Goal: Information Seeking & Learning: Learn about a topic

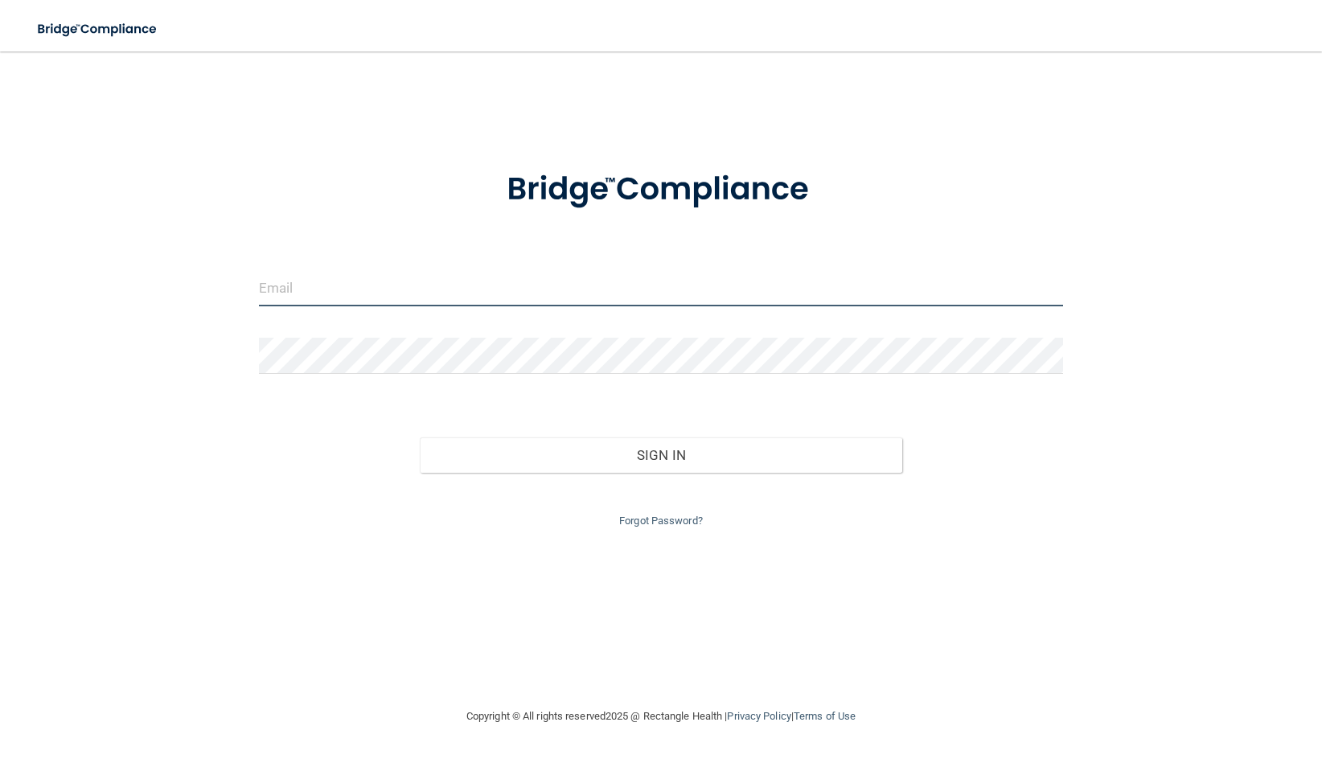
click at [507, 294] on input "email" at bounding box center [661, 288] width 805 height 36
type input "[EMAIL_ADDRESS][PERSON_NAME][DOMAIN_NAME]"
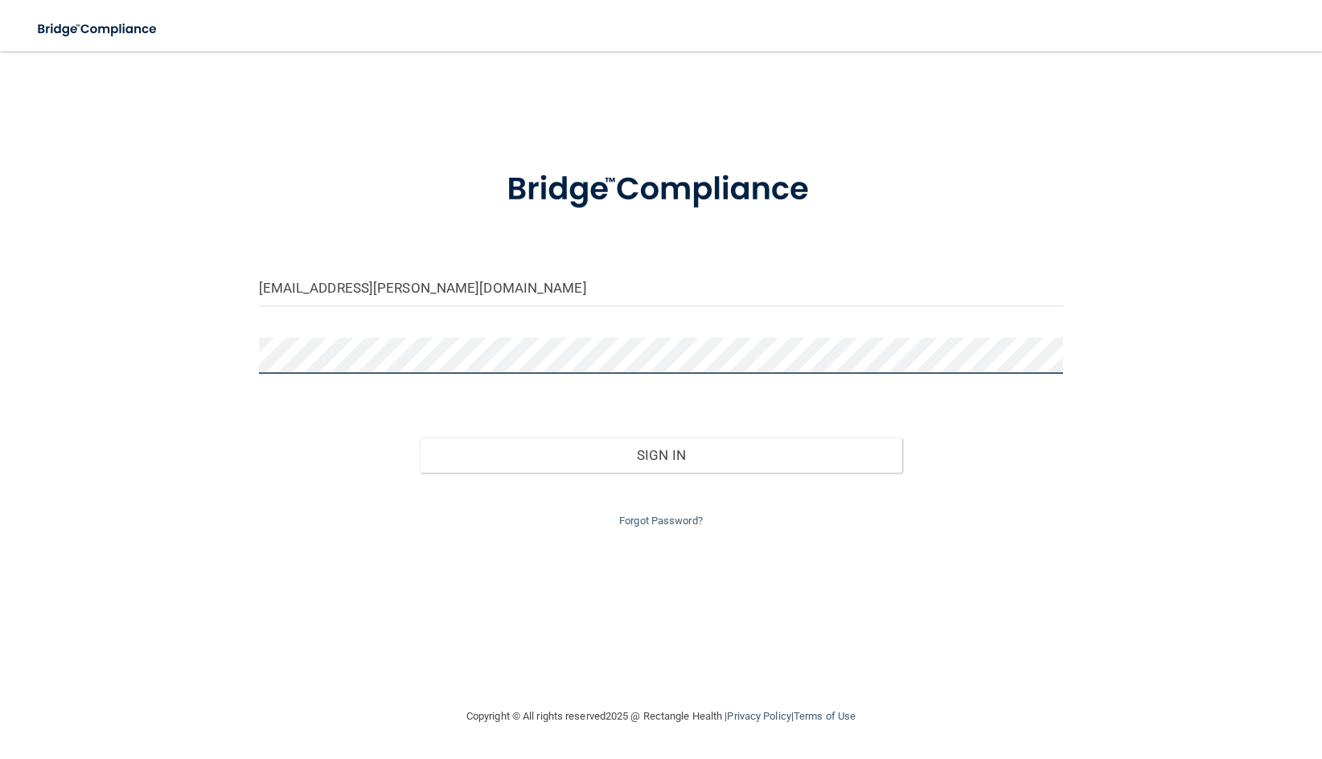
click at [420, 438] on button "Sign In" at bounding box center [661, 455] width 483 height 35
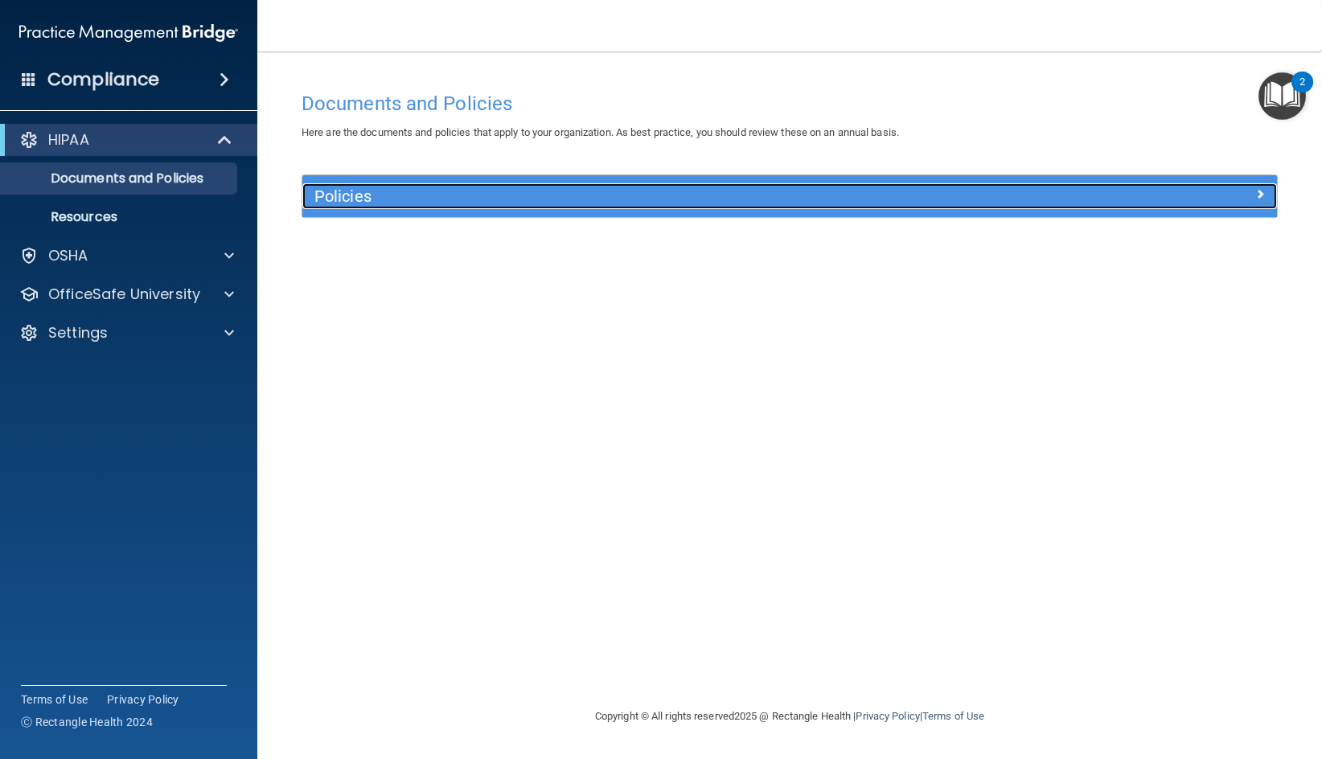
click at [413, 210] on div "Policies" at bounding box center [789, 196] width 975 height 42
click at [1235, 202] on div at bounding box center [1155, 192] width 244 height 19
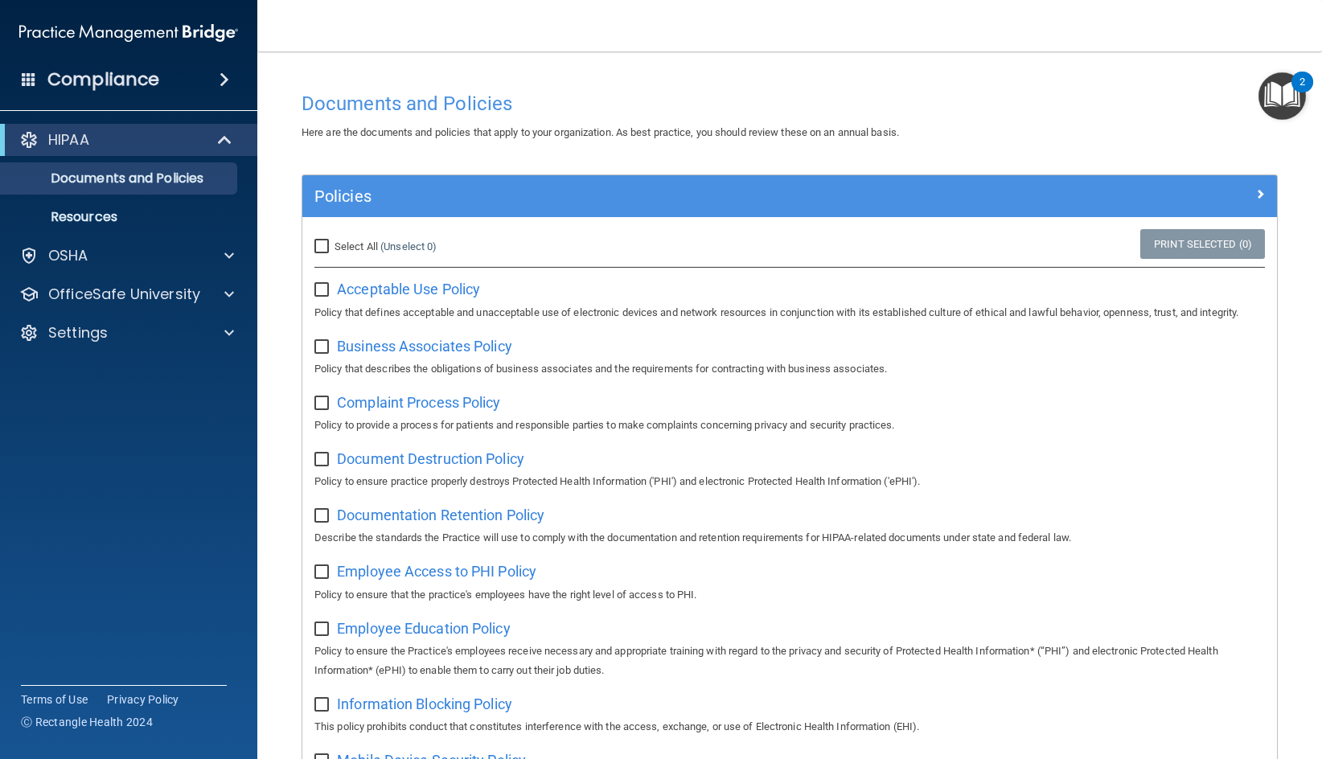
click at [322, 251] on input "Select All (Unselect 0) Unselect All" at bounding box center [323, 246] width 18 height 13
checkbox input "true"
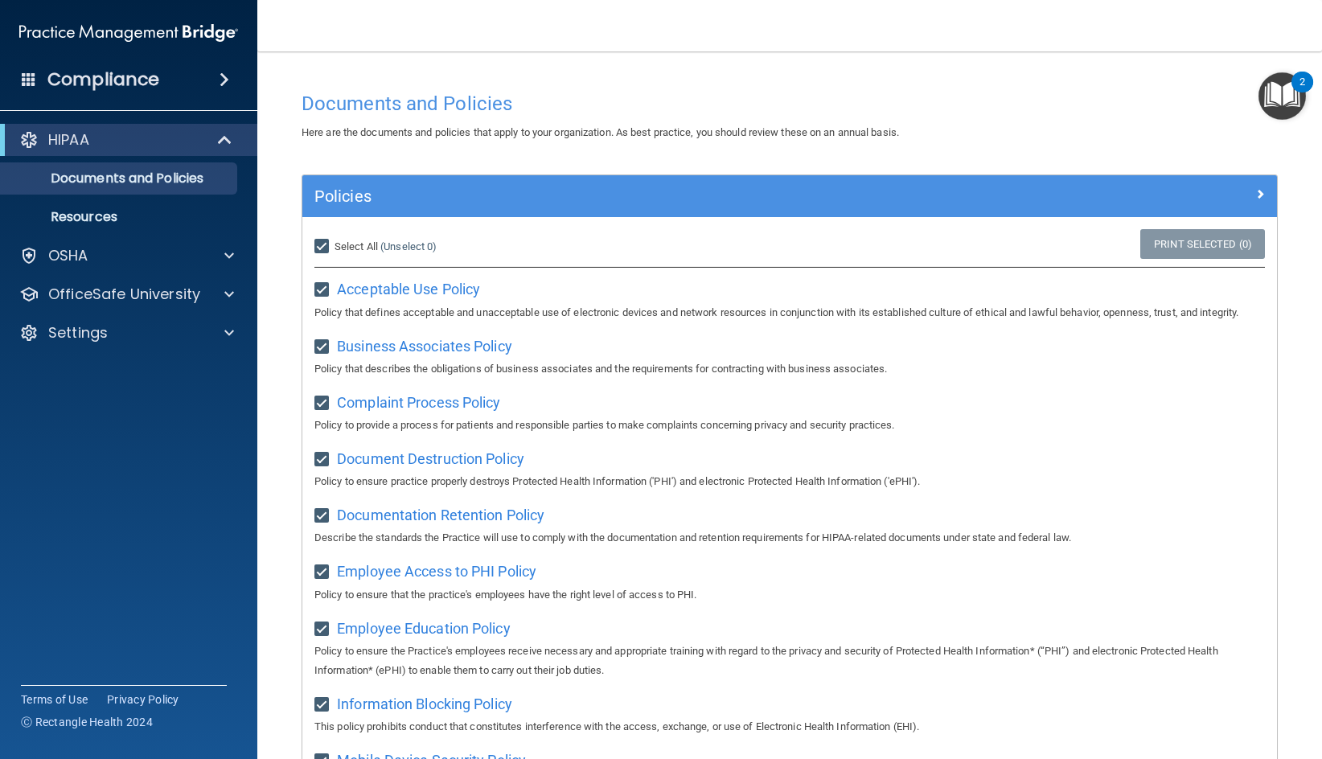
checkbox input "true"
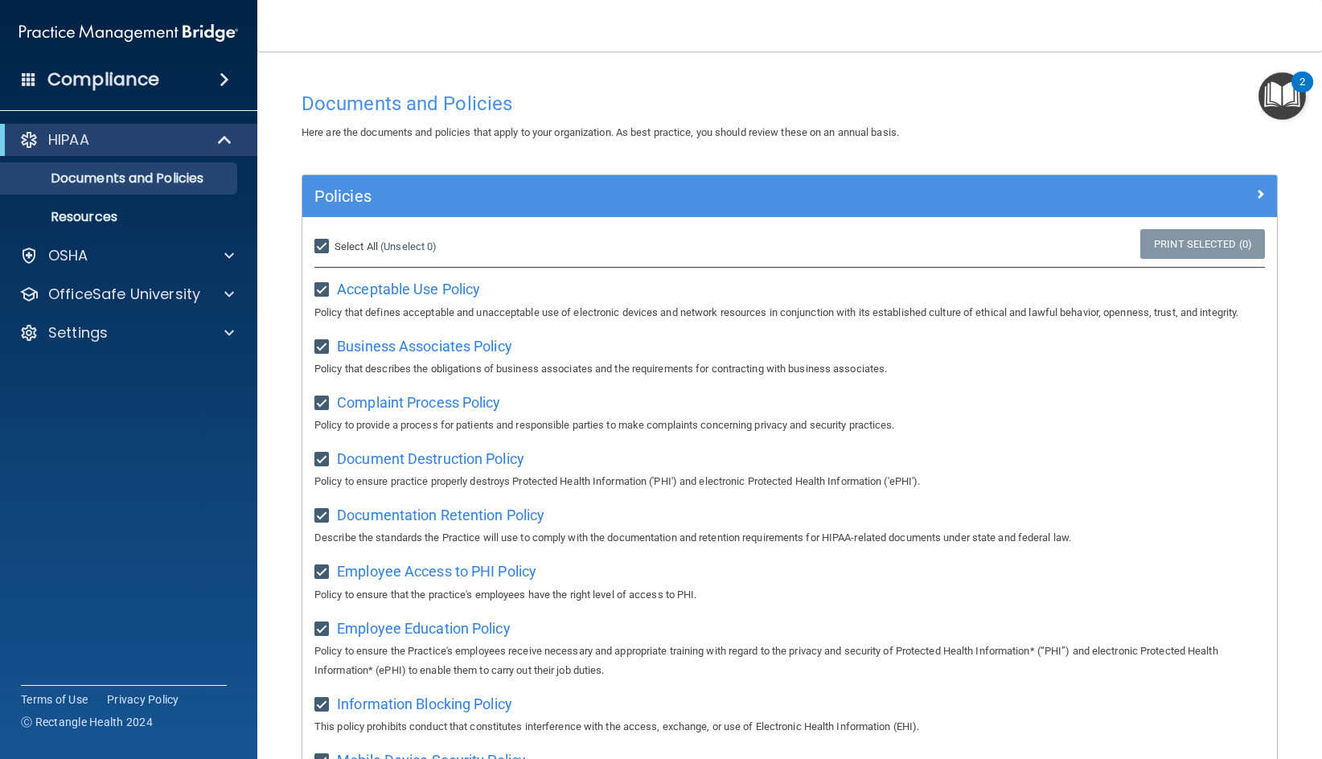
checkbox input "true"
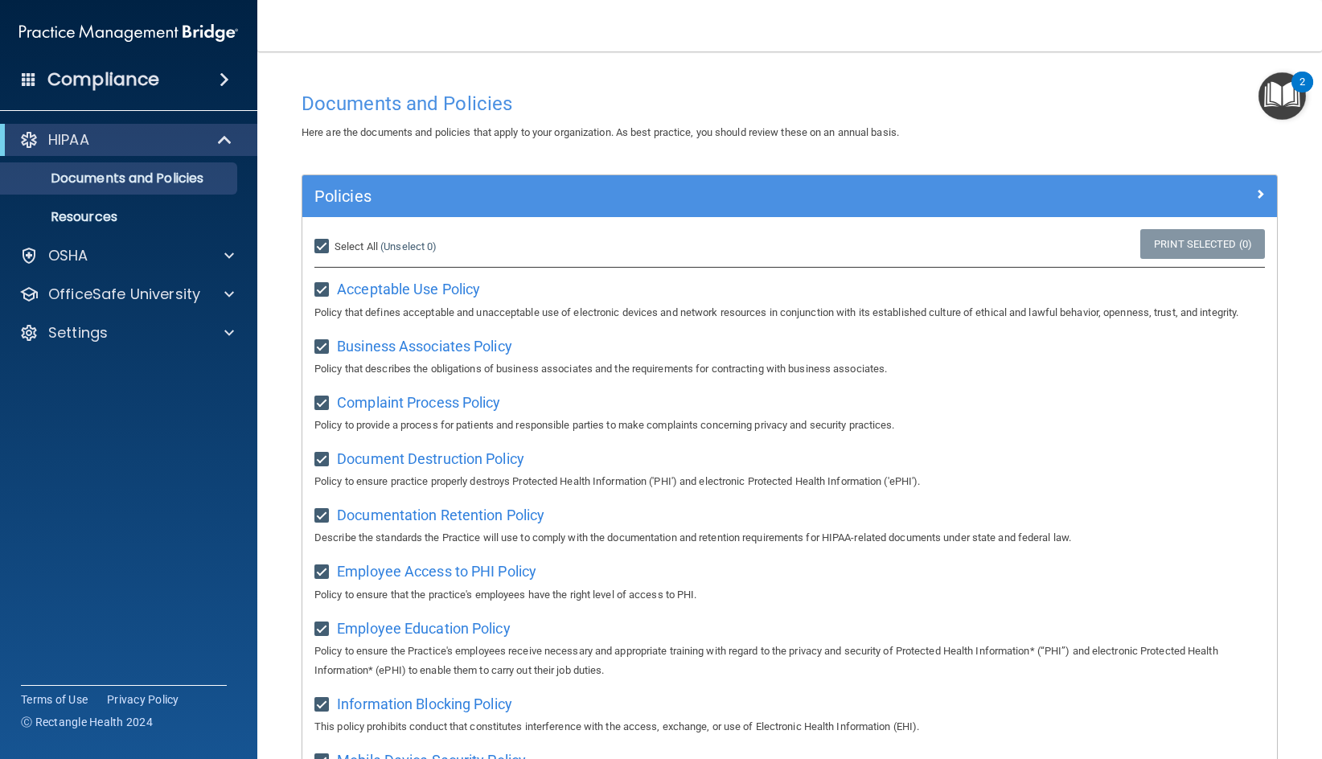
checkbox input "true"
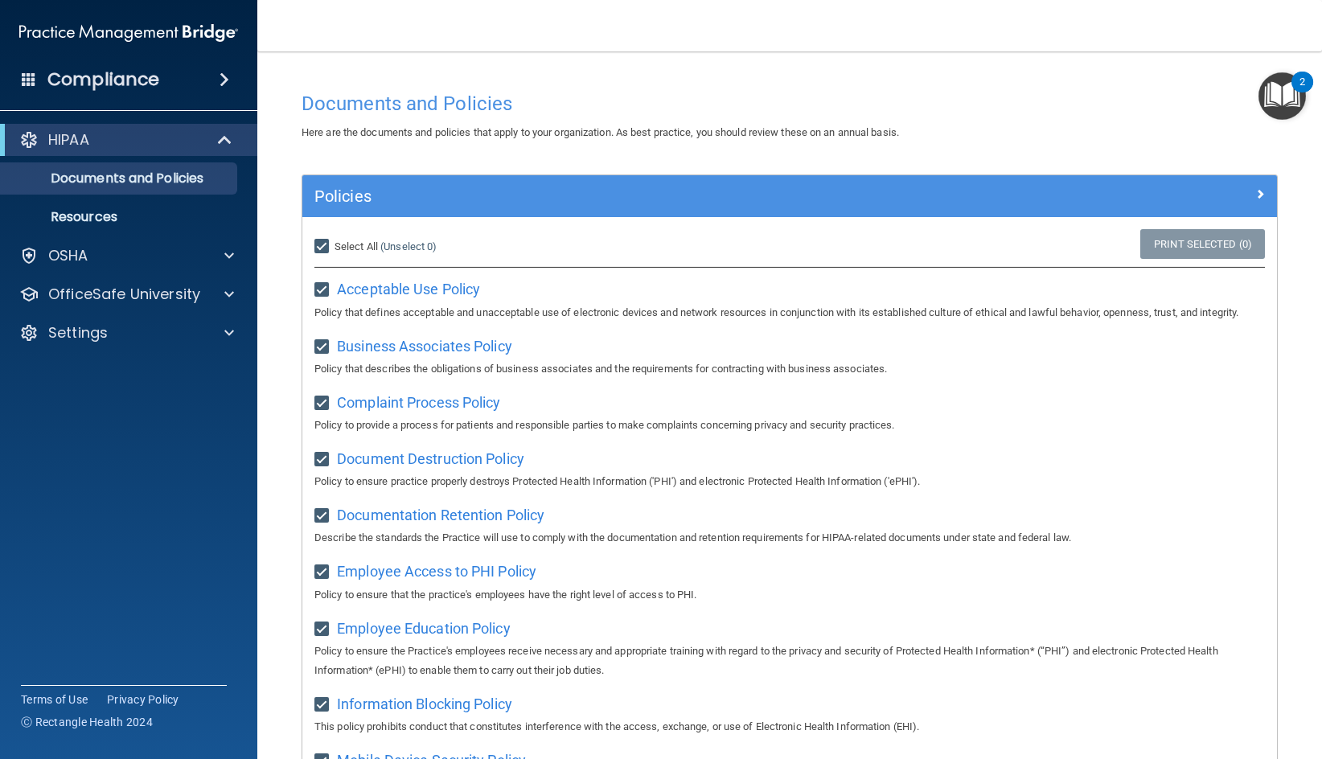
checkbox input "true"
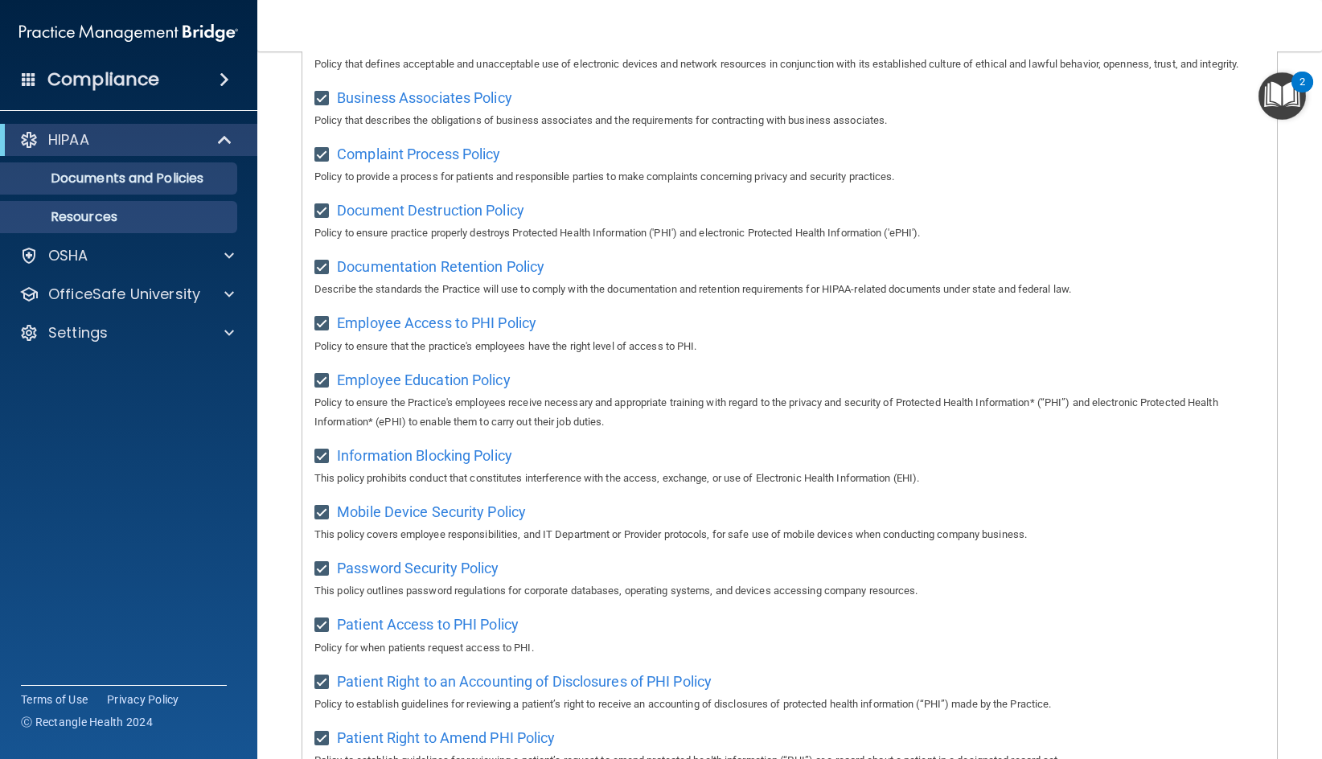
scroll to position [243, 0]
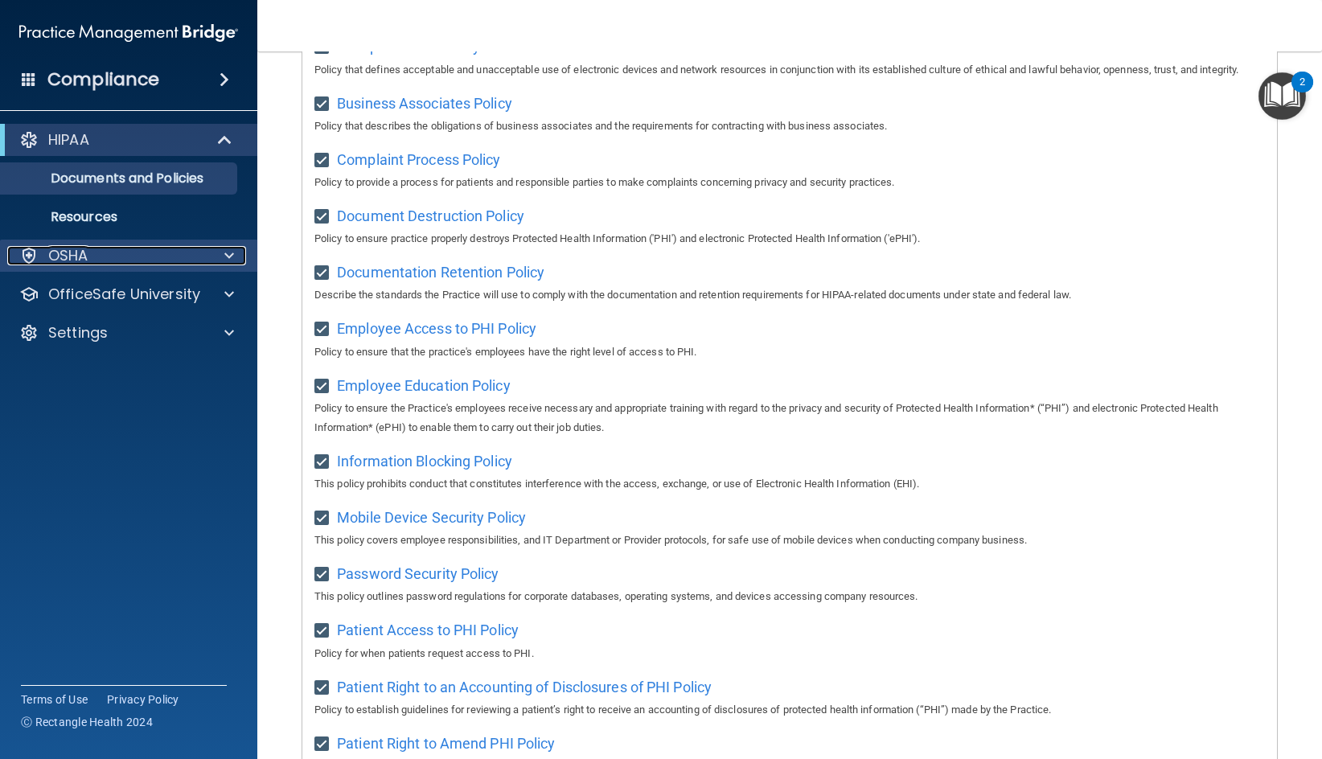
click at [146, 263] on div "OSHA" at bounding box center [106, 255] width 199 height 19
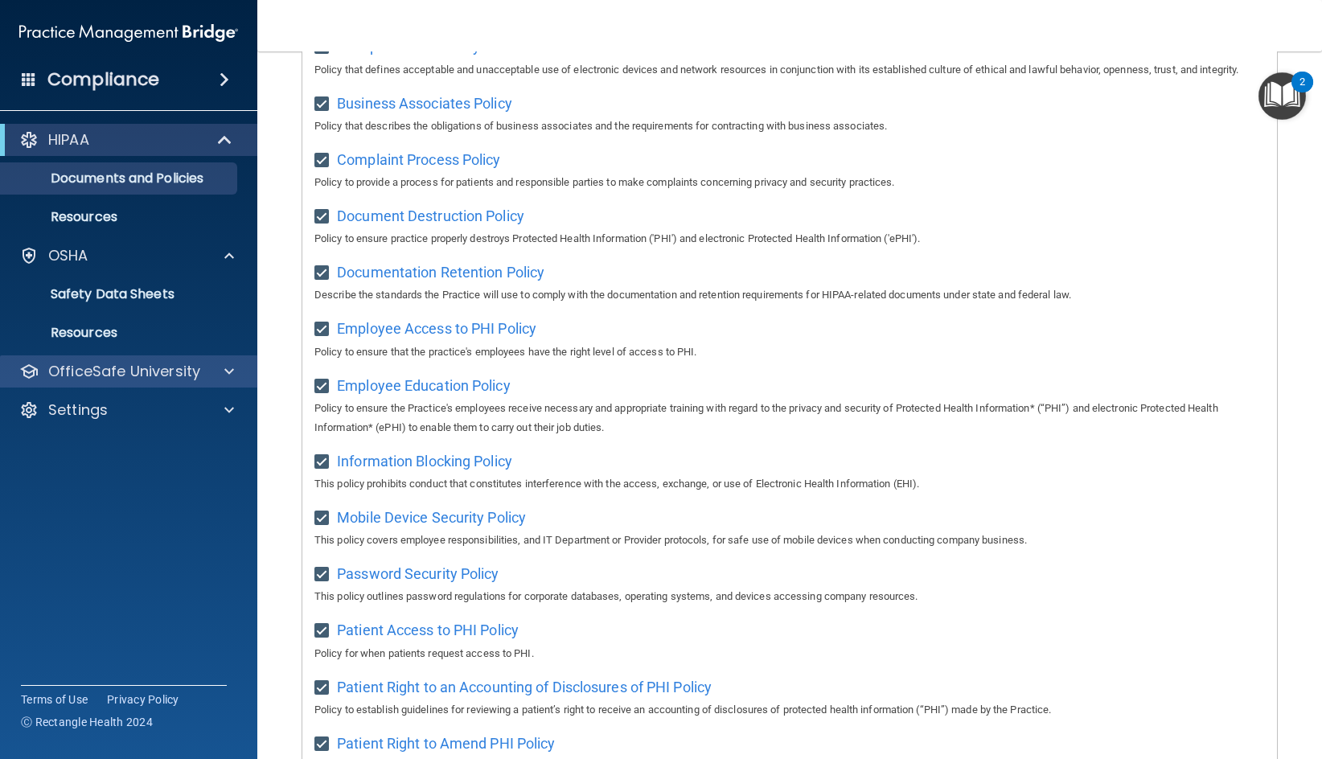
click at [200, 381] on div "OfficeSafe University" at bounding box center [129, 371] width 258 height 32
click at [237, 369] on div at bounding box center [227, 371] width 40 height 19
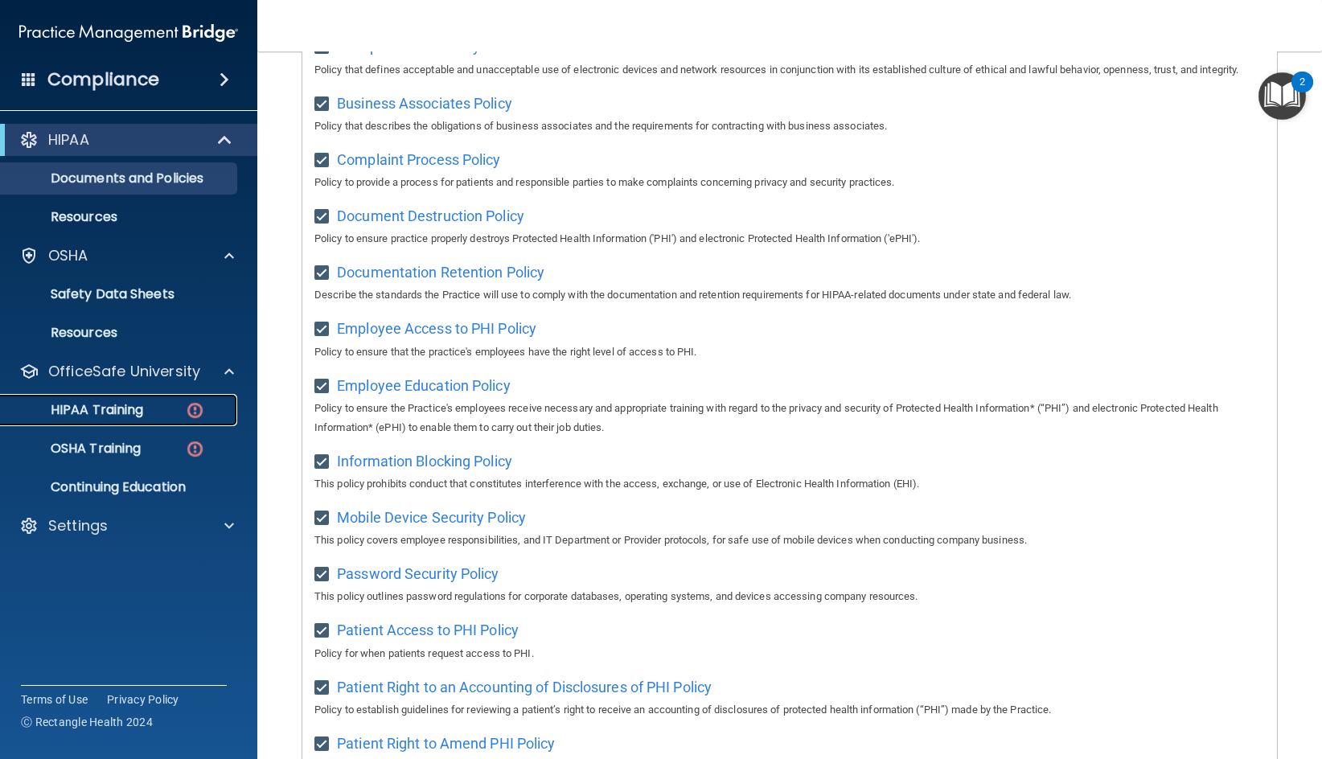
click at [113, 409] on p "HIPAA Training" at bounding box center [76, 410] width 133 height 16
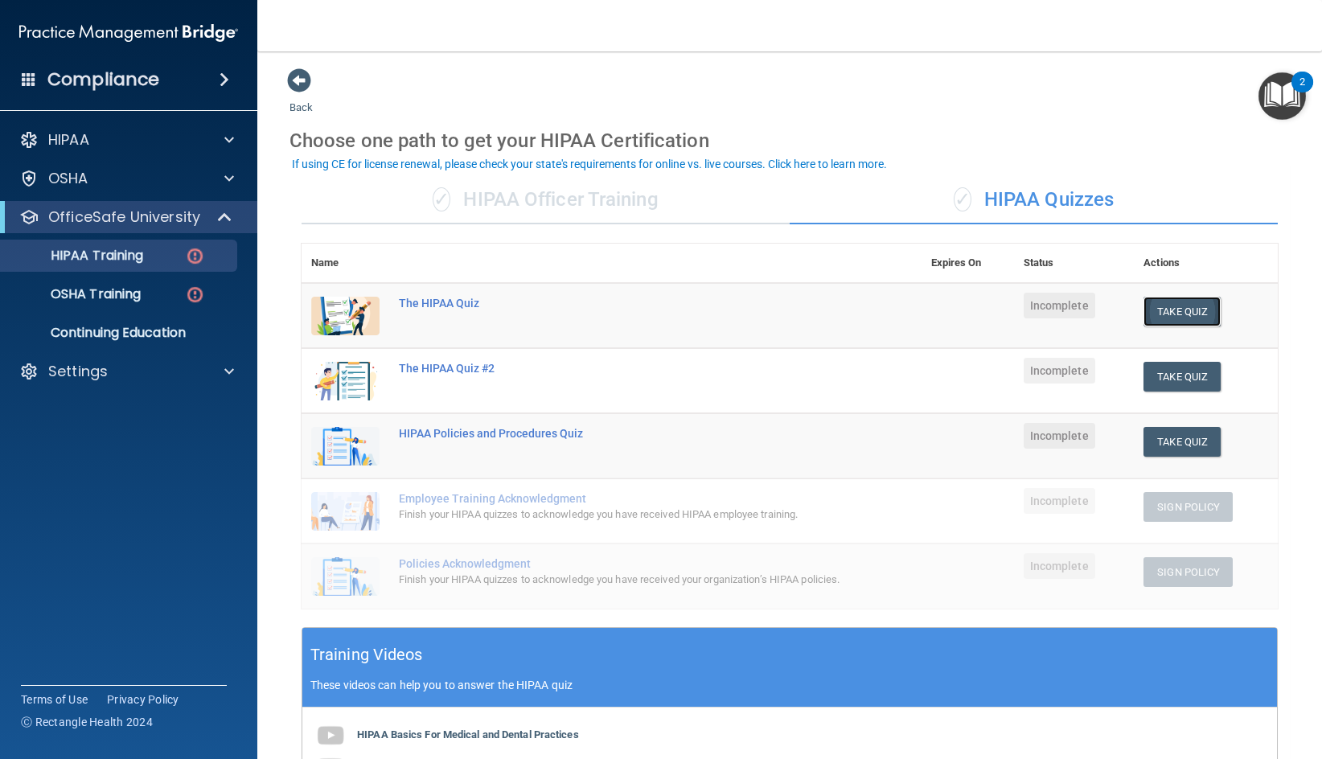
click at [1201, 310] on button "Take Quiz" at bounding box center [1182, 312] width 77 height 30
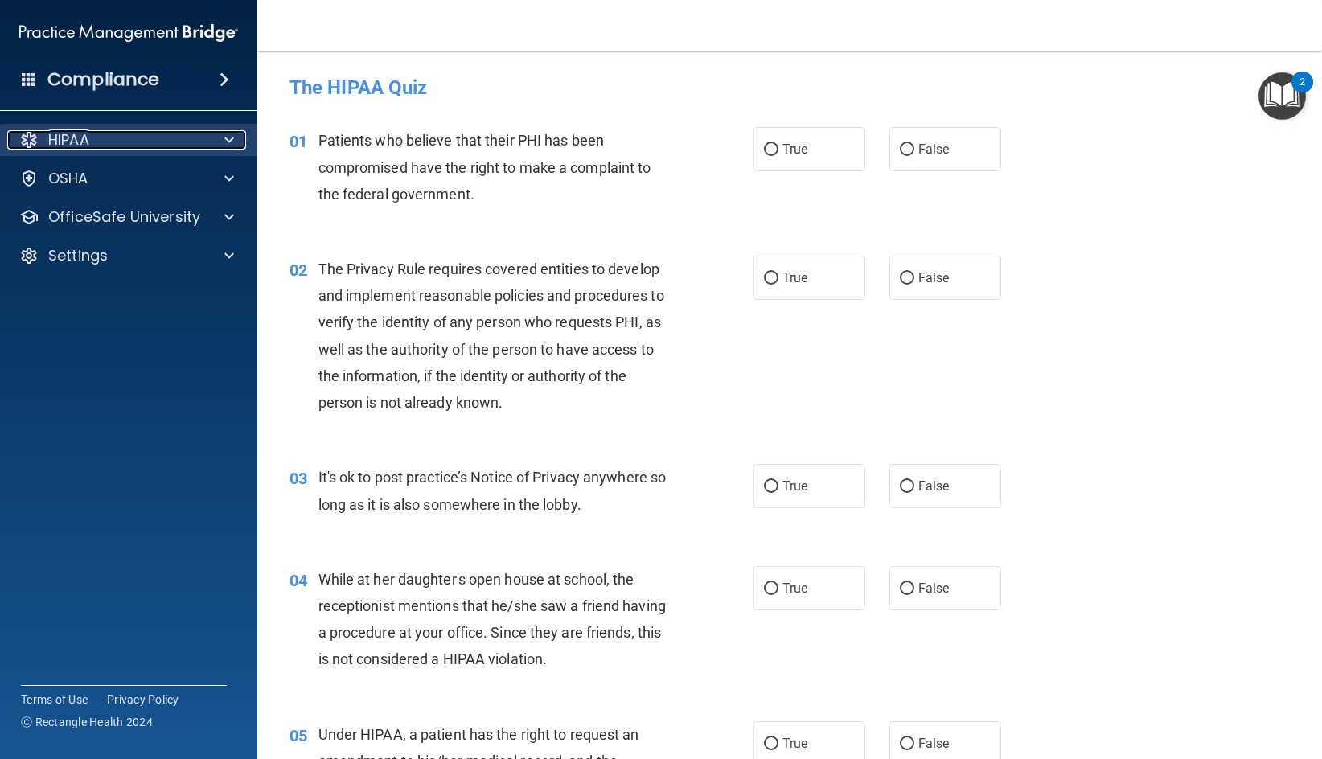
click at [234, 139] on div at bounding box center [227, 139] width 40 height 19
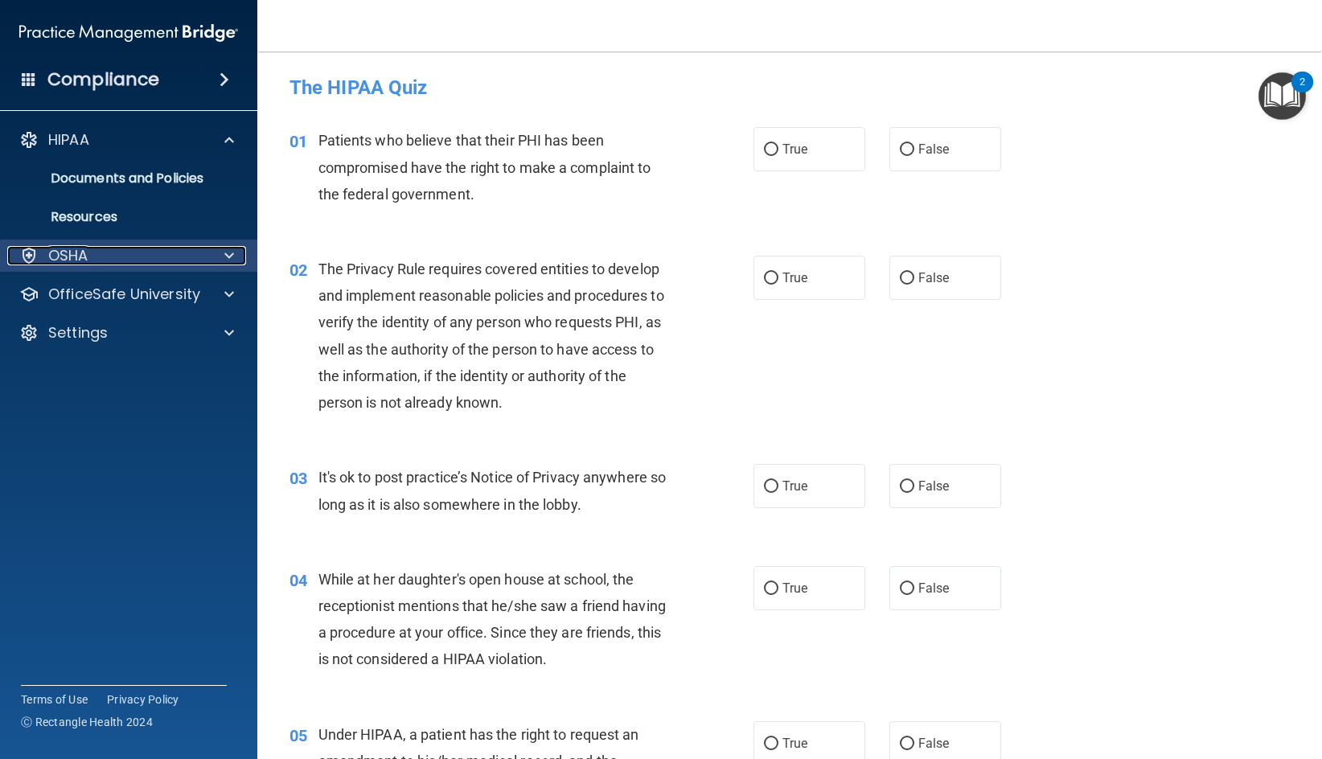
click at [240, 259] on div at bounding box center [227, 255] width 40 height 19
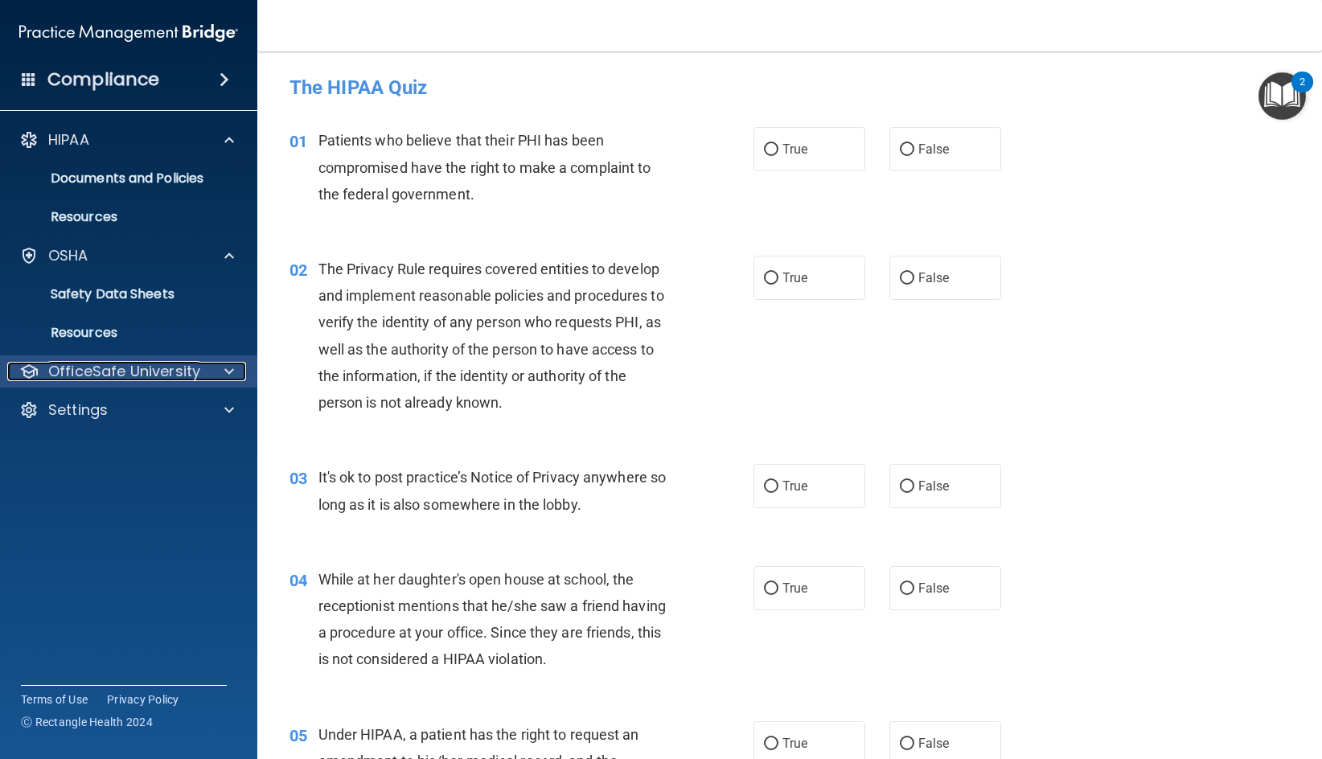
click at [215, 368] on div at bounding box center [227, 371] width 40 height 19
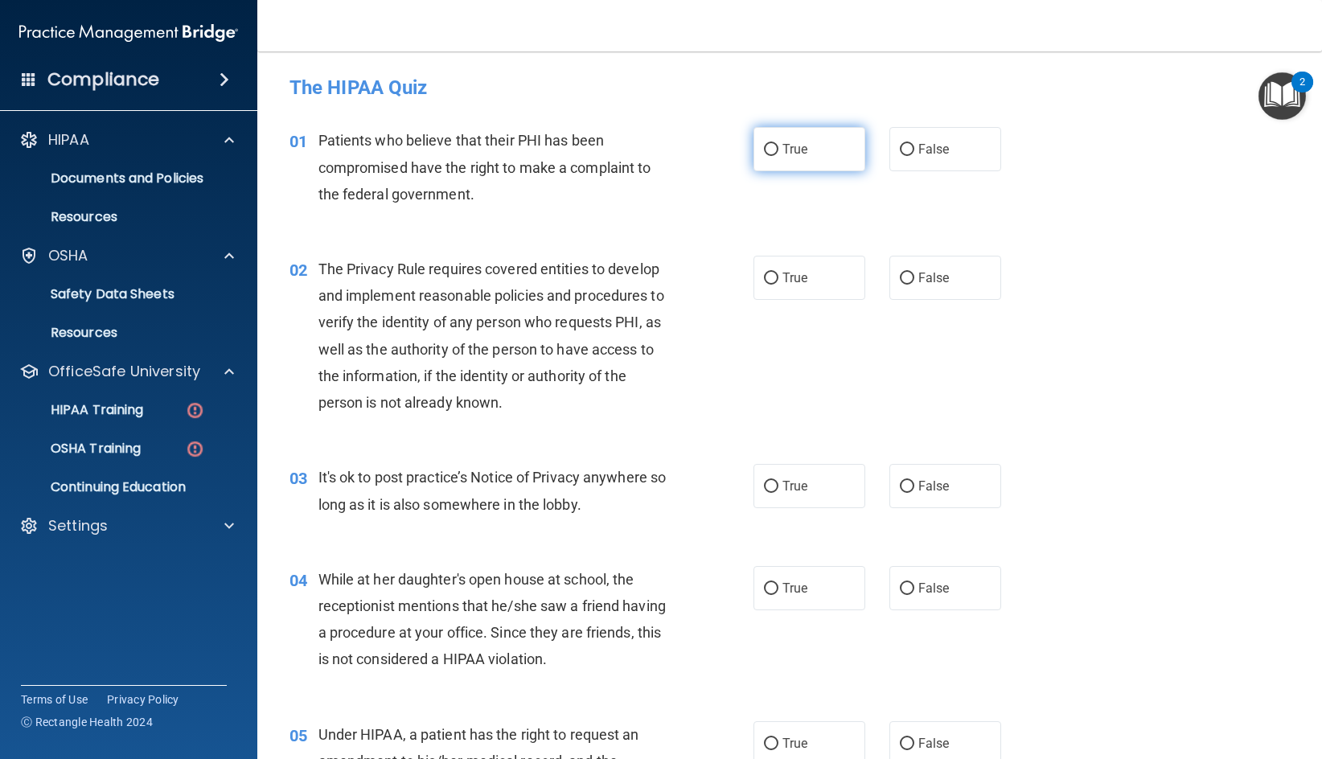
click at [783, 146] on span "True" at bounding box center [795, 149] width 25 height 15
click at [779, 146] on input "True" at bounding box center [771, 150] width 14 height 12
radio input "true"
click at [786, 287] on label "True" at bounding box center [810, 278] width 112 height 44
click at [779, 285] on input "True" at bounding box center [771, 279] width 14 height 12
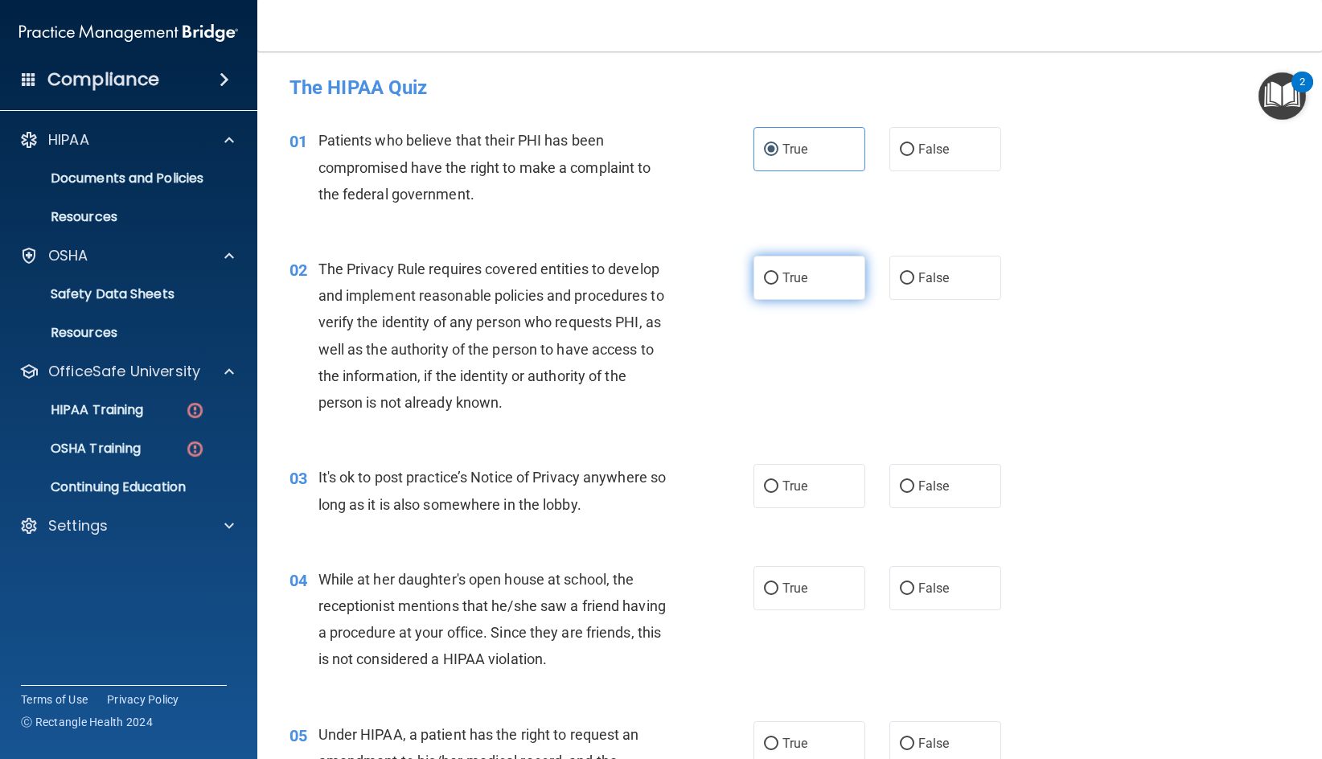
radio input "true"
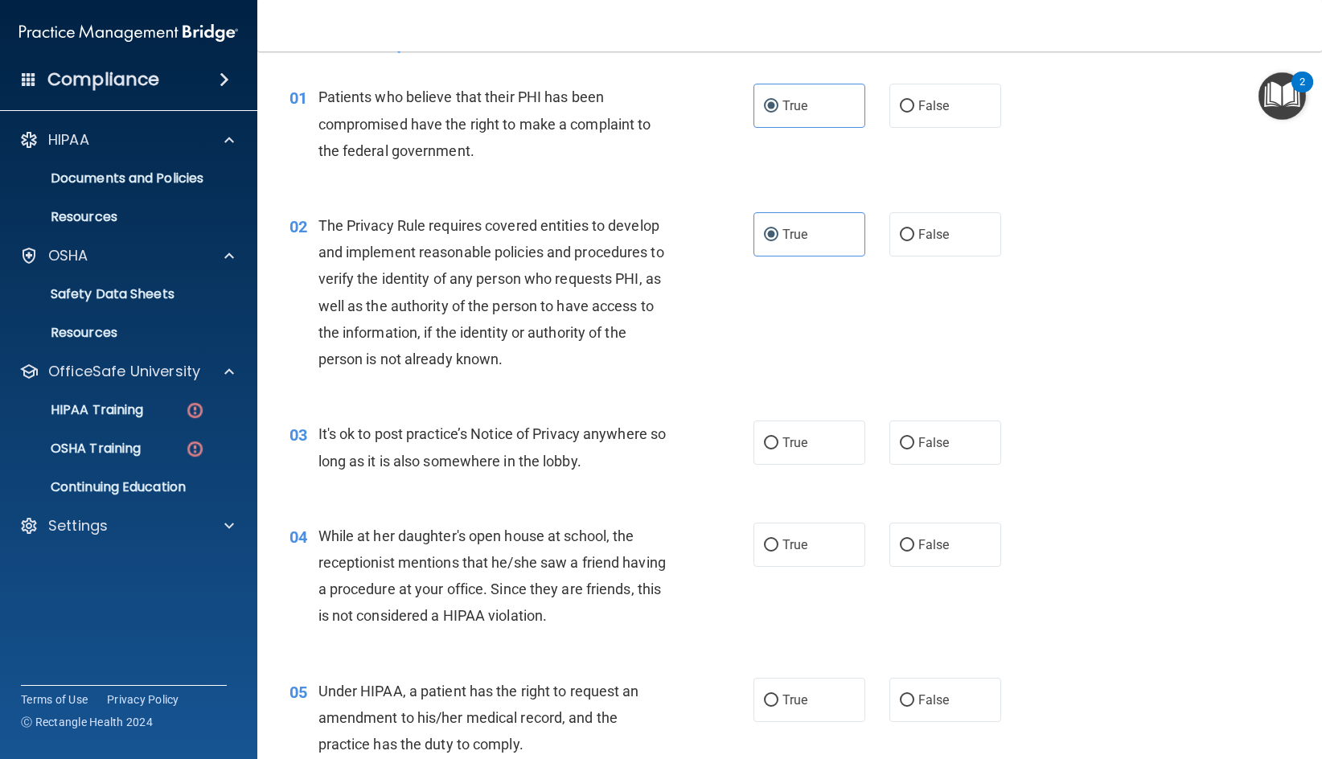
scroll to position [161, 0]
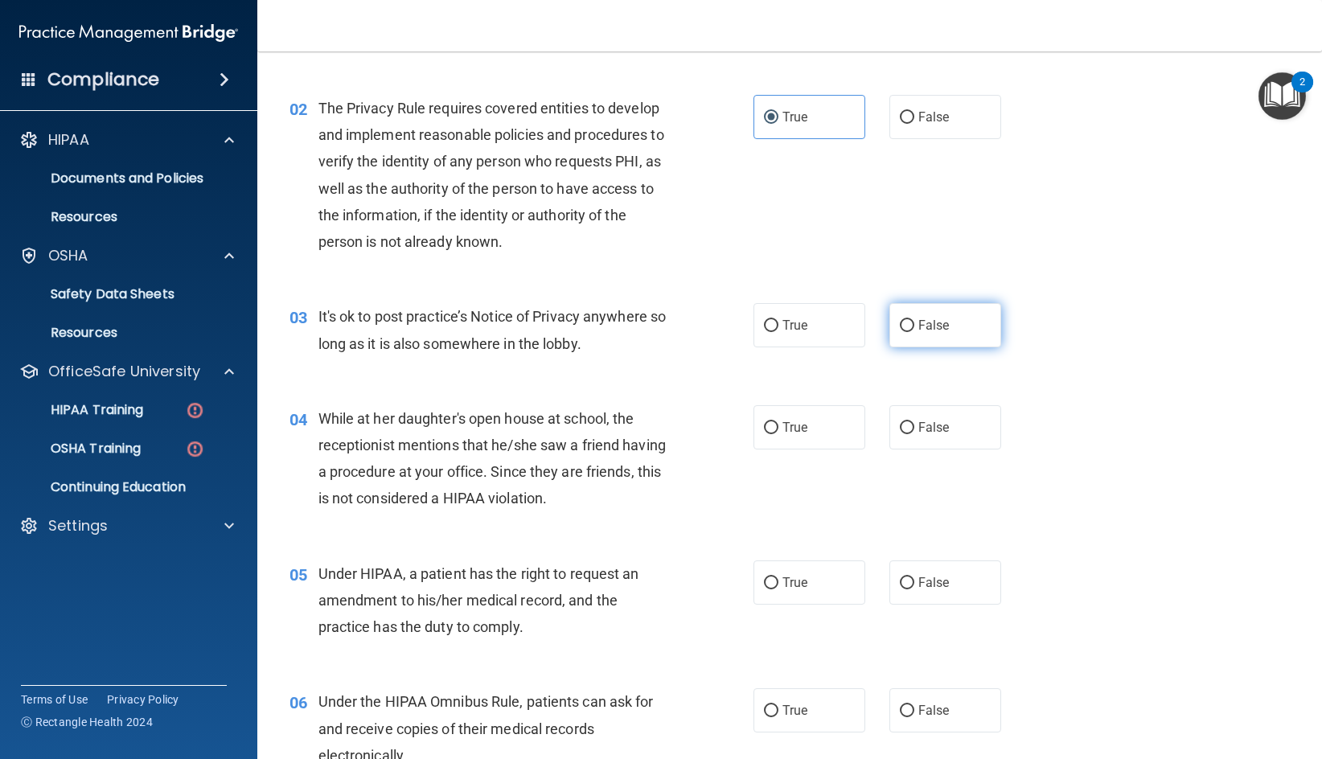
click at [926, 334] on label "False" at bounding box center [945, 325] width 112 height 44
click at [914, 332] on input "False" at bounding box center [907, 326] width 14 height 12
radio input "true"
click at [949, 421] on label "False" at bounding box center [945, 427] width 112 height 44
click at [914, 422] on input "False" at bounding box center [907, 428] width 14 height 12
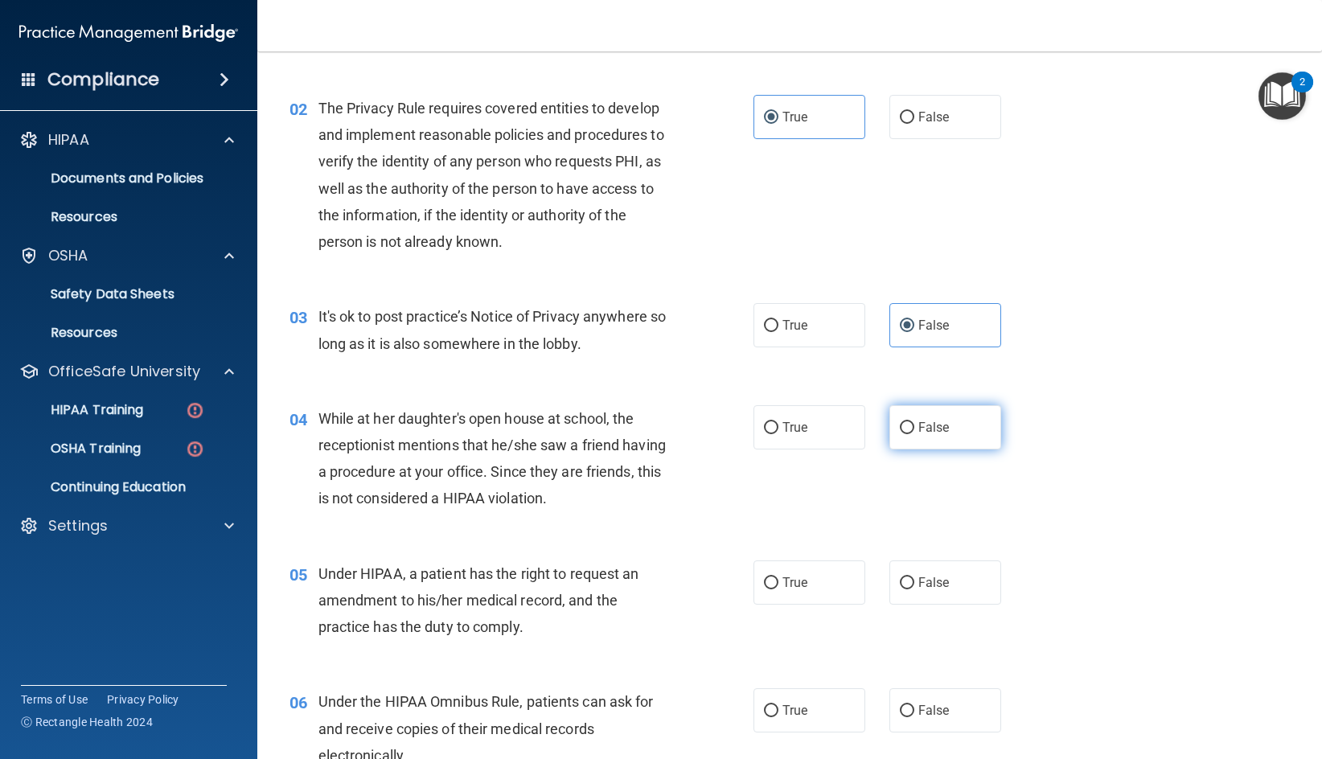
radio input "true"
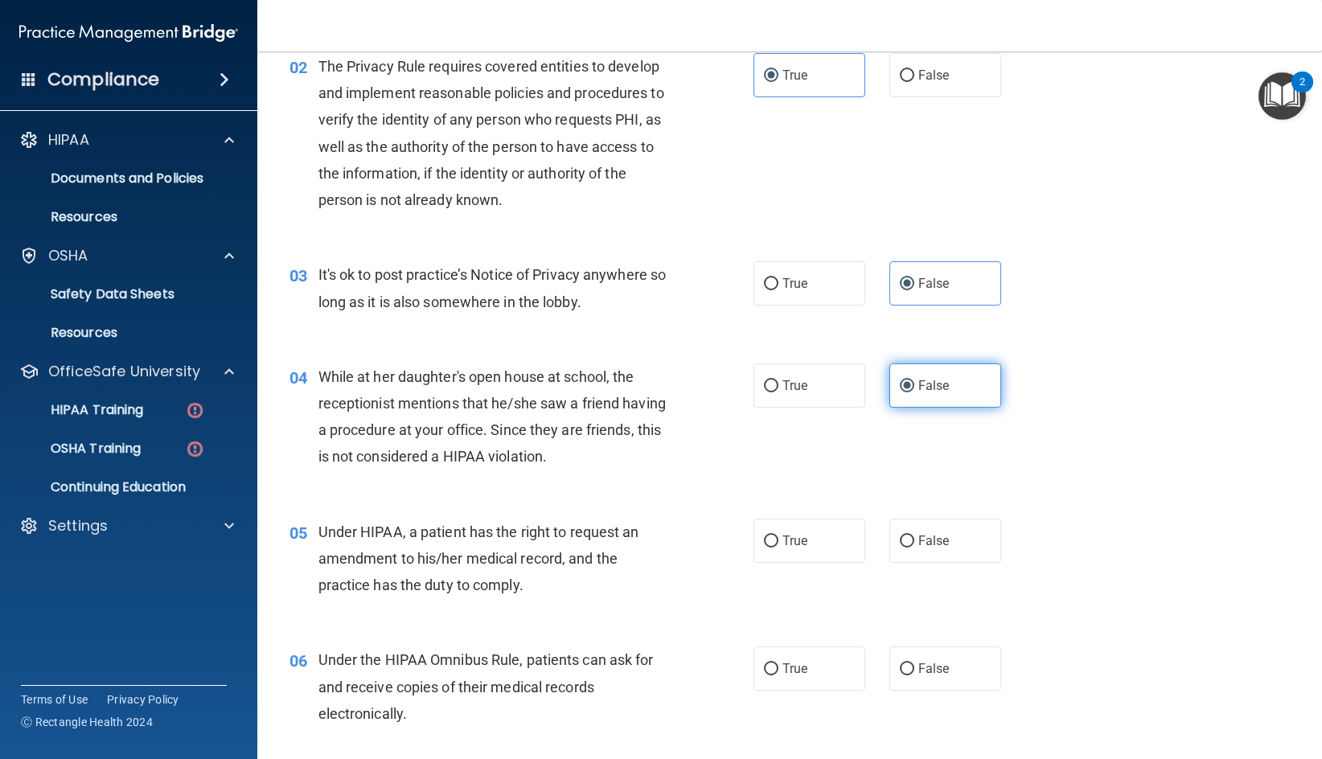
scroll to position [241, 0]
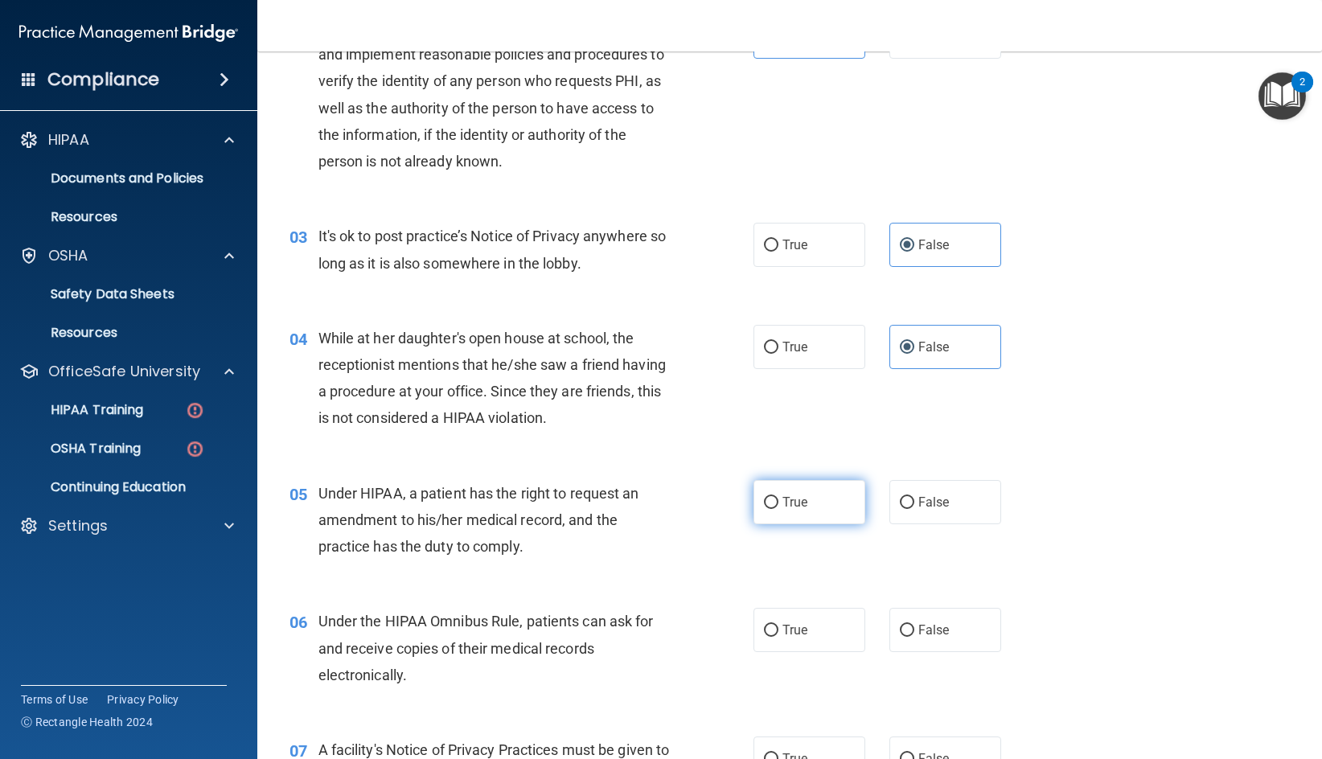
click at [805, 505] on label "True" at bounding box center [810, 502] width 112 height 44
click at [779, 505] on input "True" at bounding box center [771, 503] width 14 height 12
radio input "true"
click at [789, 622] on label "True" at bounding box center [810, 630] width 112 height 44
click at [779, 625] on input "True" at bounding box center [771, 631] width 14 height 12
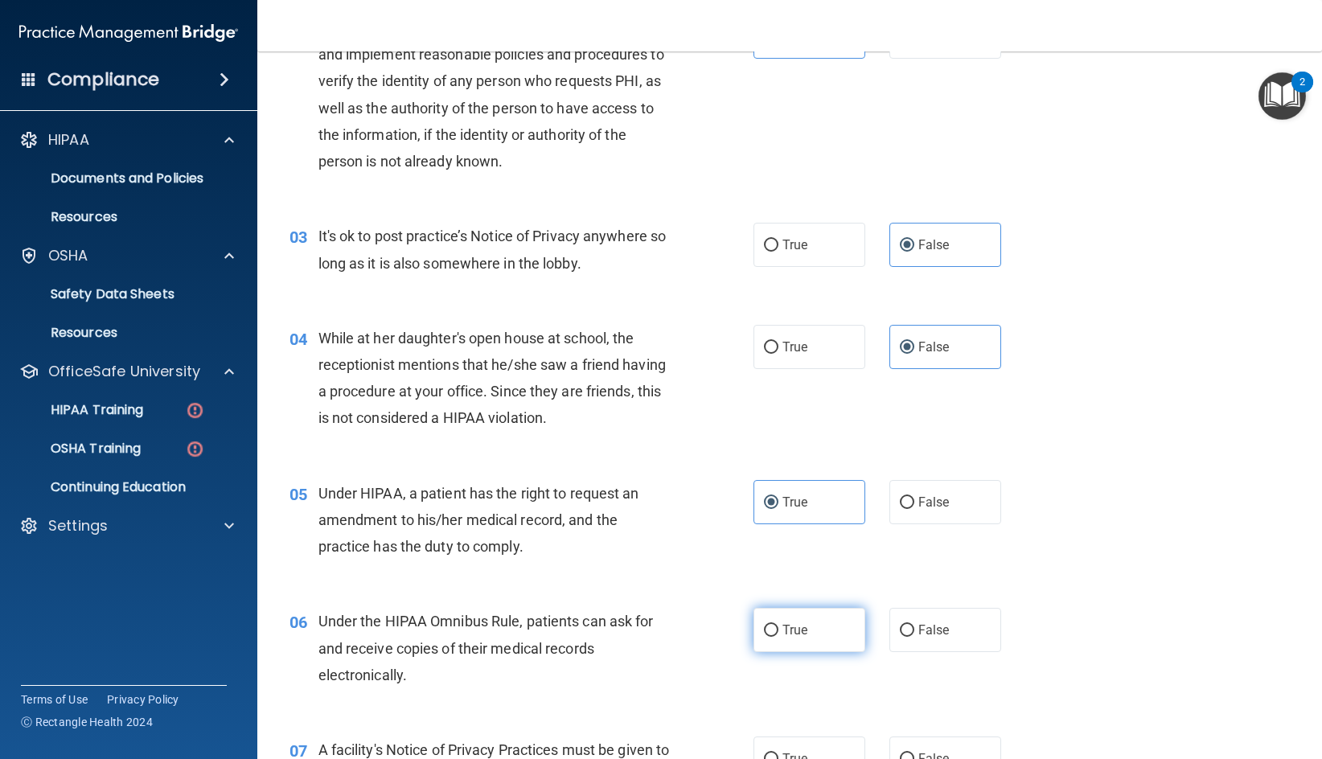
radio input "true"
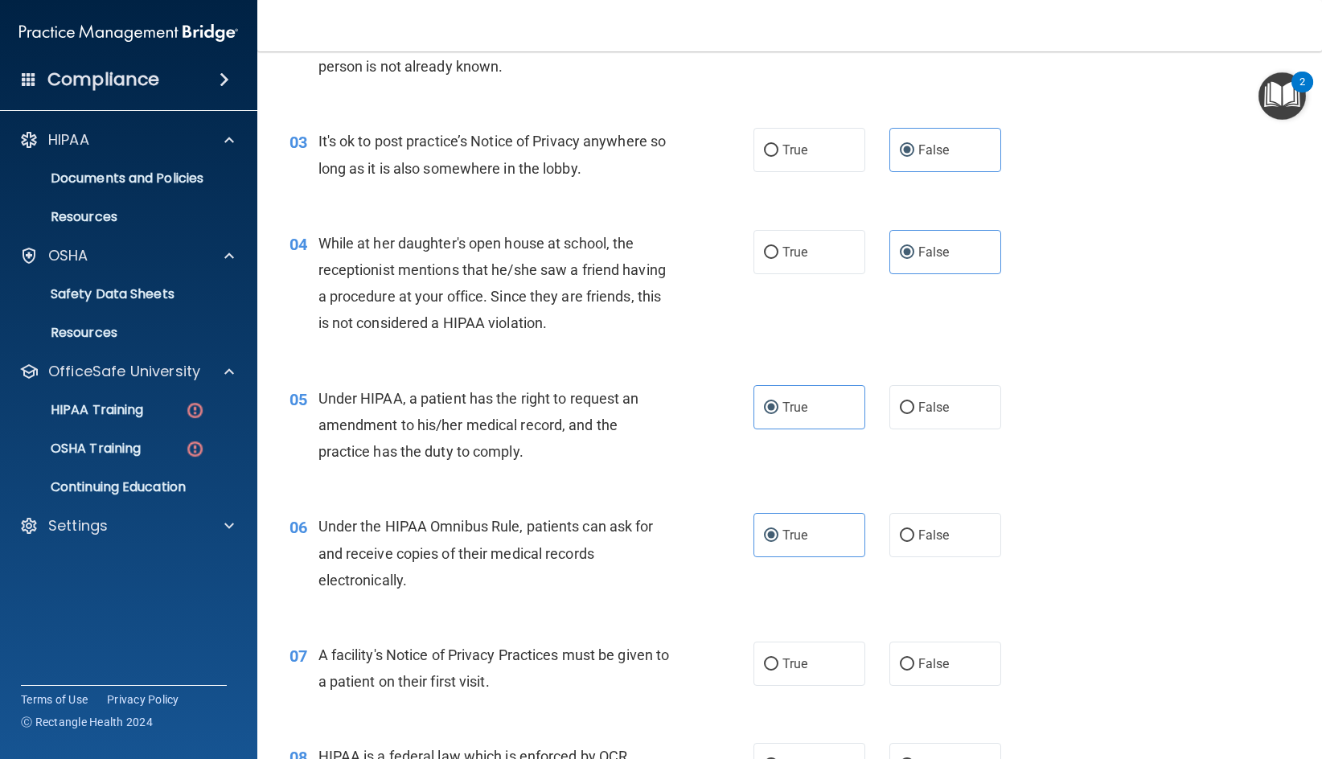
scroll to position [483, 0]
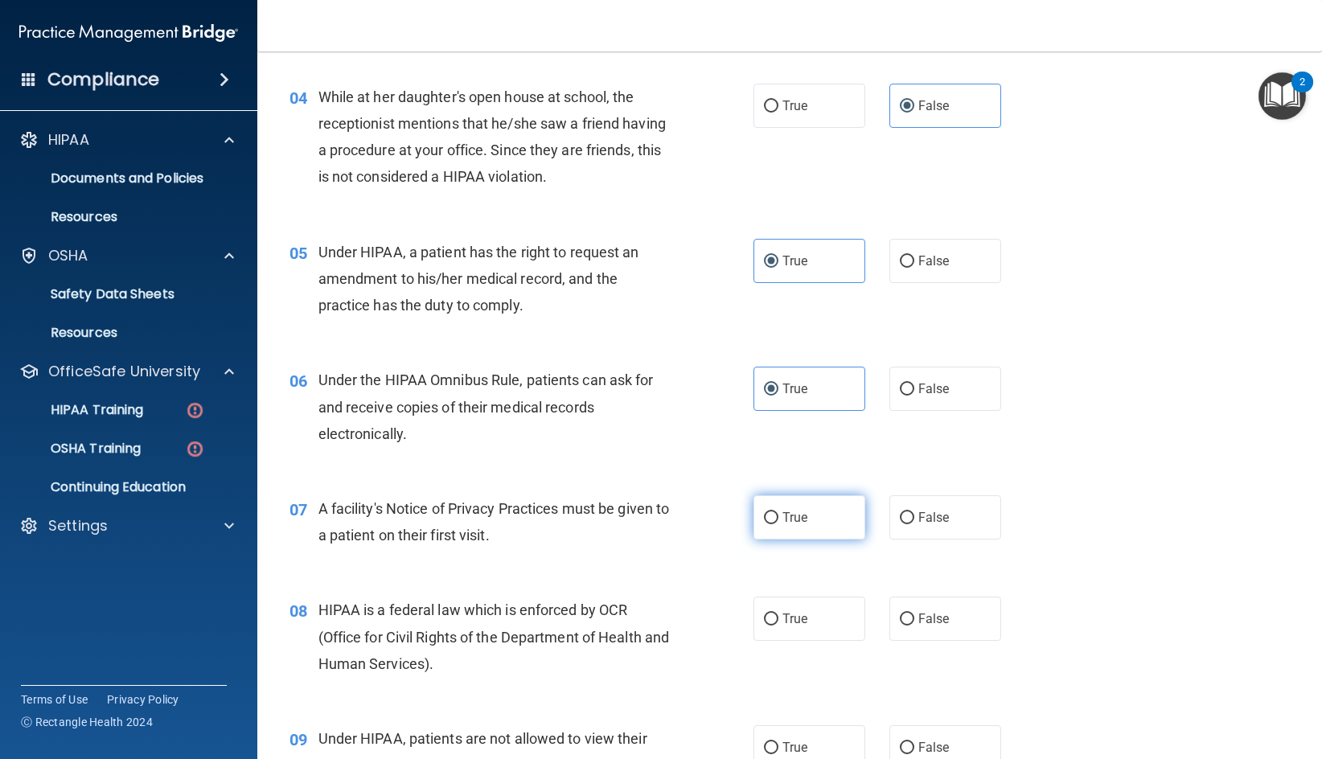
click at [797, 508] on label "True" at bounding box center [810, 517] width 112 height 44
click at [779, 512] on input "True" at bounding box center [771, 518] width 14 height 12
radio input "true"
click at [952, 619] on label "False" at bounding box center [945, 619] width 112 height 44
click at [914, 619] on input "False" at bounding box center [907, 620] width 14 height 12
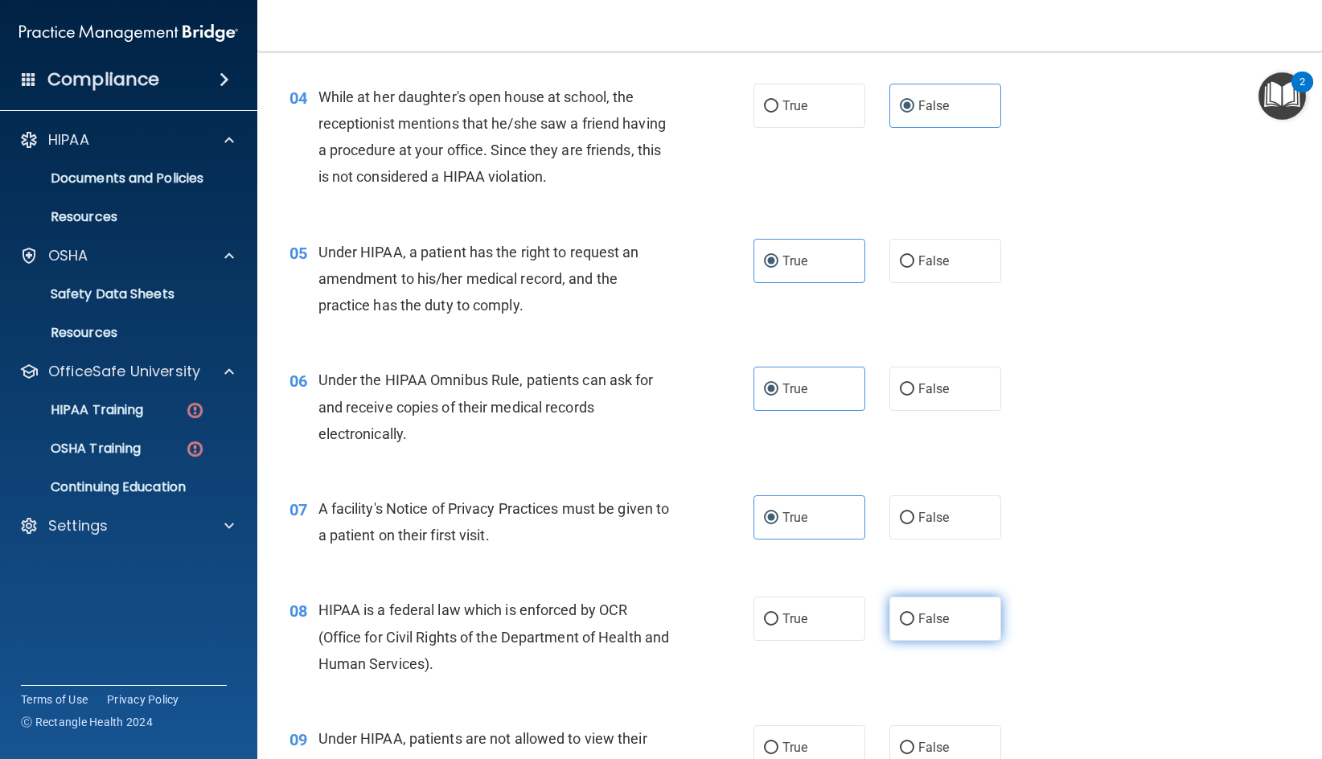
radio input "true"
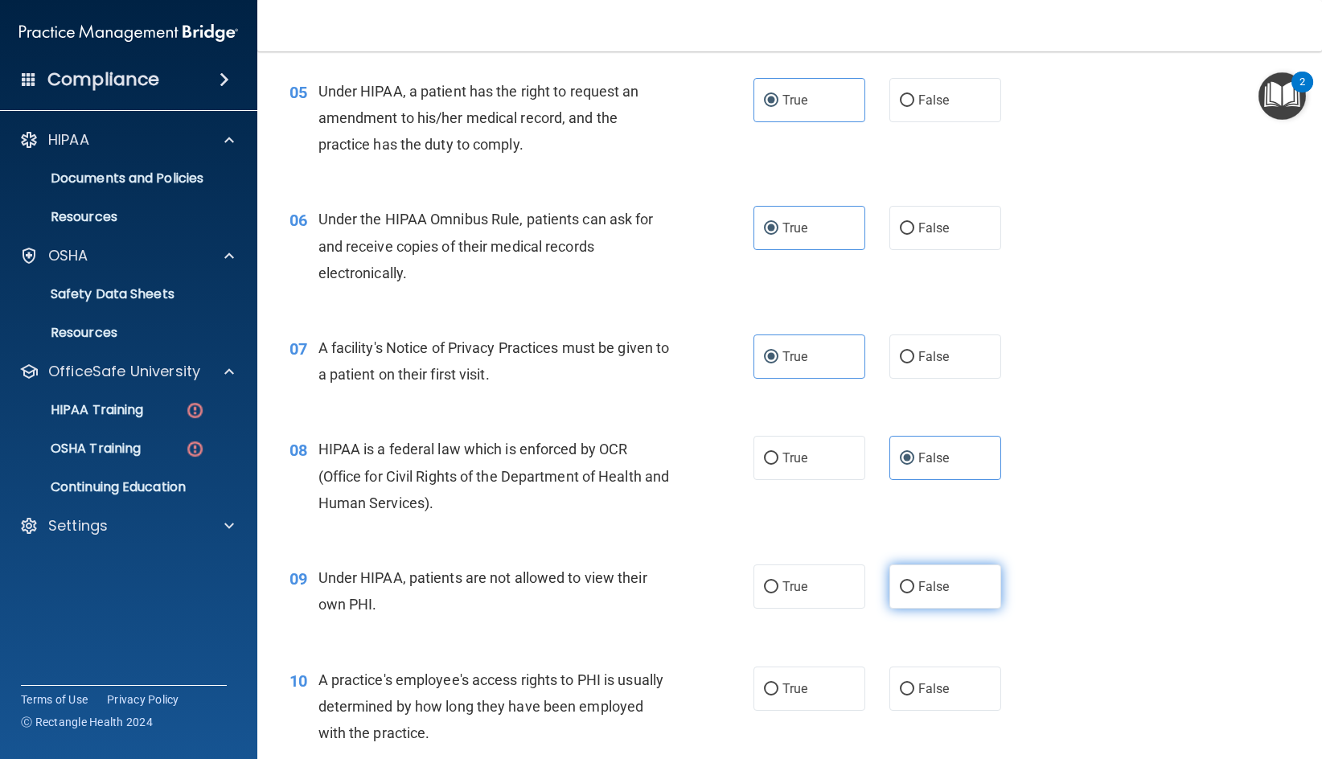
click at [925, 601] on label "False" at bounding box center [945, 587] width 112 height 44
click at [914, 594] on input "False" at bounding box center [907, 587] width 14 height 12
radio input "true"
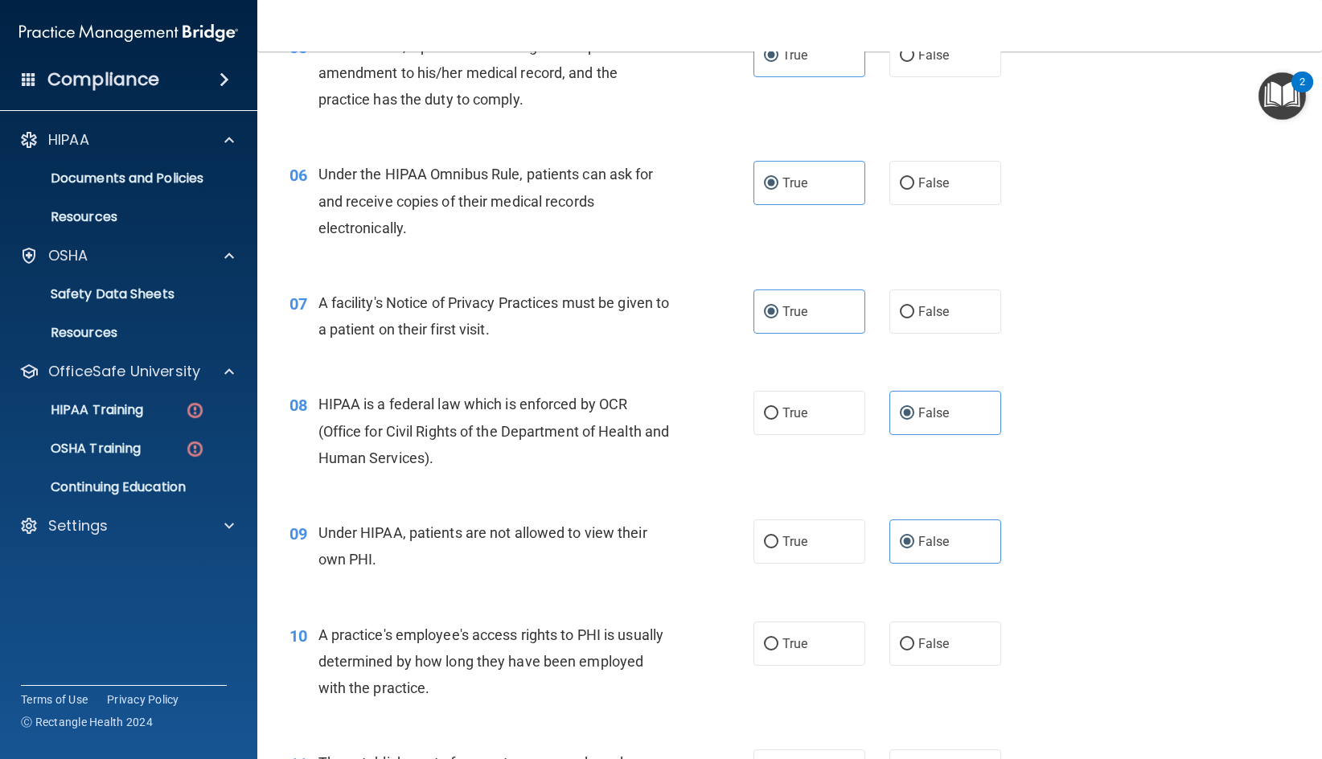
scroll to position [724, 0]
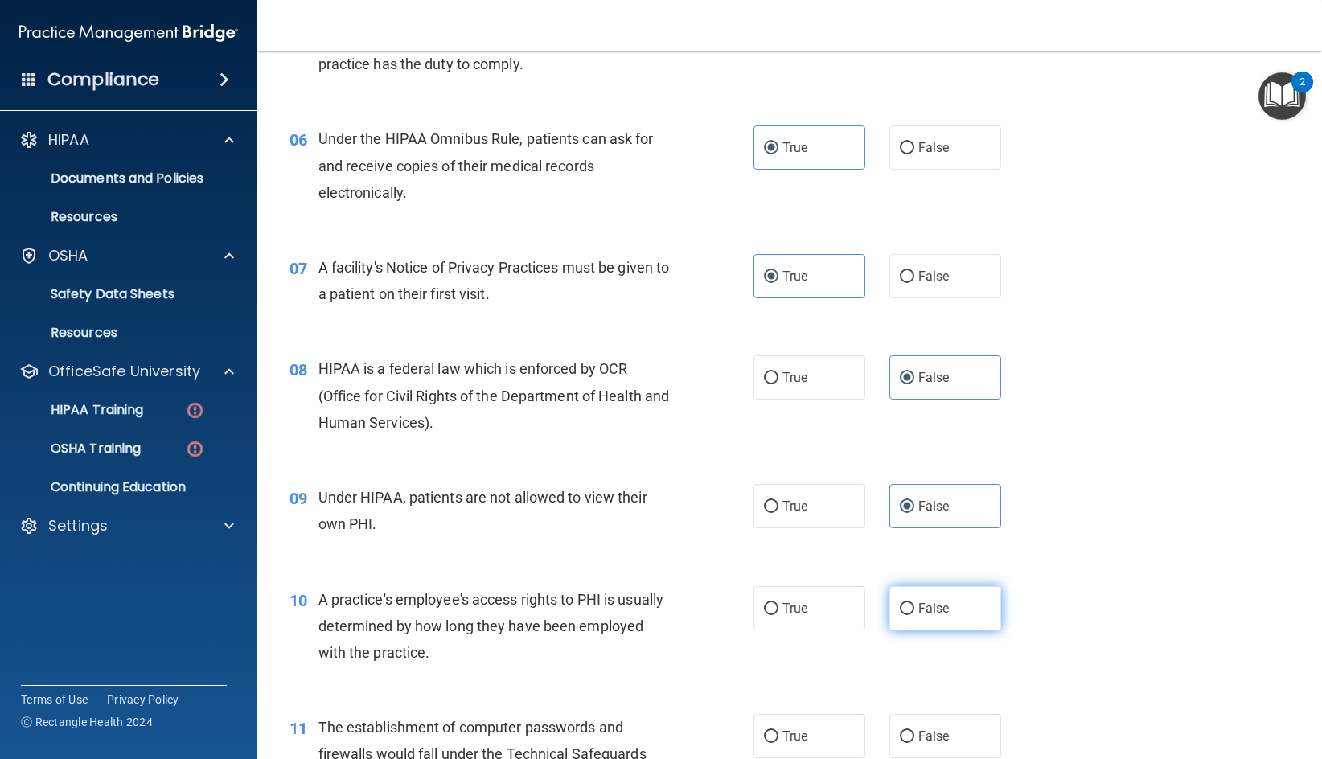
click at [920, 628] on label "False" at bounding box center [945, 608] width 112 height 44
click at [914, 615] on input "False" at bounding box center [907, 609] width 14 height 12
radio input "true"
click at [843, 378] on label "True" at bounding box center [810, 377] width 112 height 44
click at [779, 378] on input "True" at bounding box center [771, 378] width 14 height 12
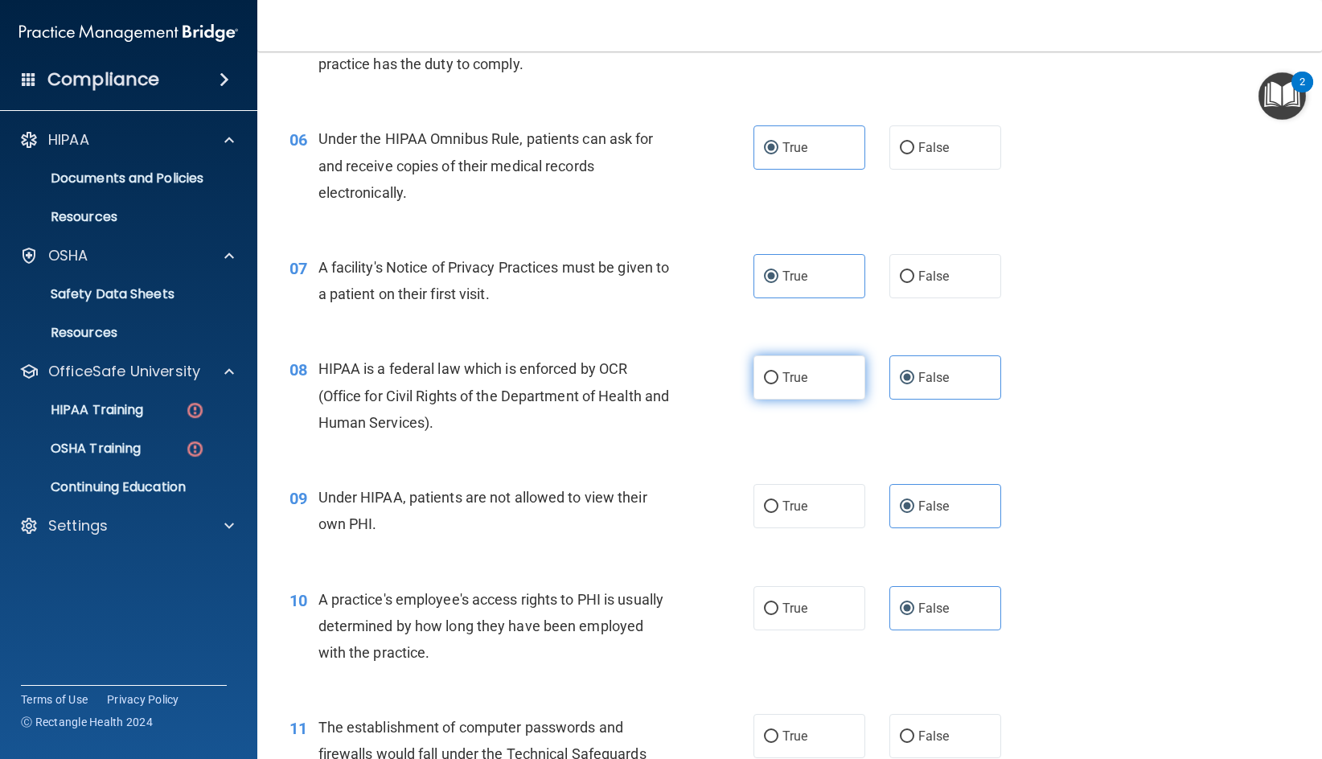
radio input "true"
radio input "false"
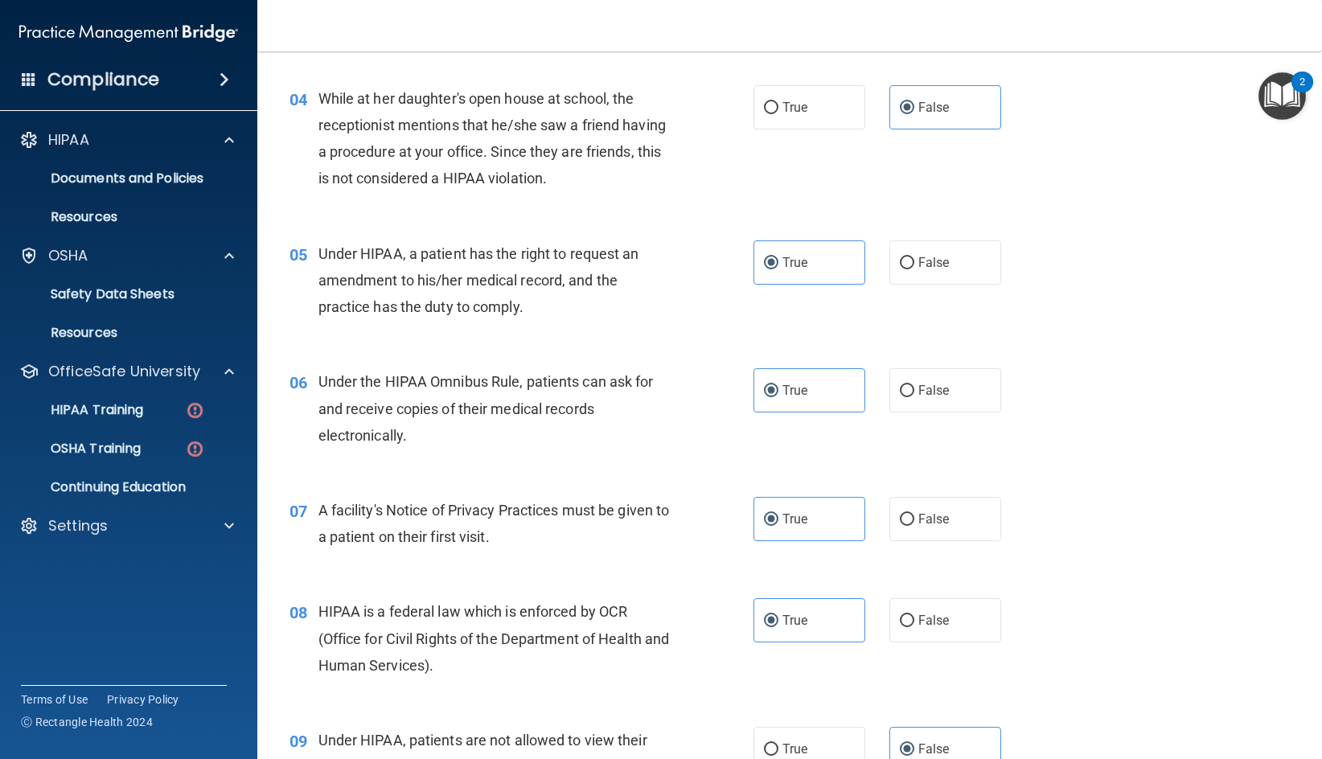
scroll to position [402, 0]
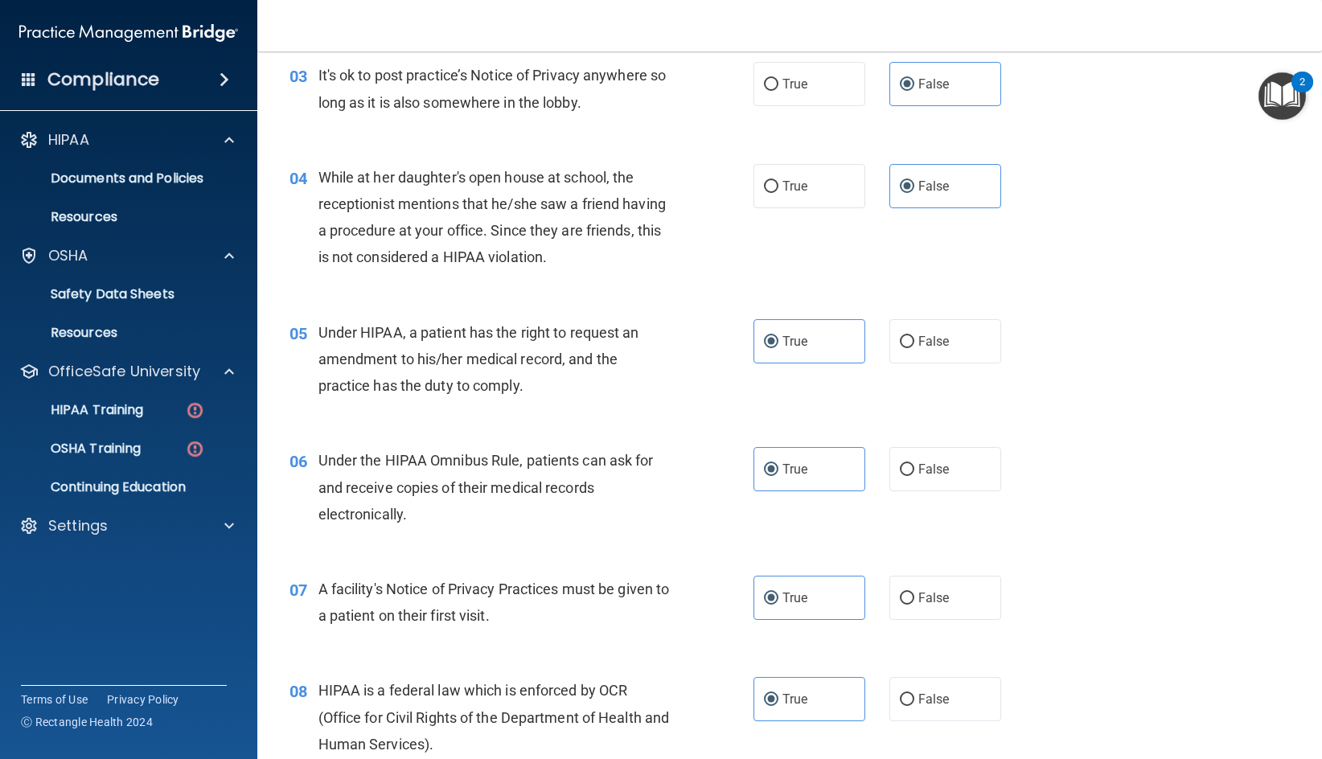
click at [937, 317] on div "05 Under HIPAA, a patient has the right to request an amendment to his/her medi…" at bounding box center [789, 363] width 1025 height 129
click at [935, 325] on label "False" at bounding box center [945, 341] width 112 height 44
click at [914, 336] on input "False" at bounding box center [907, 342] width 14 height 12
radio input "true"
radio input "false"
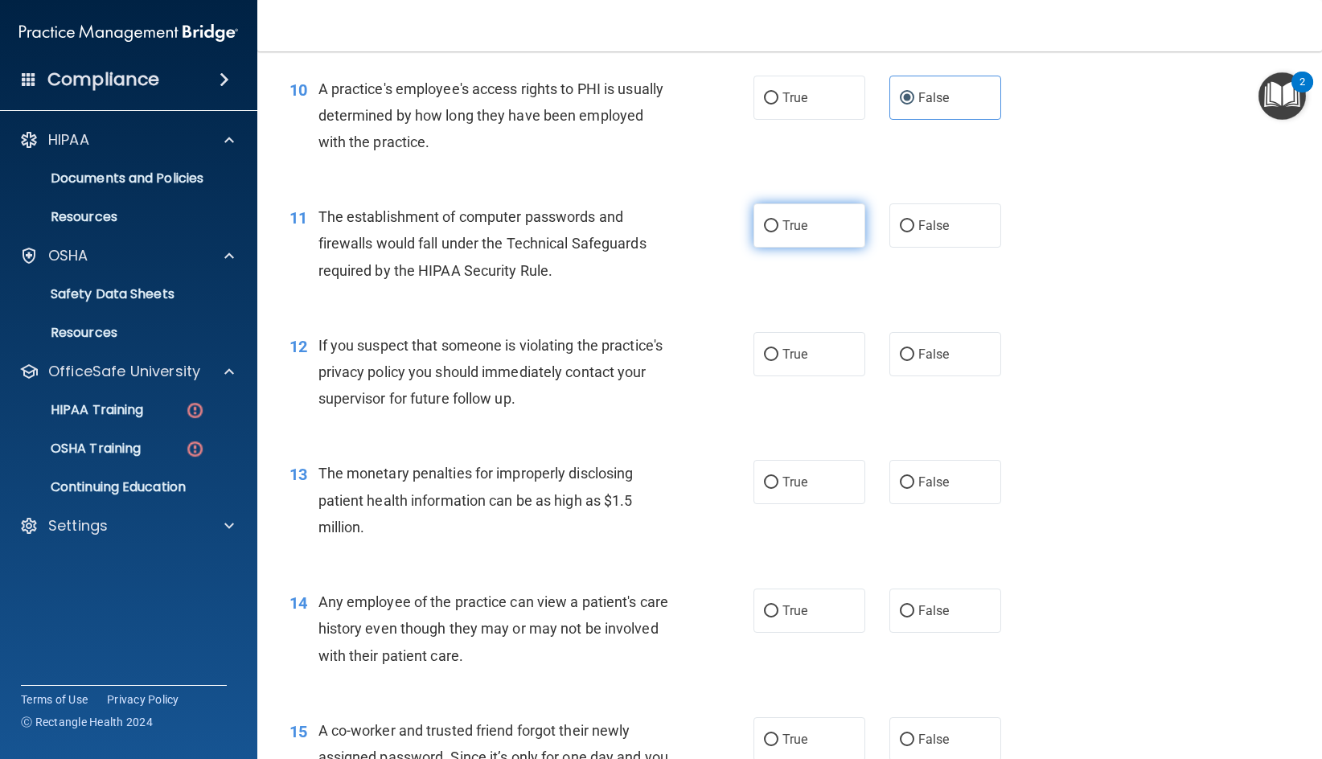
scroll to position [1206, 0]
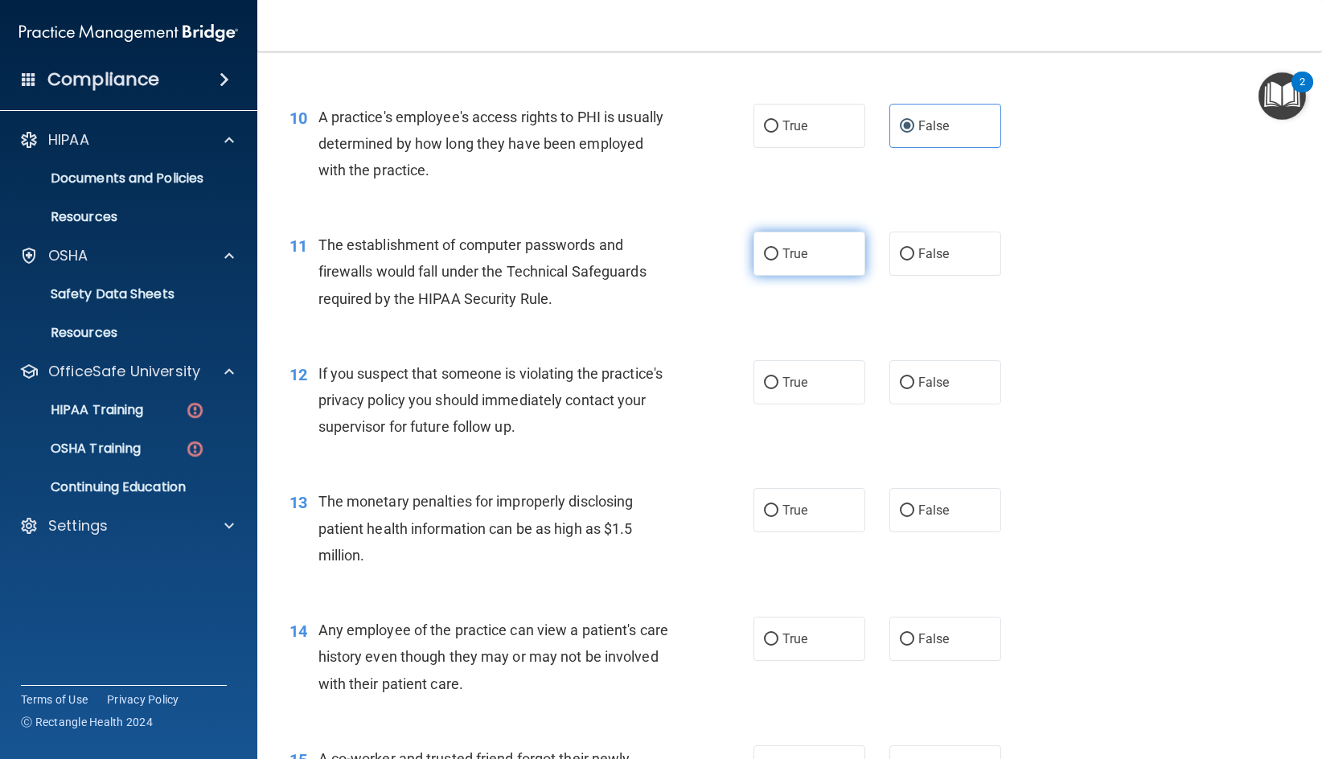
click at [835, 259] on label "True" at bounding box center [810, 254] width 112 height 44
click at [779, 259] on input "True" at bounding box center [771, 255] width 14 height 12
radio input "true"
click at [808, 379] on label "True" at bounding box center [810, 382] width 112 height 44
click at [779, 379] on input "True" at bounding box center [771, 383] width 14 height 12
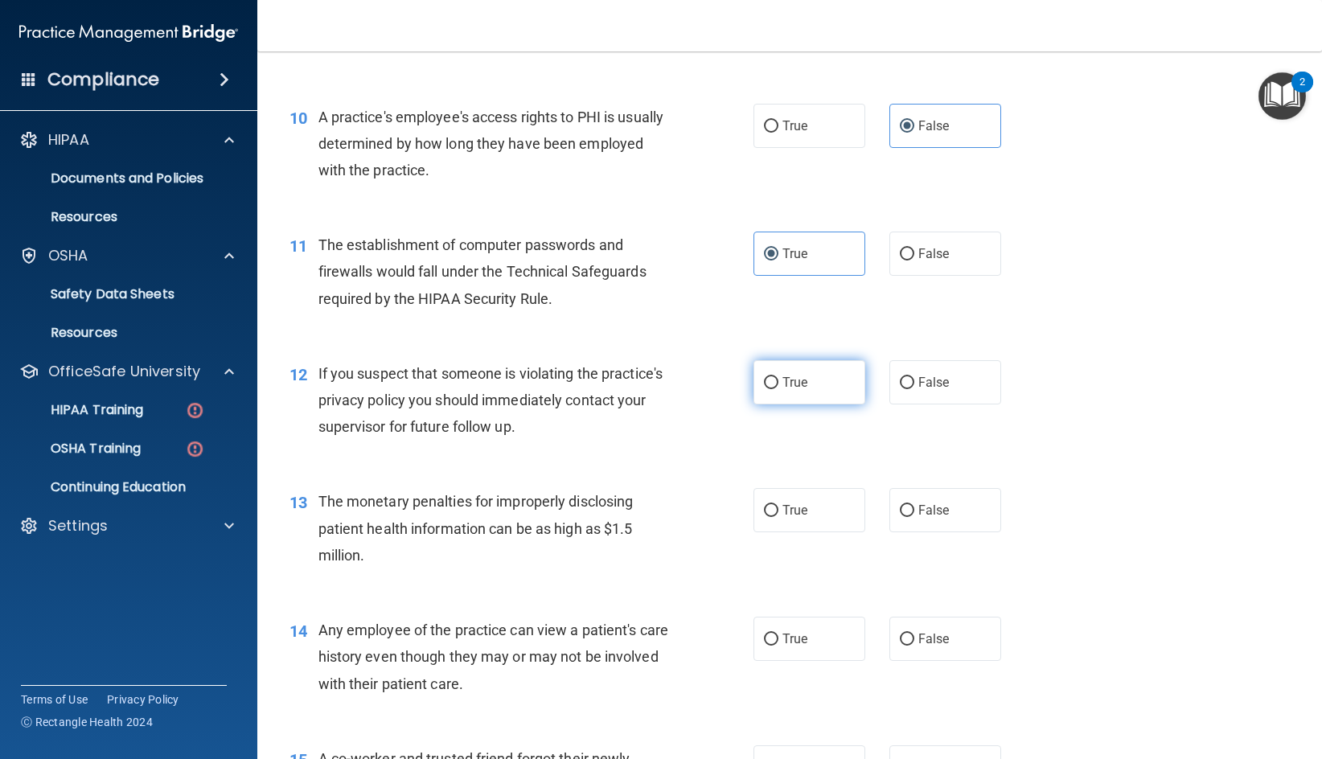
radio input "true"
click at [796, 512] on span "True" at bounding box center [795, 510] width 25 height 15
click at [779, 512] on input "True" at bounding box center [771, 511] width 14 height 12
radio input "true"
click at [962, 654] on label "False" at bounding box center [945, 639] width 112 height 44
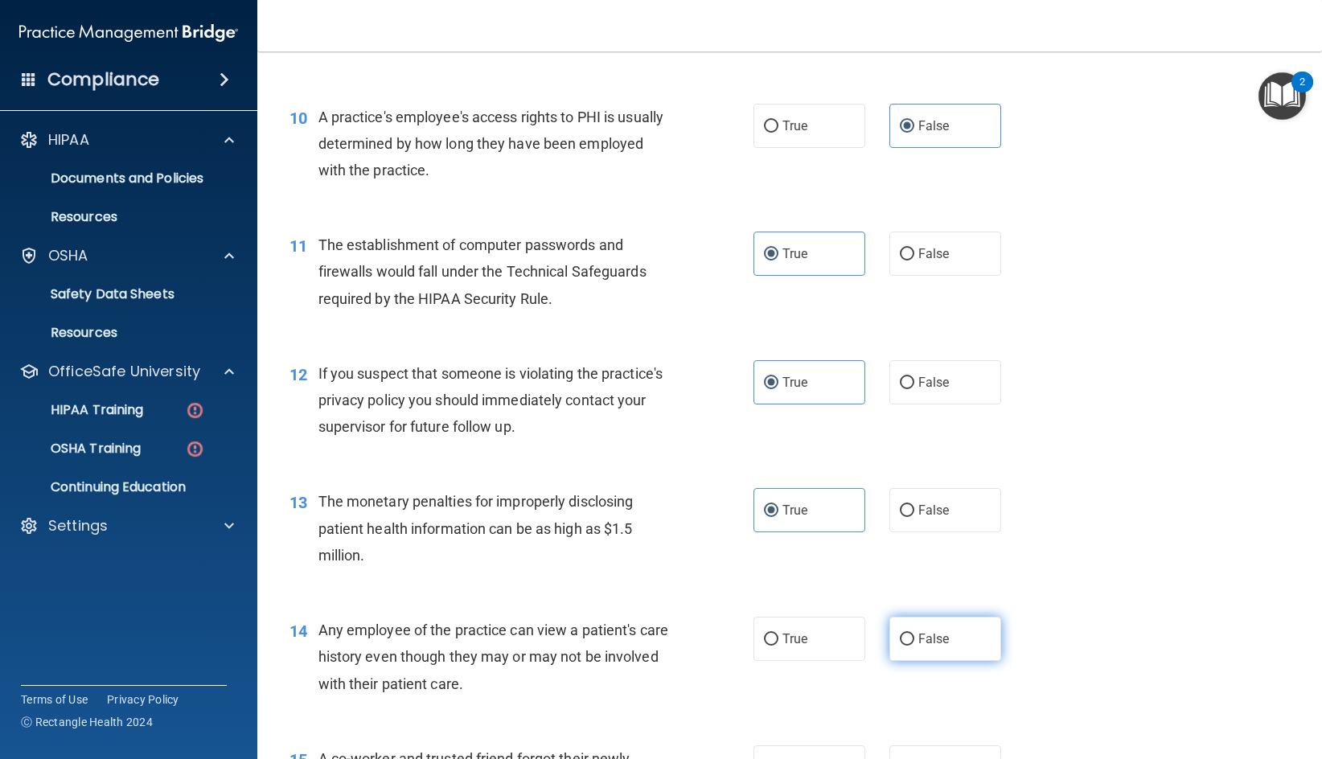
click at [914, 646] on input "False" at bounding box center [907, 640] width 14 height 12
radio input "true"
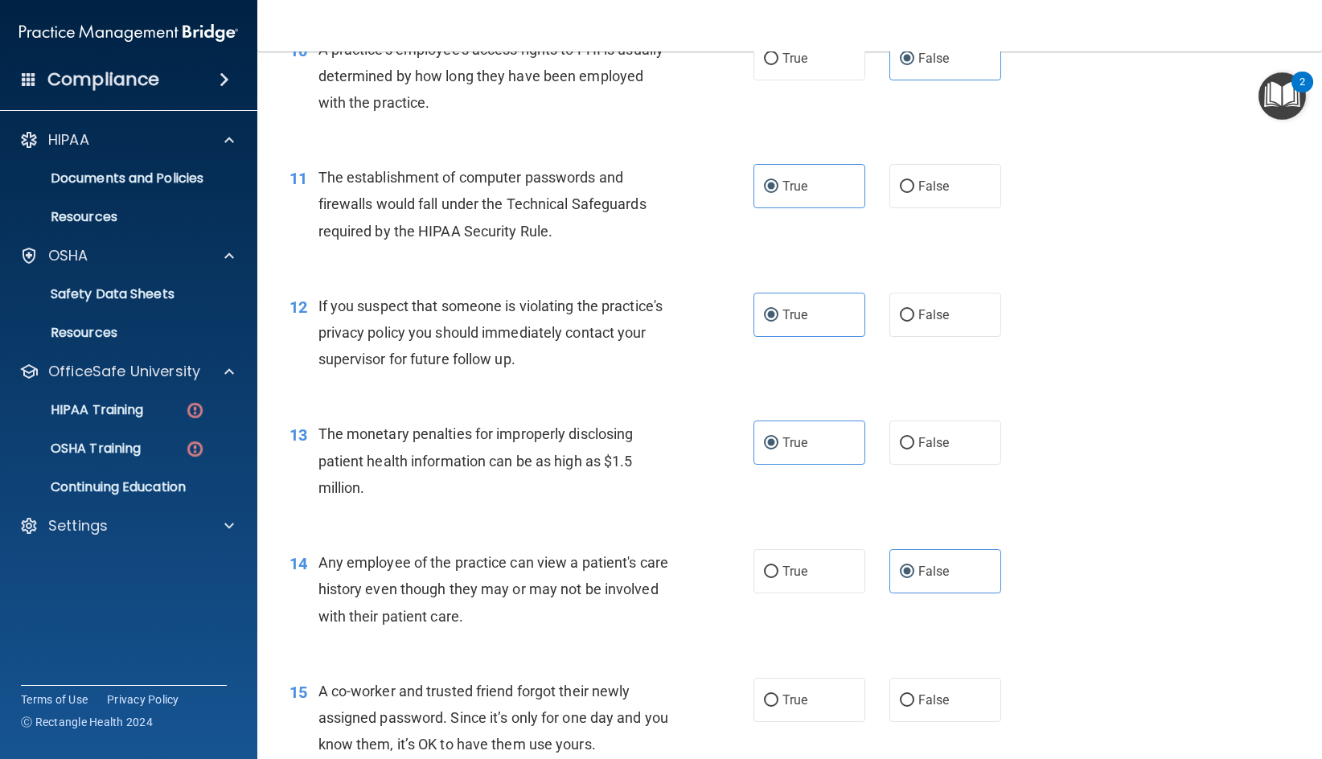
scroll to position [1367, 0]
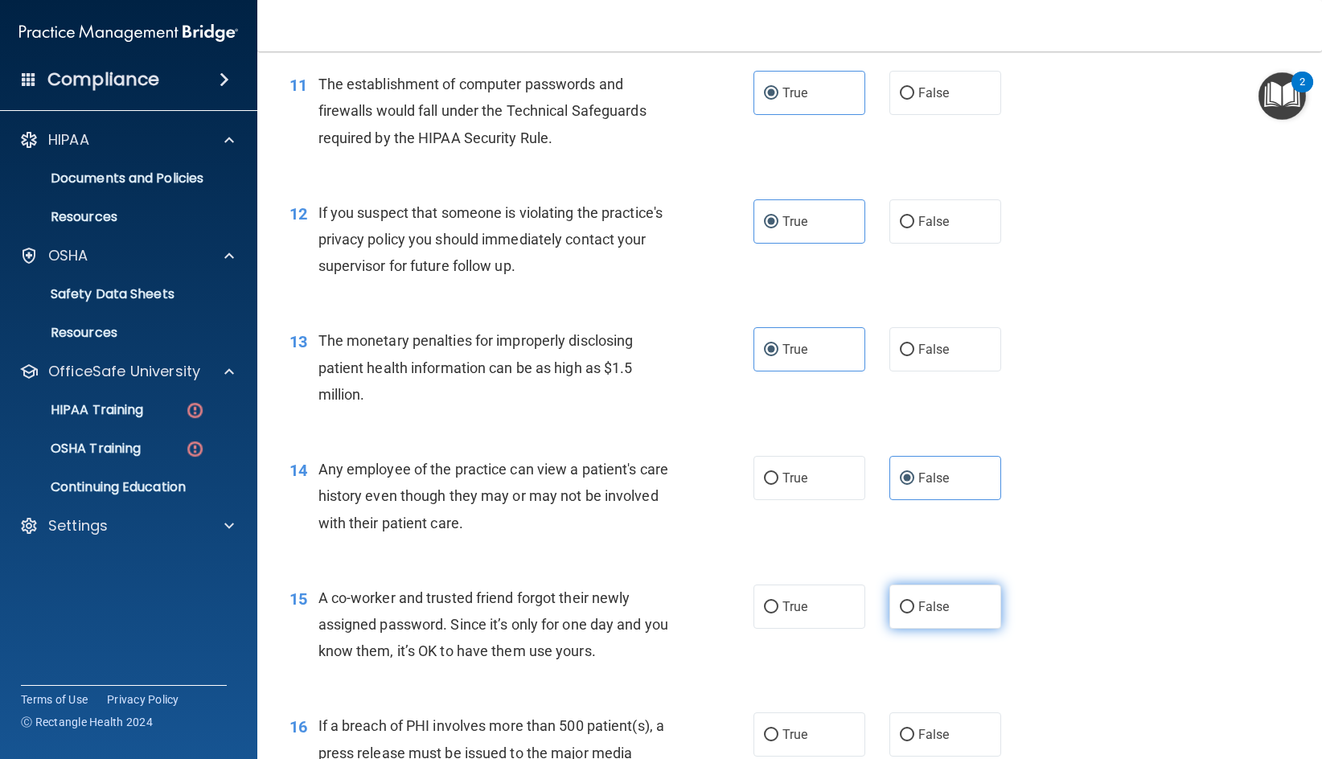
click at [953, 608] on label "False" at bounding box center [945, 607] width 112 height 44
click at [914, 608] on input "False" at bounding box center [907, 608] width 14 height 12
radio input "true"
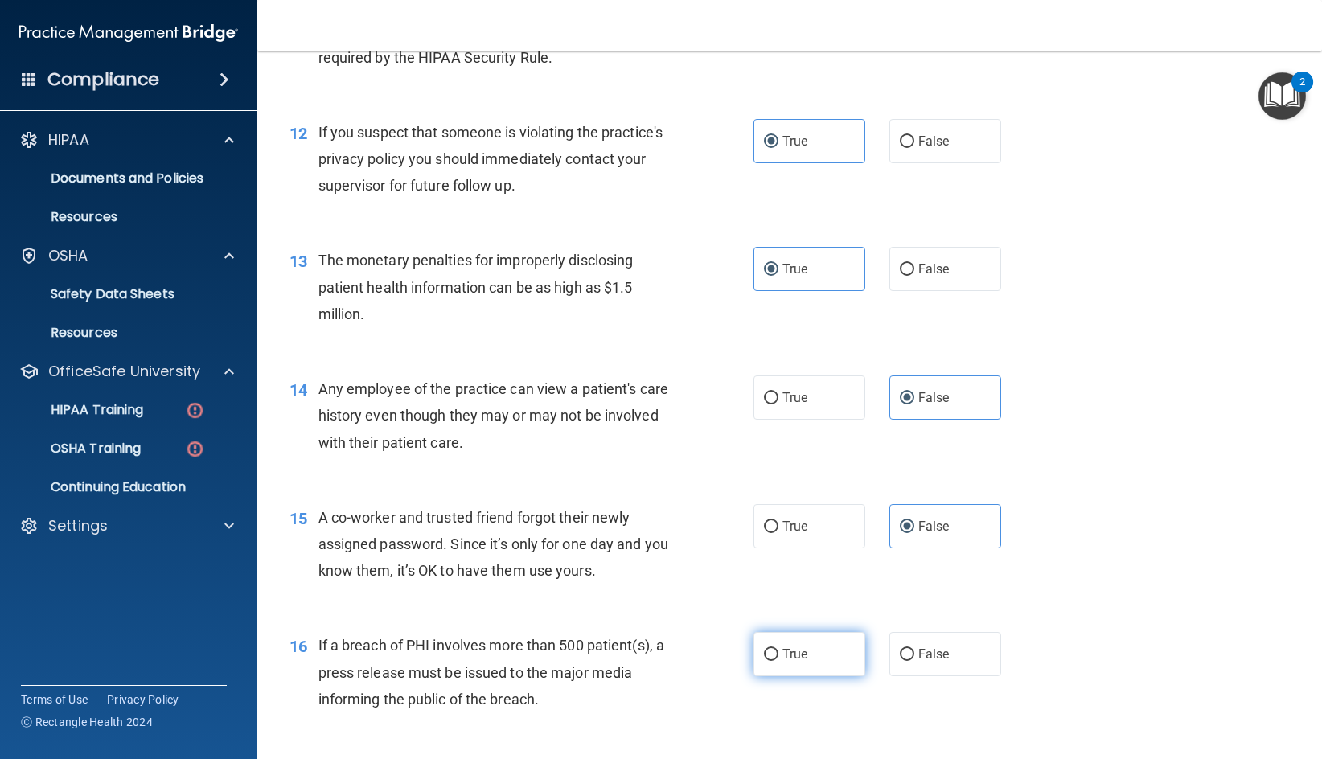
click at [783, 656] on span "True" at bounding box center [795, 654] width 25 height 15
click at [779, 656] on input "True" at bounding box center [771, 655] width 14 height 12
radio input "true"
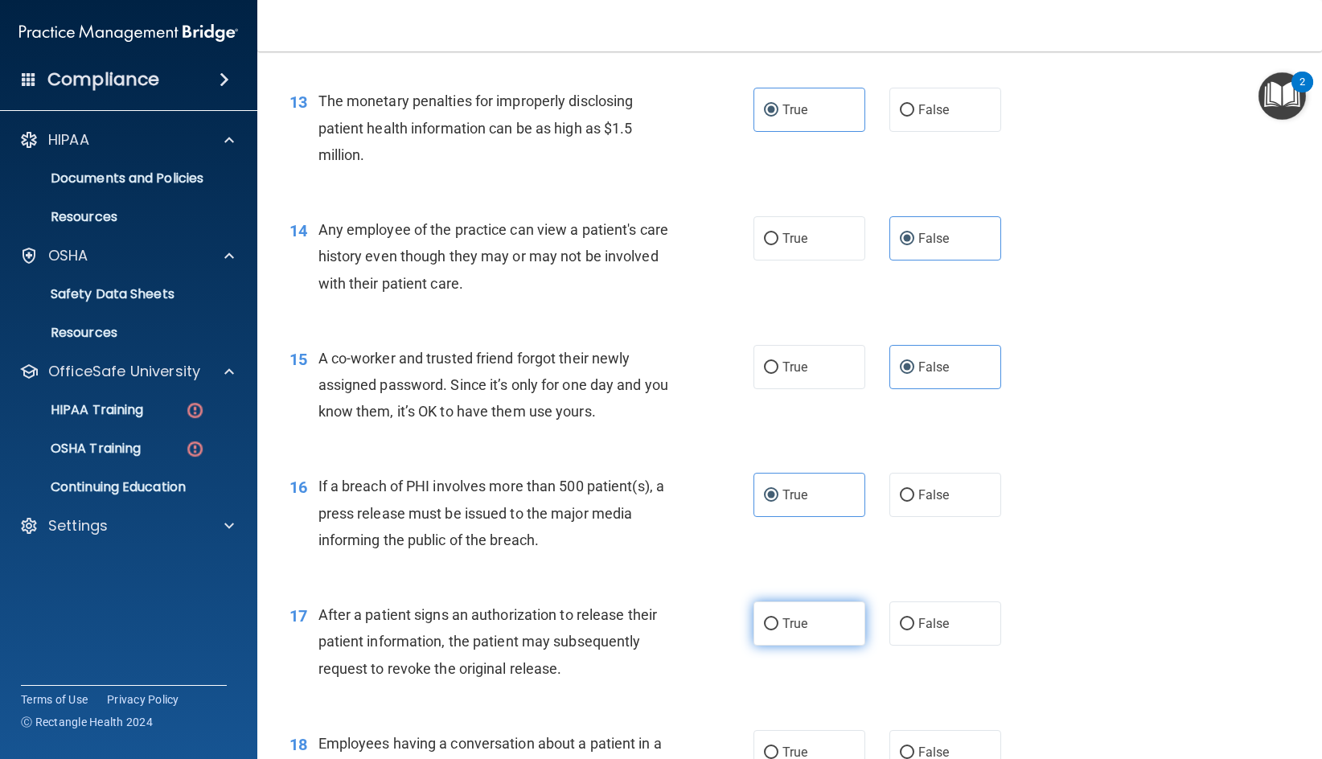
scroll to position [1608, 0]
click at [791, 626] on span "True" at bounding box center [795, 621] width 25 height 15
click at [779, 626] on input "True" at bounding box center [771, 623] width 14 height 12
radio input "true"
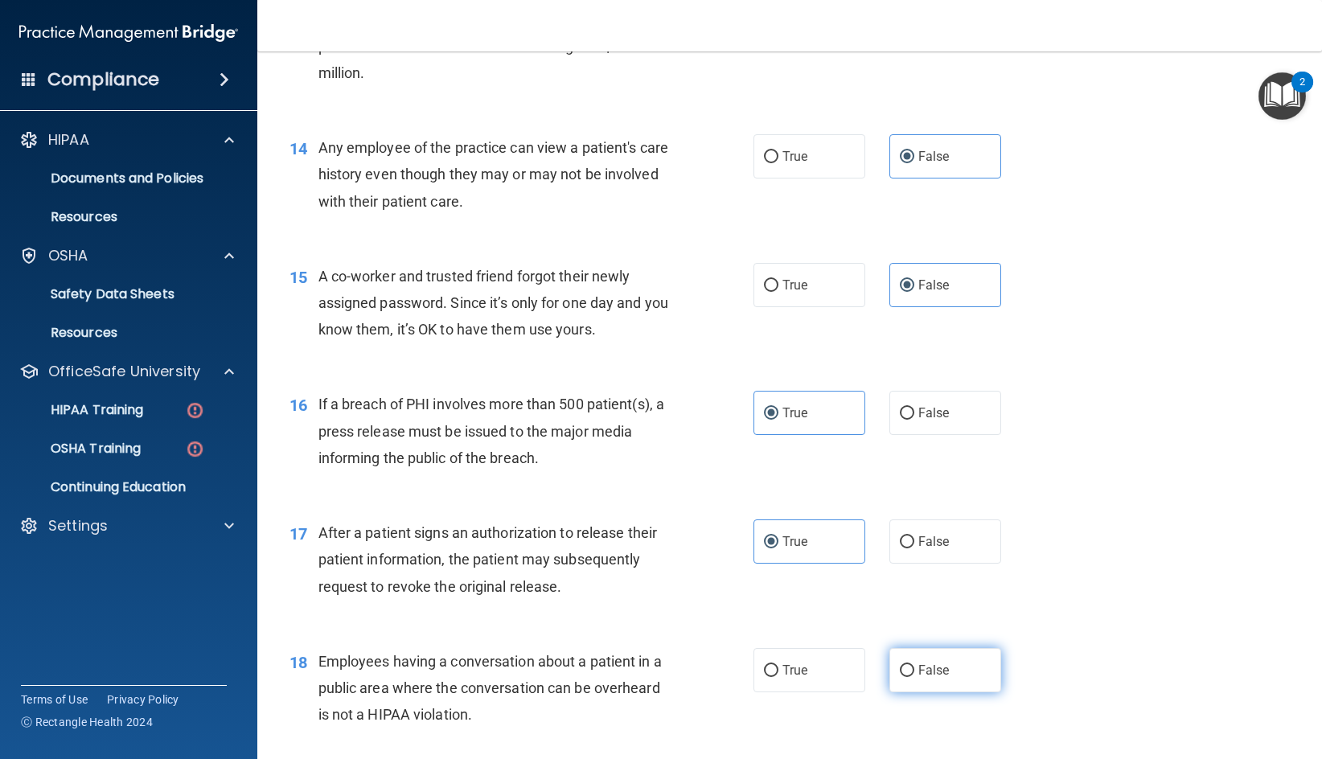
click at [926, 659] on label "False" at bounding box center [945, 670] width 112 height 44
click at [914, 665] on input "False" at bounding box center [907, 671] width 14 height 12
radio input "true"
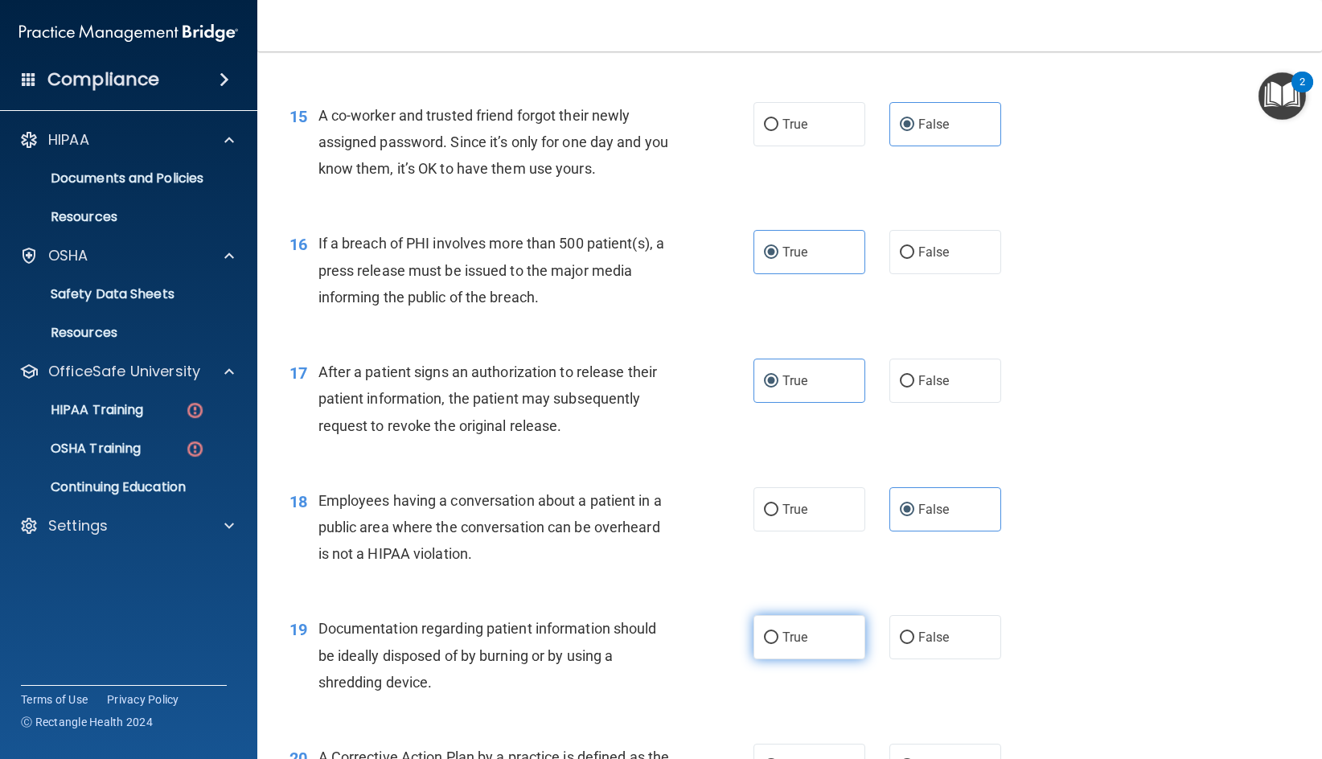
click at [798, 647] on label "True" at bounding box center [810, 637] width 112 height 44
click at [779, 644] on input "True" at bounding box center [771, 638] width 14 height 12
radio input "true"
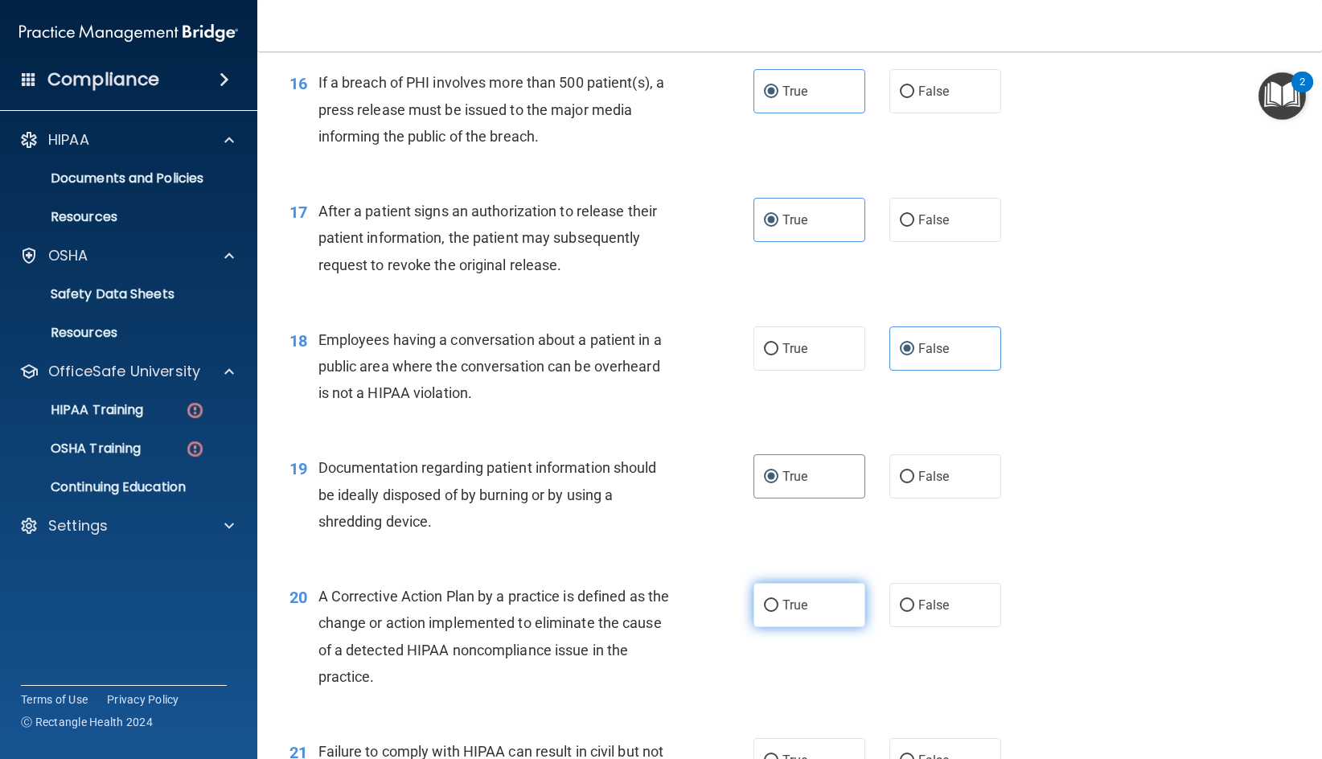
click at [800, 605] on span "True" at bounding box center [795, 605] width 25 height 15
click at [779, 605] on input "True" at bounding box center [771, 606] width 14 height 12
radio input "true"
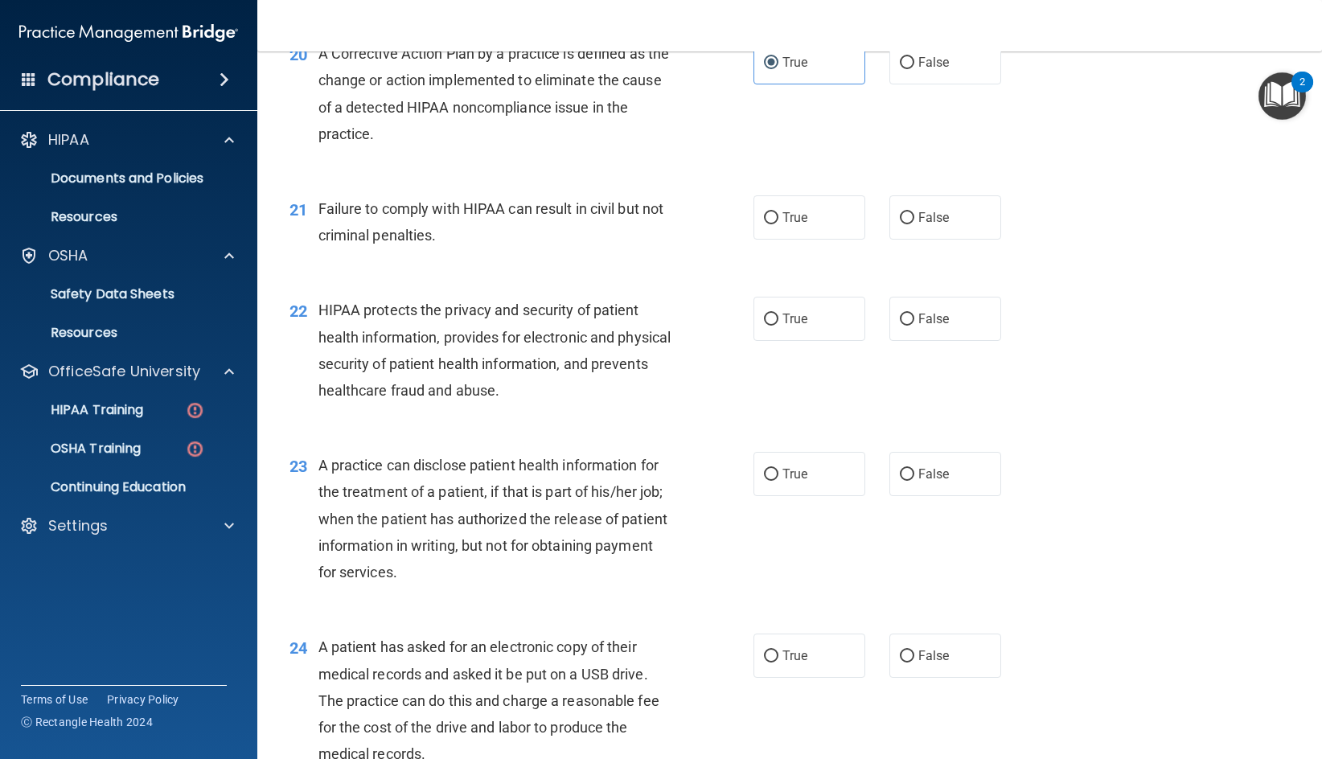
scroll to position [2574, 0]
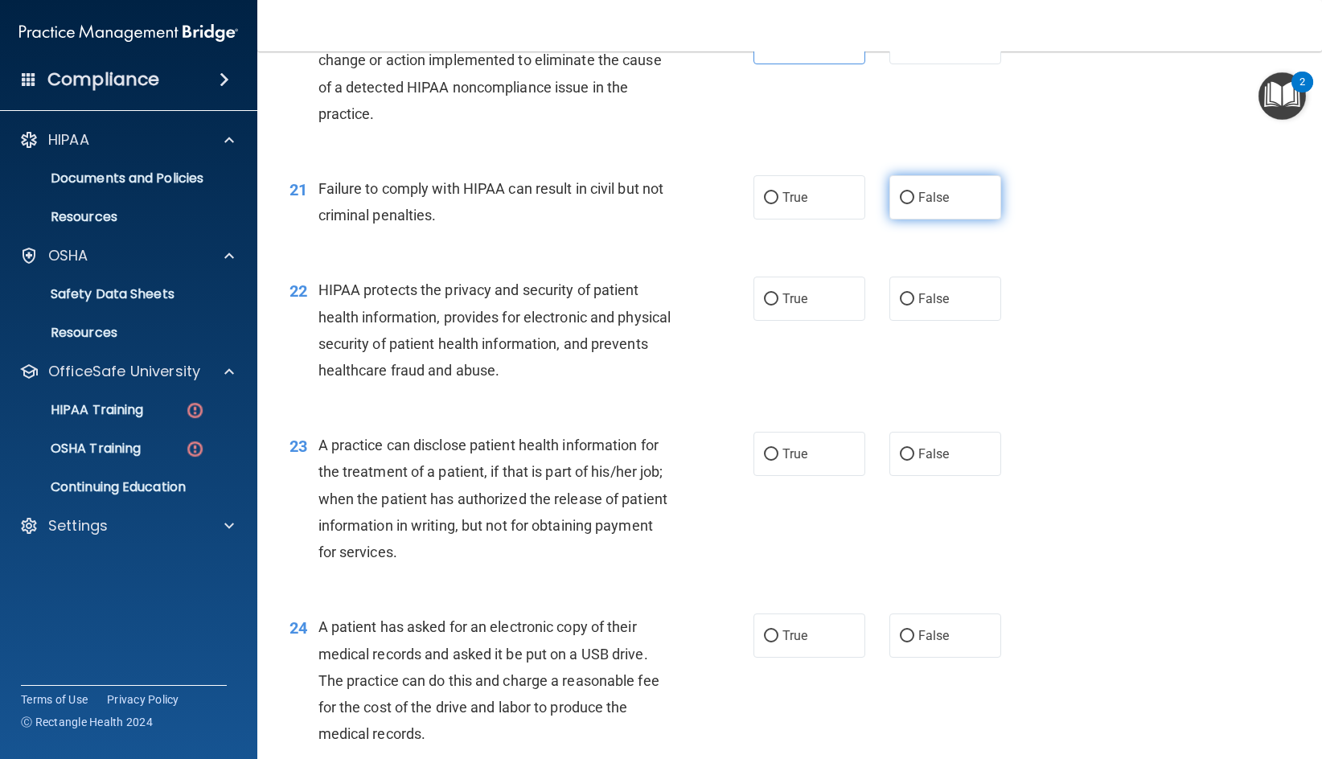
click at [931, 215] on label "False" at bounding box center [945, 197] width 112 height 44
click at [914, 204] on input "False" at bounding box center [907, 198] width 14 height 12
radio input "true"
click at [801, 299] on span "True" at bounding box center [795, 298] width 25 height 15
click at [779, 299] on input "True" at bounding box center [771, 300] width 14 height 12
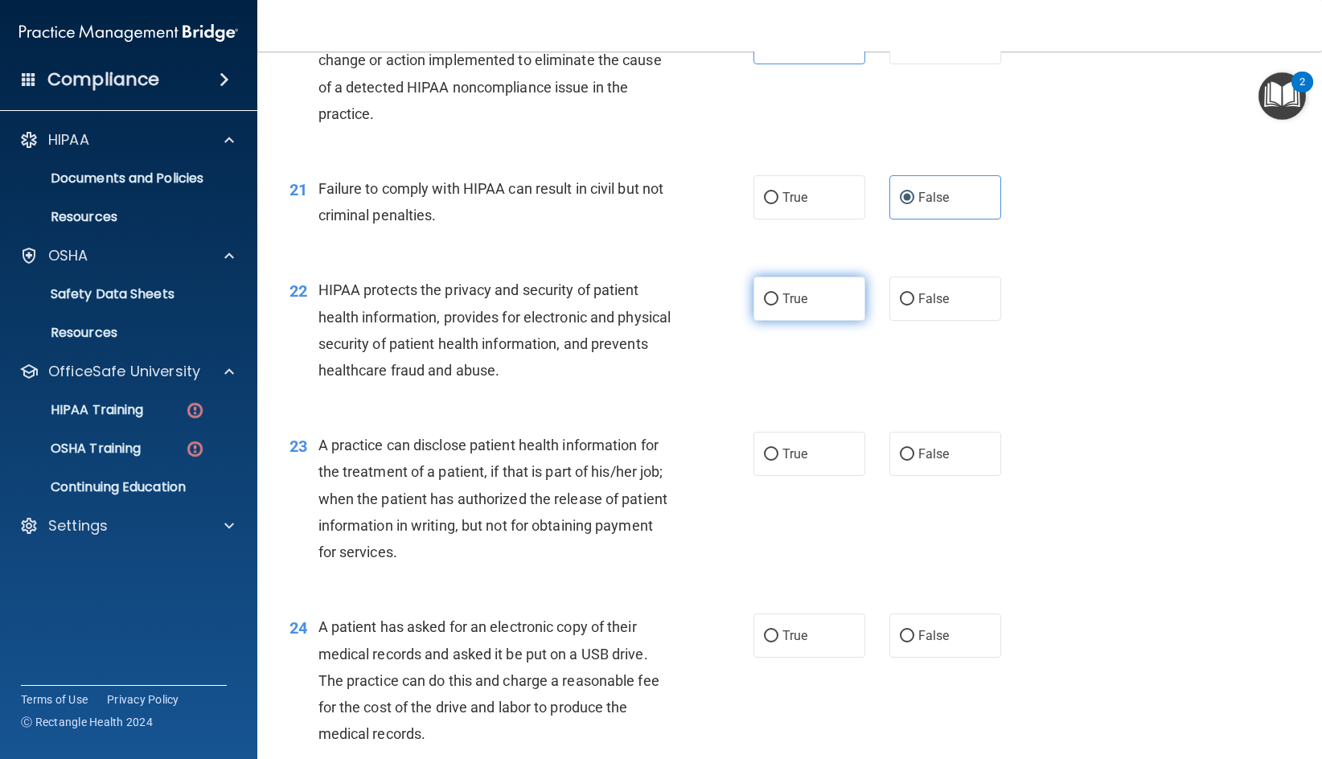
radio input "true"
click at [924, 446] on span "False" at bounding box center [933, 453] width 31 height 15
click at [914, 449] on input "False" at bounding box center [907, 455] width 14 height 12
radio input "true"
click at [749, 661] on div "24 A patient has asked for an electronic copy of their medical records and aske…" at bounding box center [521, 685] width 512 height 142
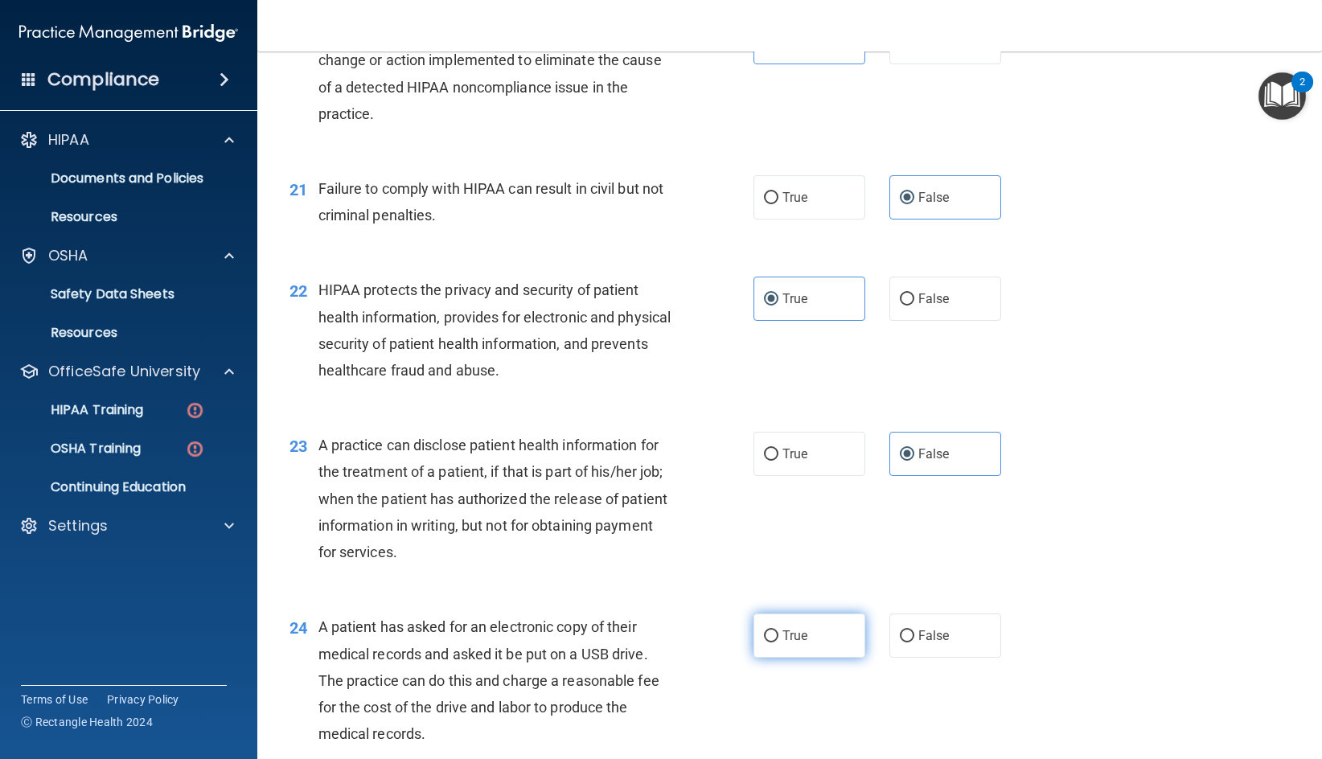
click at [830, 629] on label "True" at bounding box center [810, 636] width 112 height 44
click at [779, 631] on input "True" at bounding box center [771, 637] width 14 height 12
radio input "true"
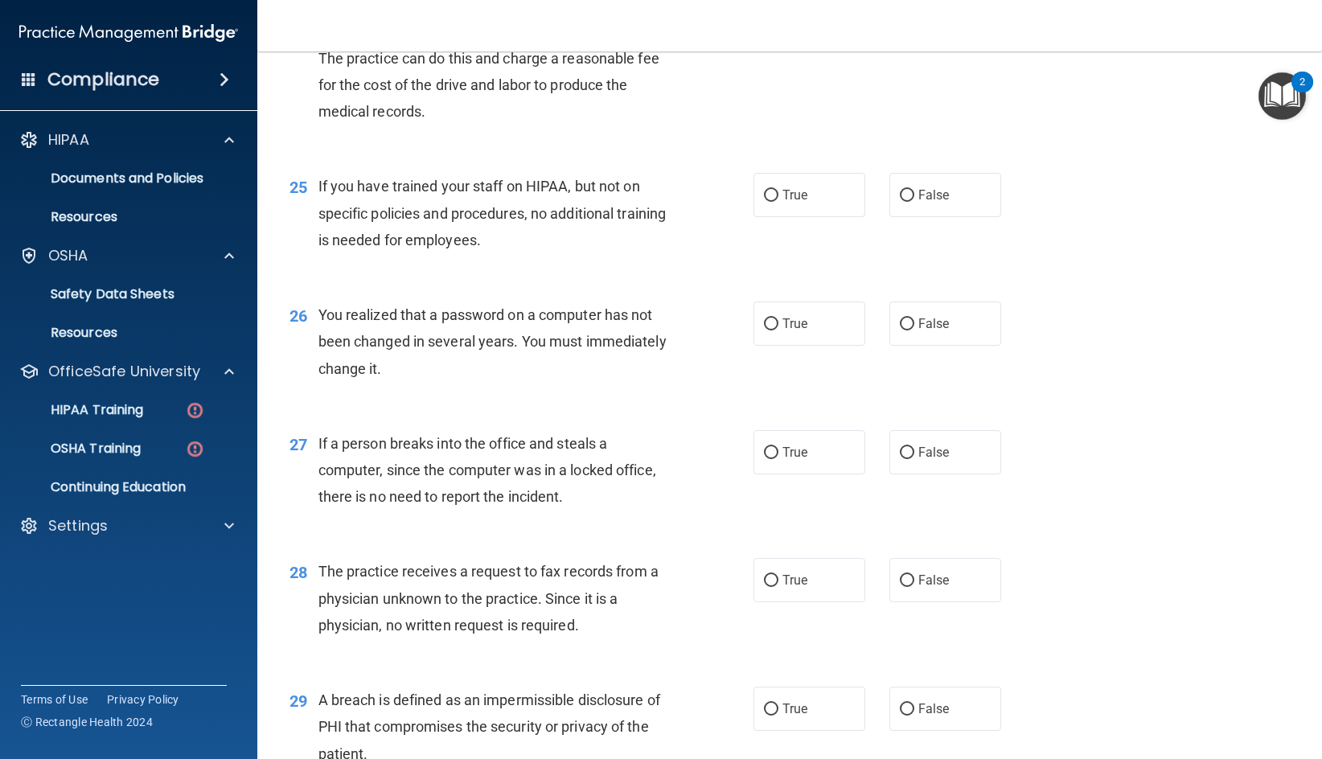
scroll to position [3217, 0]
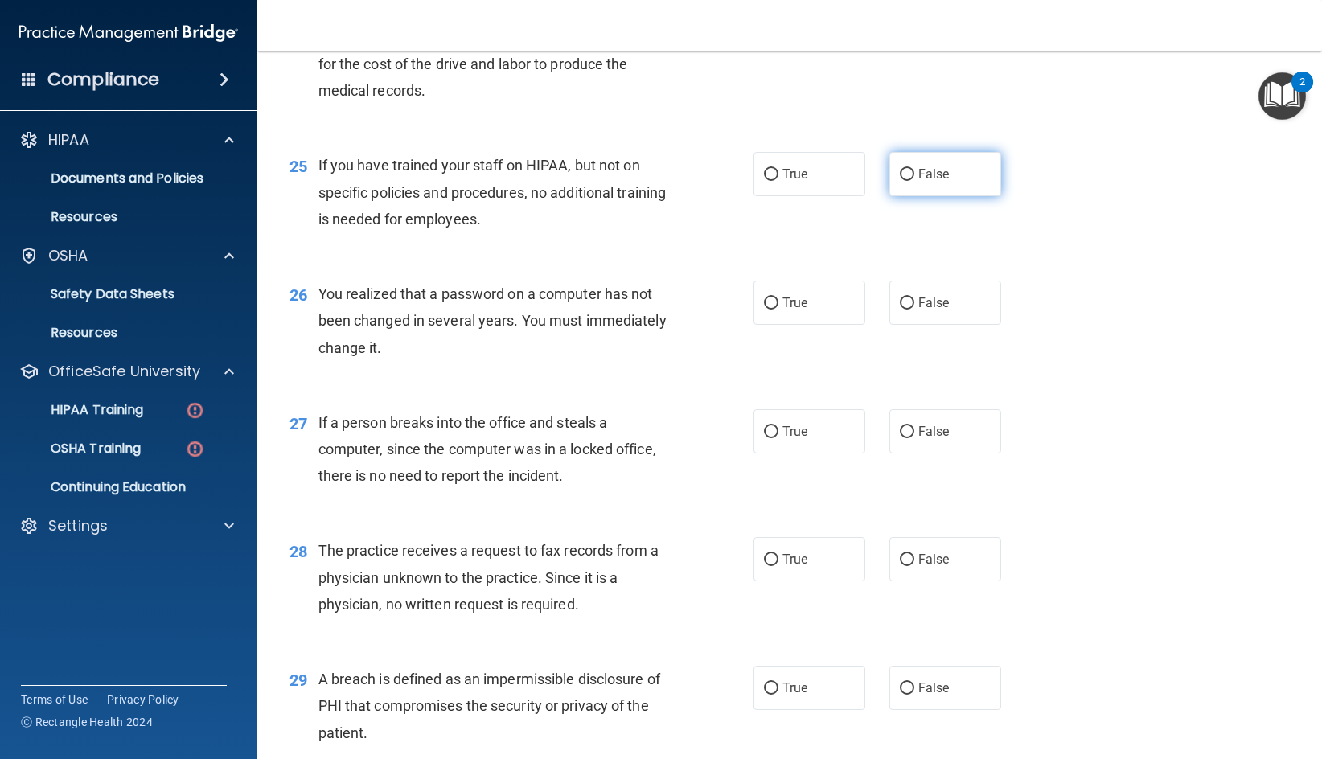
click at [927, 184] on label "False" at bounding box center [945, 174] width 112 height 44
click at [914, 181] on input "False" at bounding box center [907, 175] width 14 height 12
radio input "true"
click at [808, 334] on div "26 You realized that a password on a computer has not been changed in several y…" at bounding box center [789, 325] width 1025 height 129
click at [808, 305] on label "True" at bounding box center [810, 303] width 112 height 44
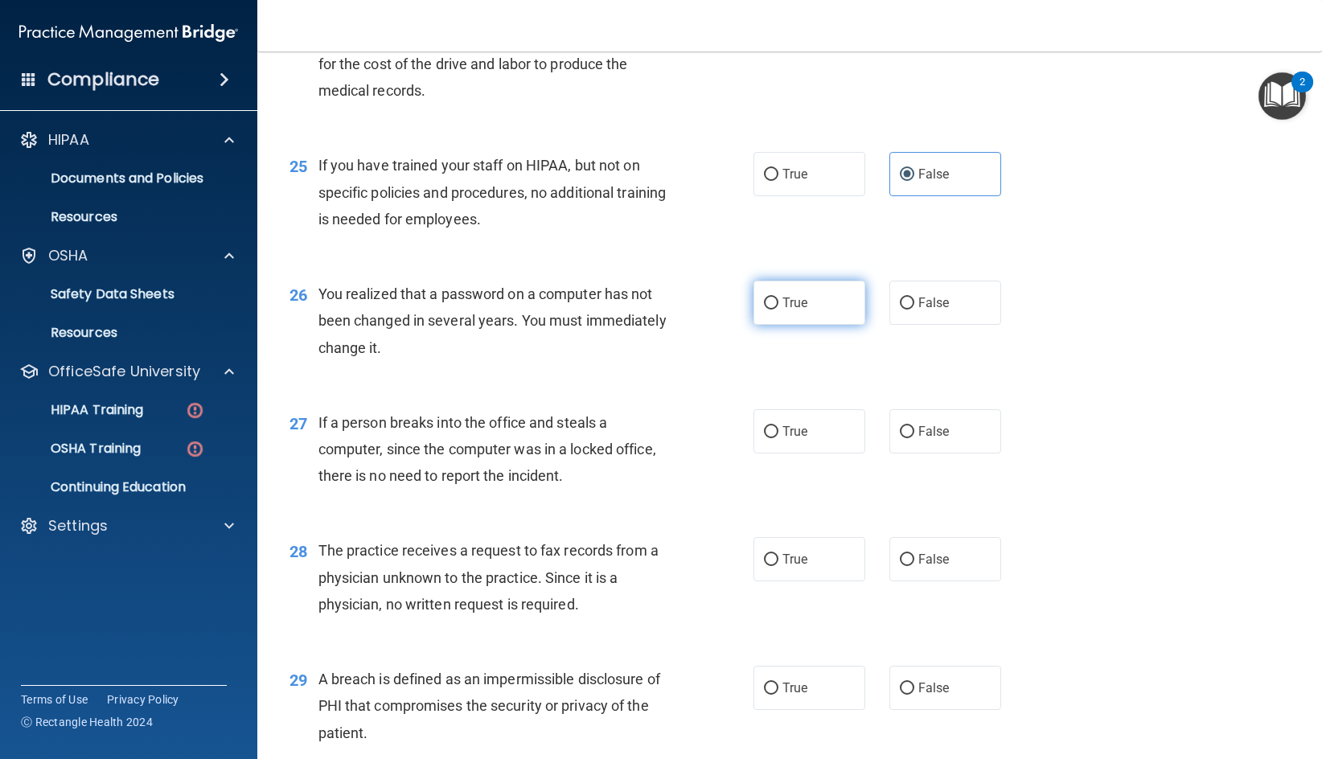
click at [779, 305] on input "True" at bounding box center [771, 304] width 14 height 12
radio input "true"
click at [928, 438] on span "False" at bounding box center [933, 431] width 31 height 15
click at [914, 438] on input "False" at bounding box center [907, 432] width 14 height 12
radio input "true"
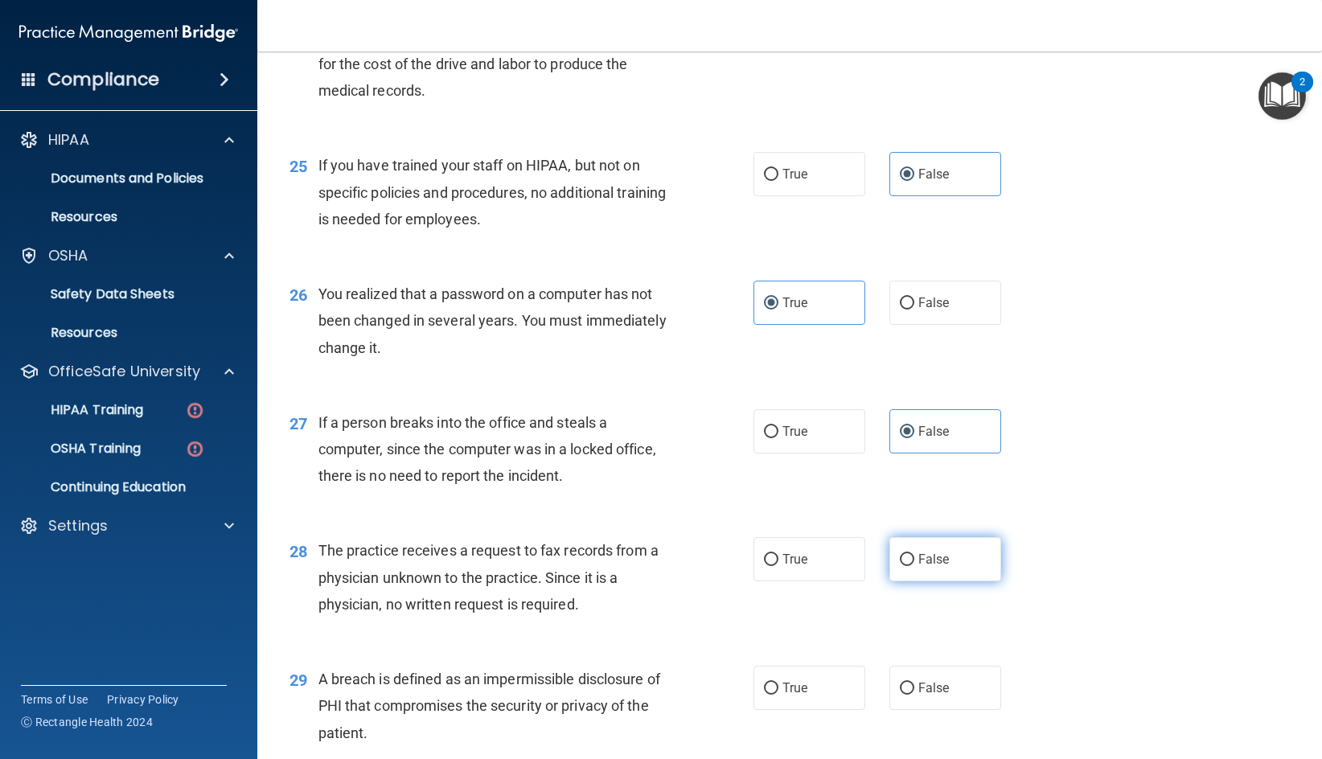
click at [921, 553] on span "False" at bounding box center [933, 559] width 31 height 15
click at [914, 554] on input "False" at bounding box center [907, 560] width 14 height 12
radio input "true"
click at [796, 684] on span "True" at bounding box center [795, 687] width 25 height 15
click at [779, 684] on input "True" at bounding box center [771, 689] width 14 height 12
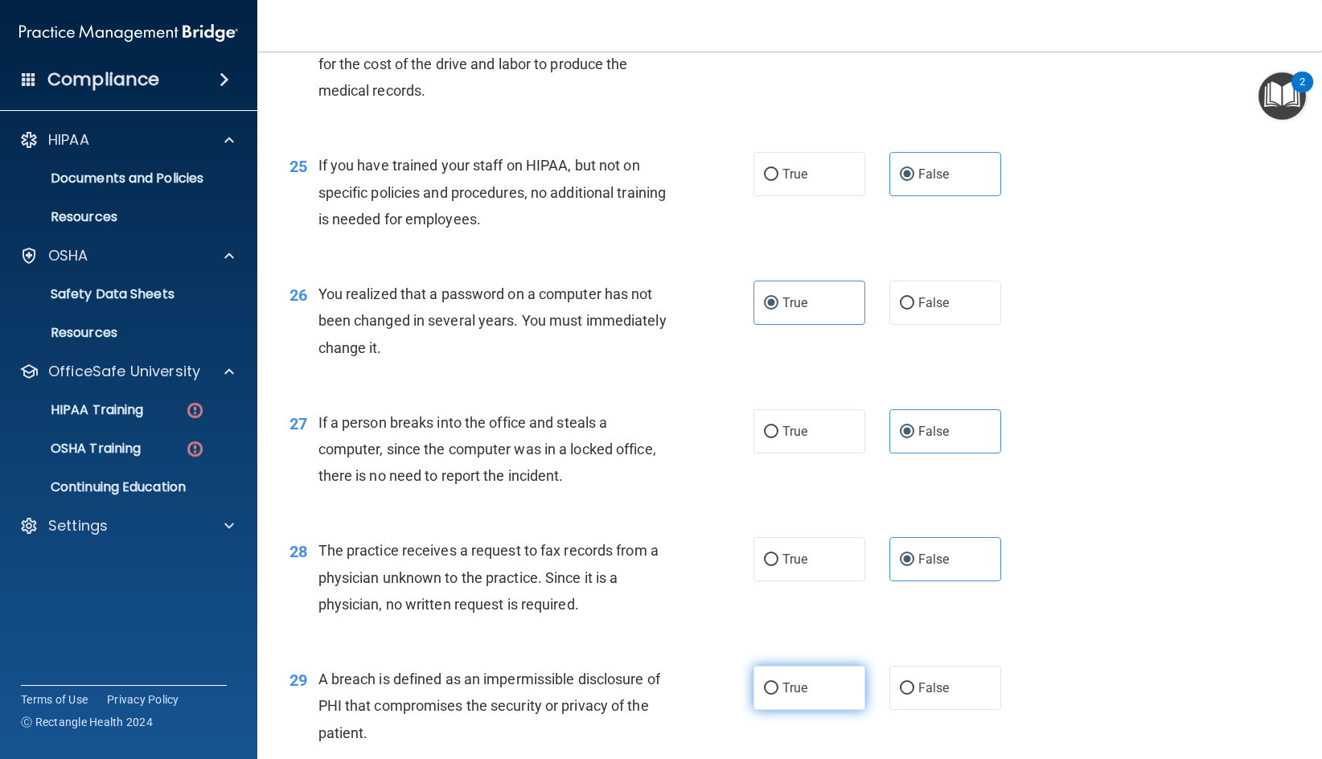
radio input "true"
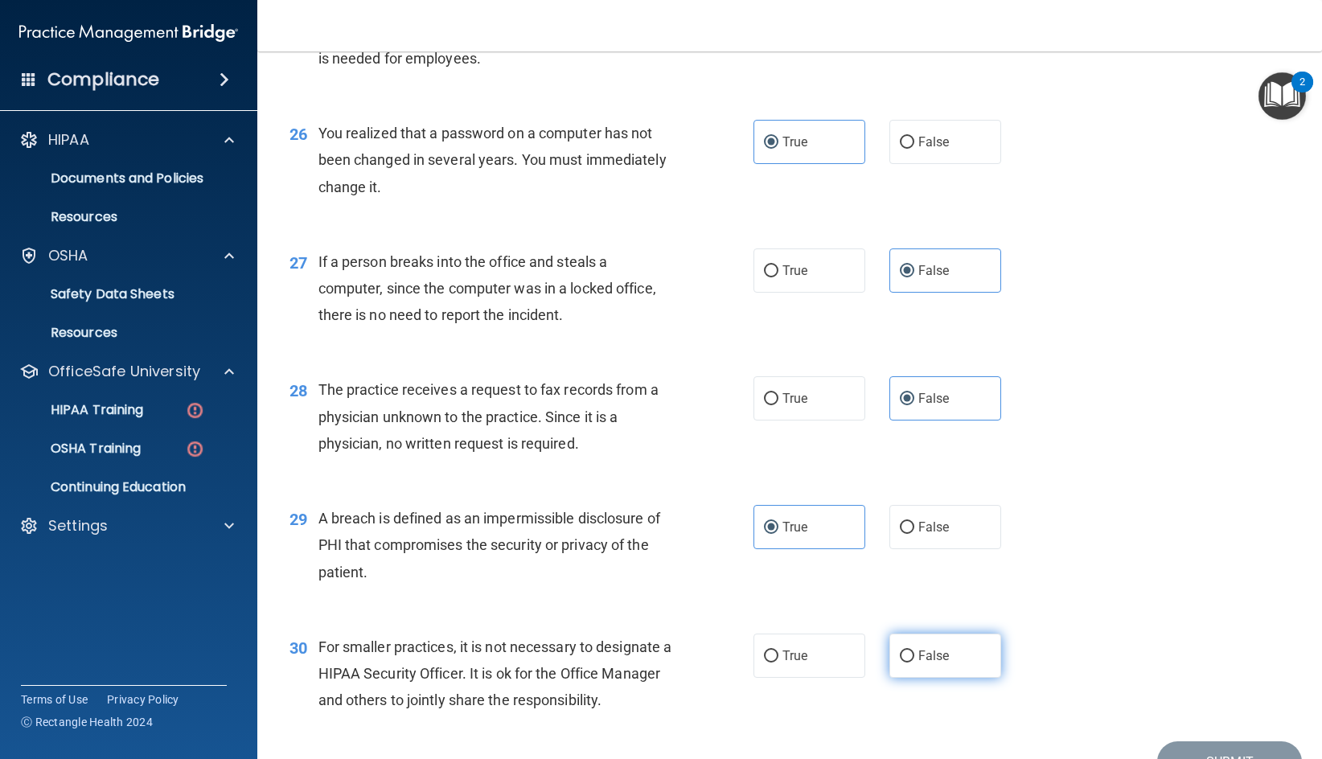
click at [926, 661] on span "False" at bounding box center [933, 655] width 31 height 15
click at [914, 661] on input "False" at bounding box center [907, 657] width 14 height 12
radio input "true"
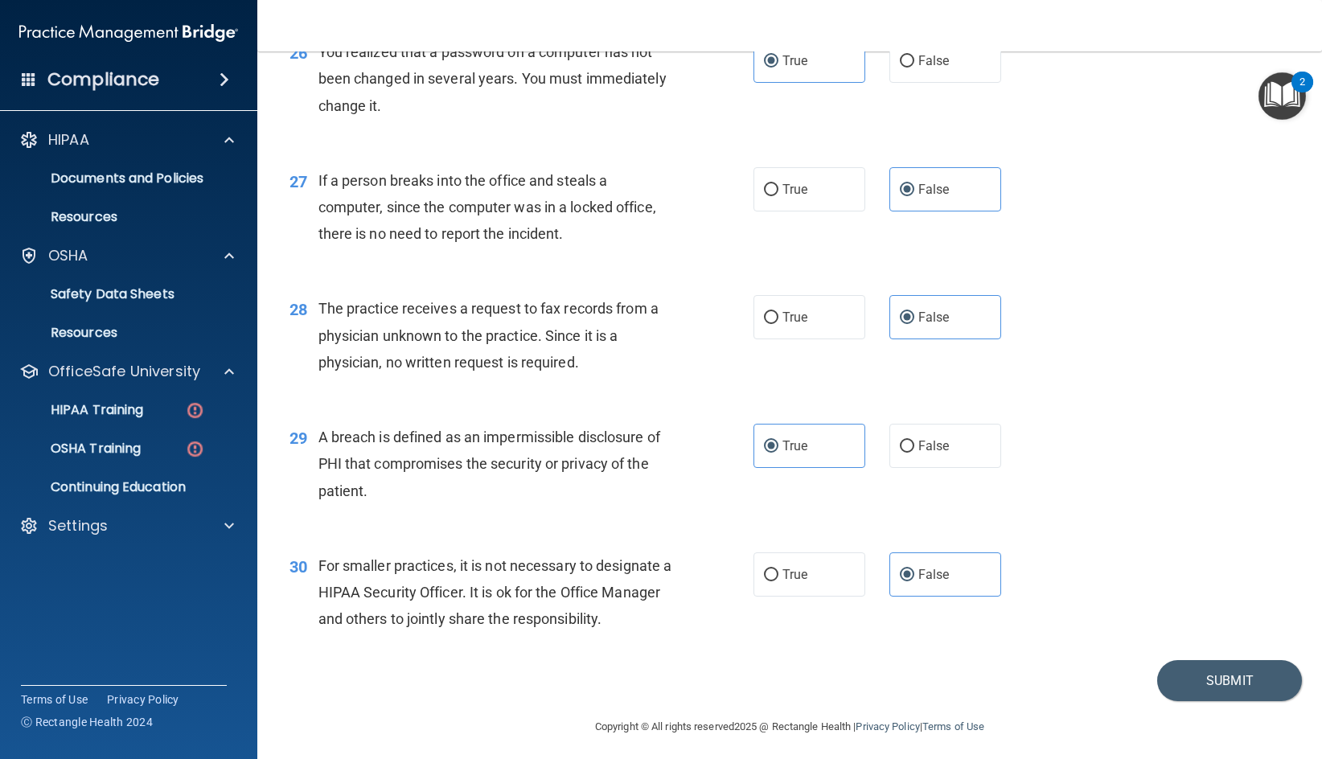
scroll to position [3465, 0]
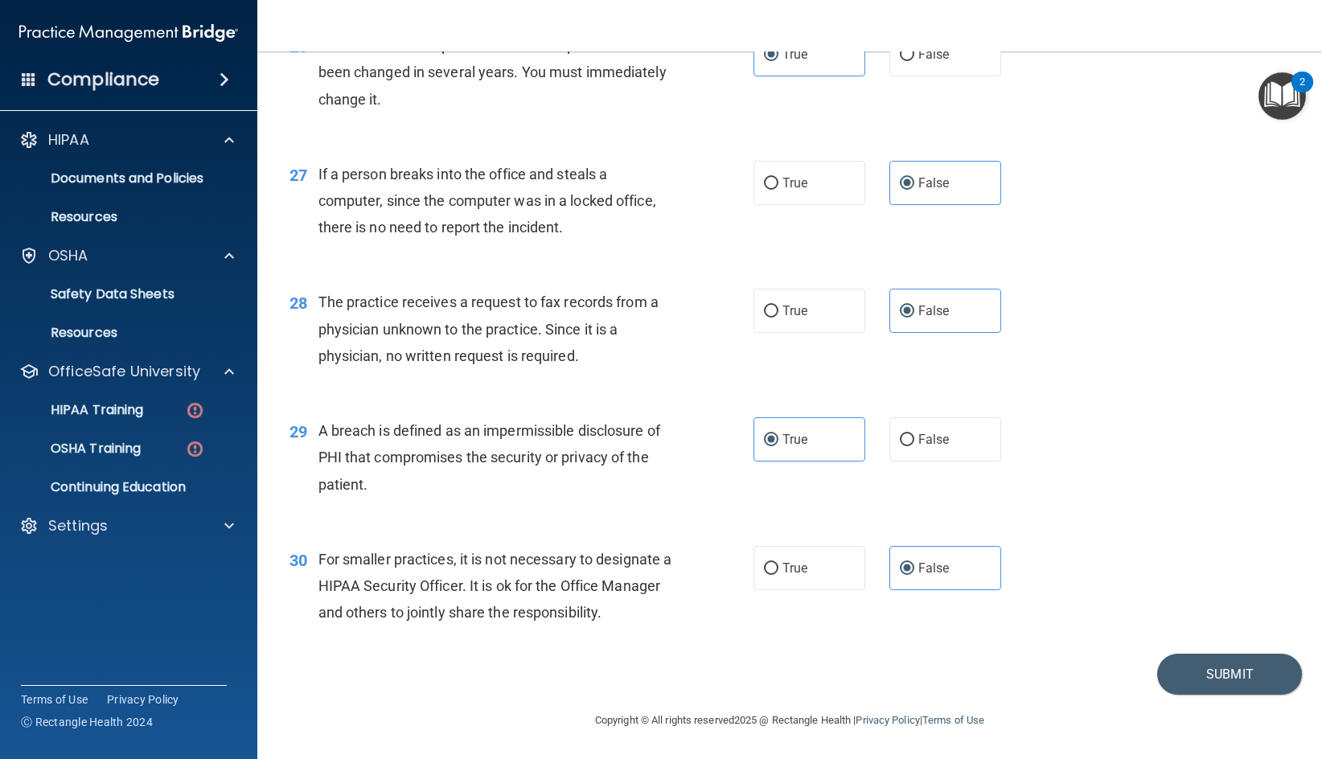
click at [1052, 148] on div "27 If a person breaks into the office and steals a computer, since the computer…" at bounding box center [789, 205] width 1025 height 129
click at [1179, 668] on button "Submit" at bounding box center [1229, 674] width 145 height 41
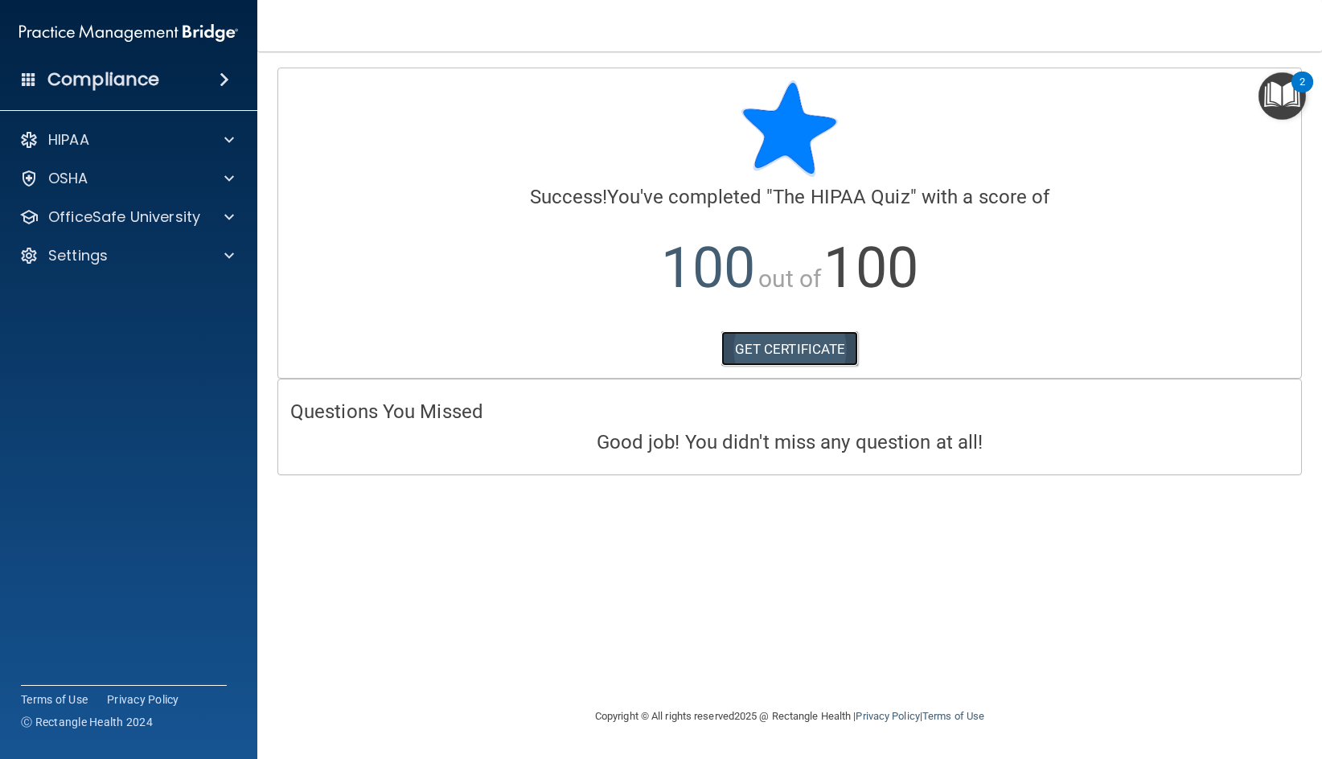
click at [769, 348] on link "GET CERTIFICATE" at bounding box center [790, 348] width 138 height 35
click at [232, 215] on span at bounding box center [229, 216] width 10 height 19
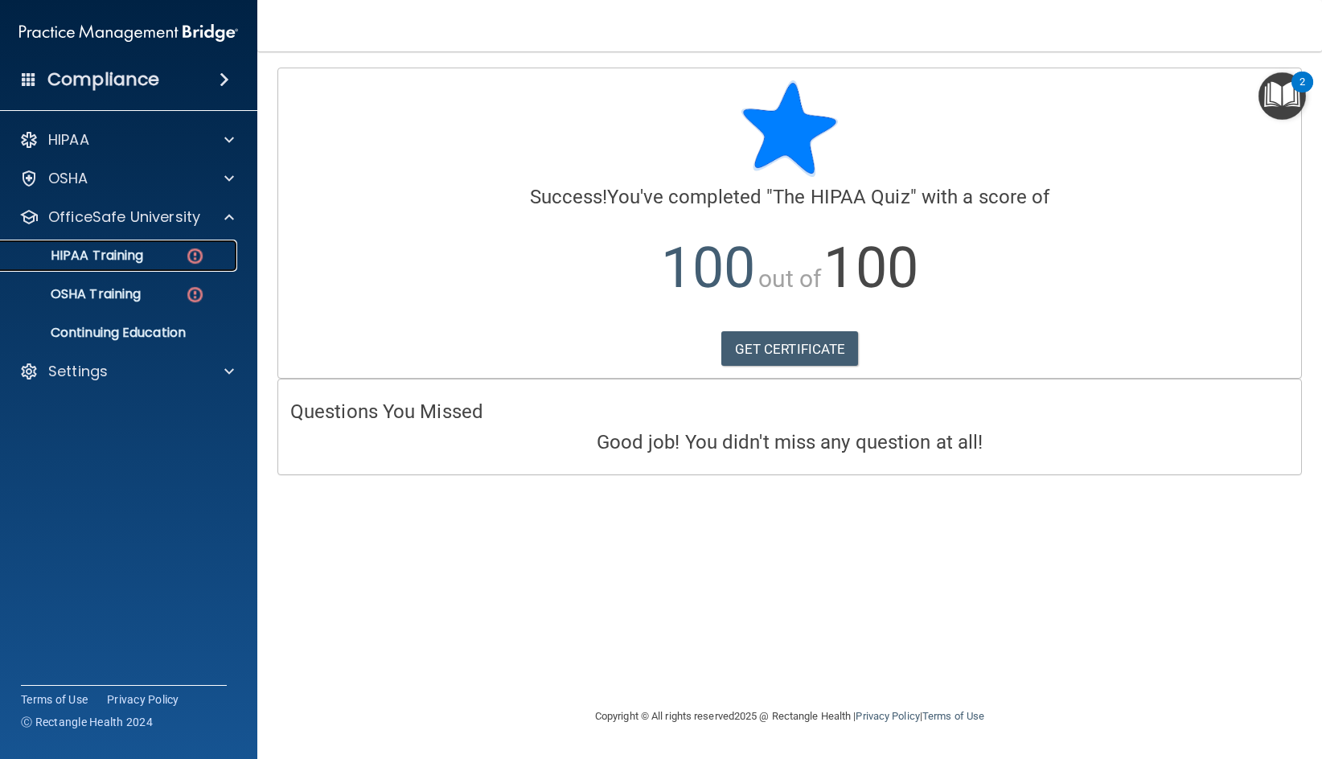
click at [107, 251] on p "HIPAA Training" at bounding box center [76, 256] width 133 height 16
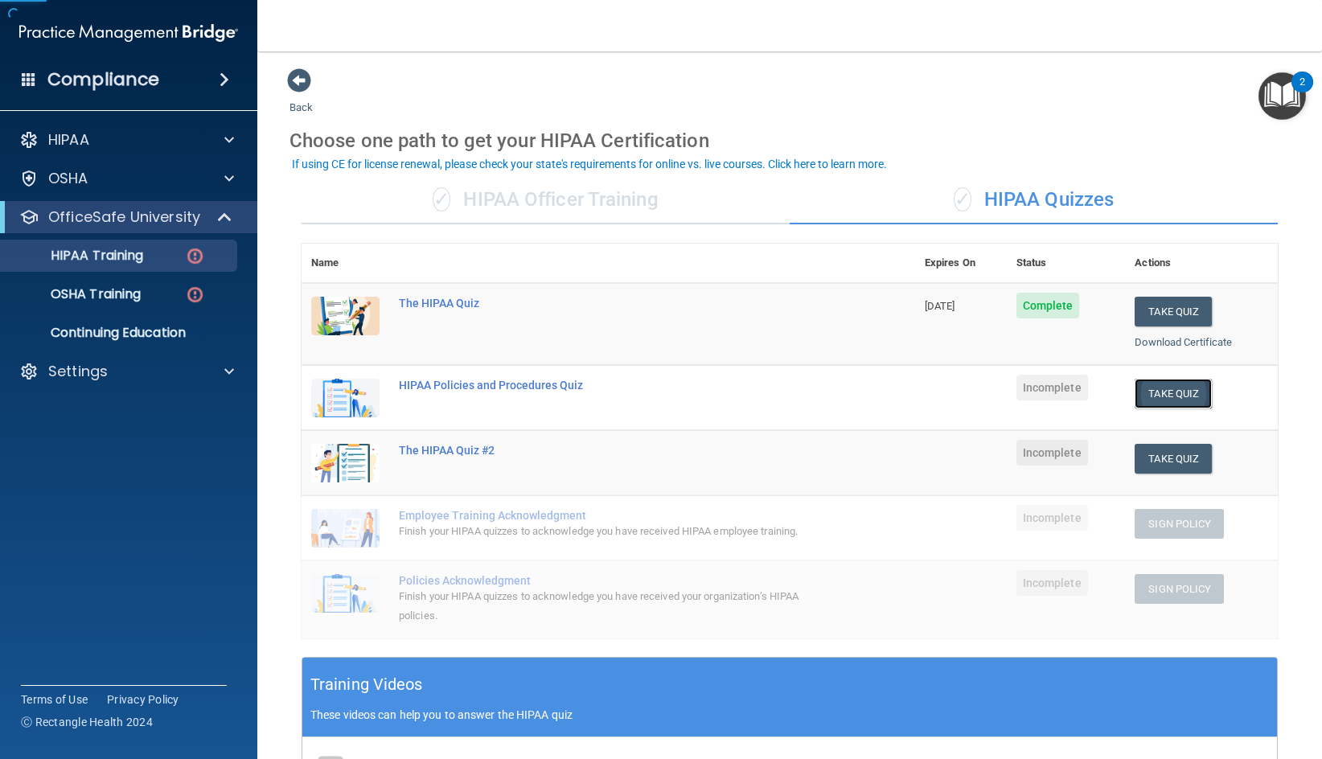
click at [1139, 391] on button "Take Quiz" at bounding box center [1173, 394] width 77 height 30
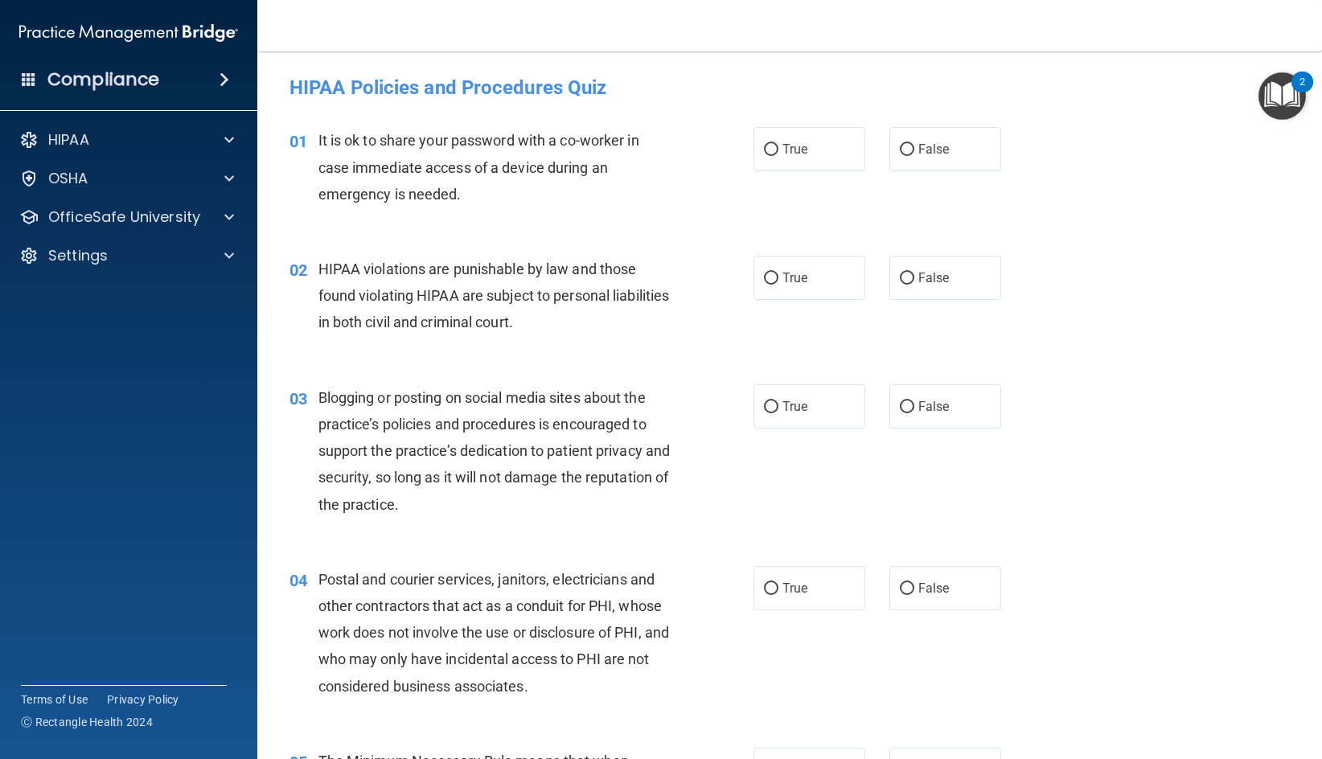
drag, startPoint x: 916, startPoint y: 150, endPoint x: 897, endPoint y: 178, distance: 33.5
click at [918, 150] on span "False" at bounding box center [933, 149] width 31 height 15
click at [914, 150] on input "False" at bounding box center [907, 150] width 14 height 12
radio input "true"
click at [822, 266] on label "True" at bounding box center [810, 278] width 112 height 44
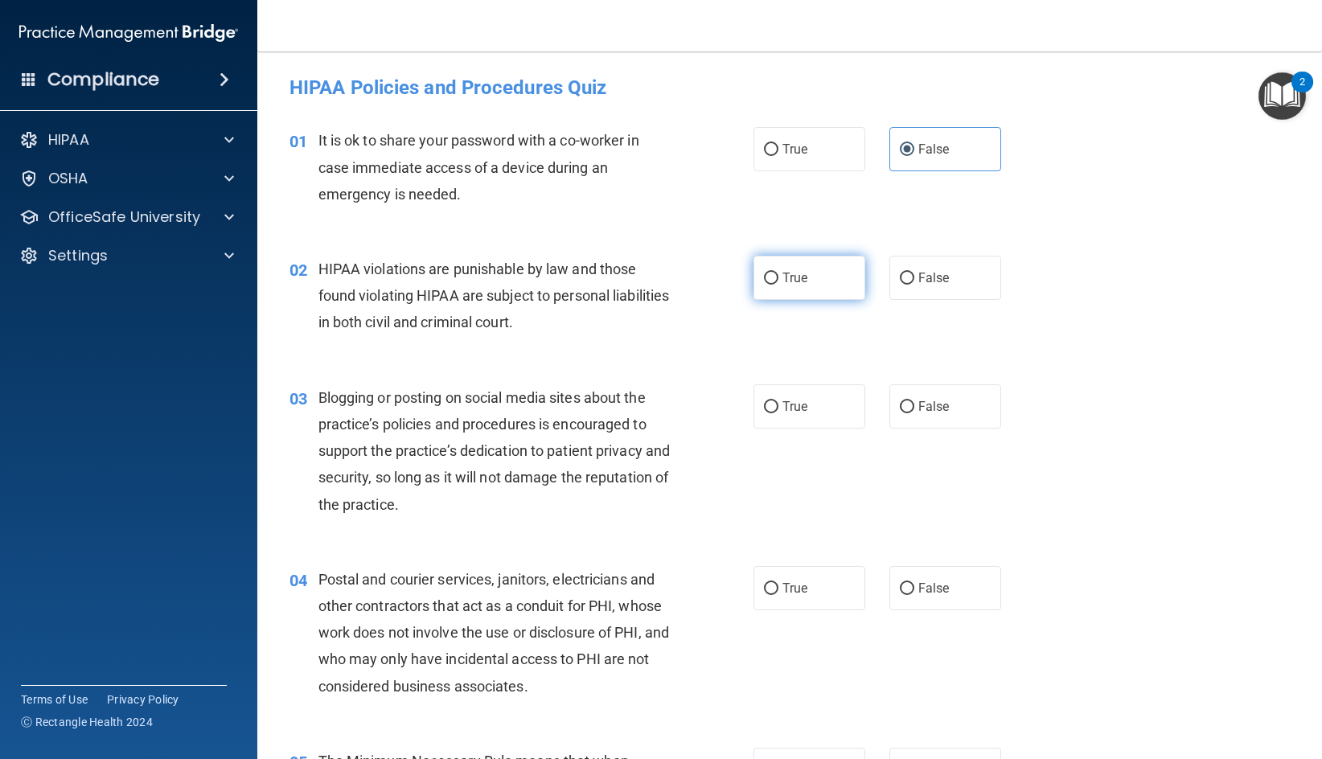
click at [779, 273] on input "True" at bounding box center [771, 279] width 14 height 12
radio input "true"
click at [933, 397] on label "False" at bounding box center [945, 406] width 112 height 44
click at [914, 401] on input "False" at bounding box center [907, 407] width 14 height 12
radio input "true"
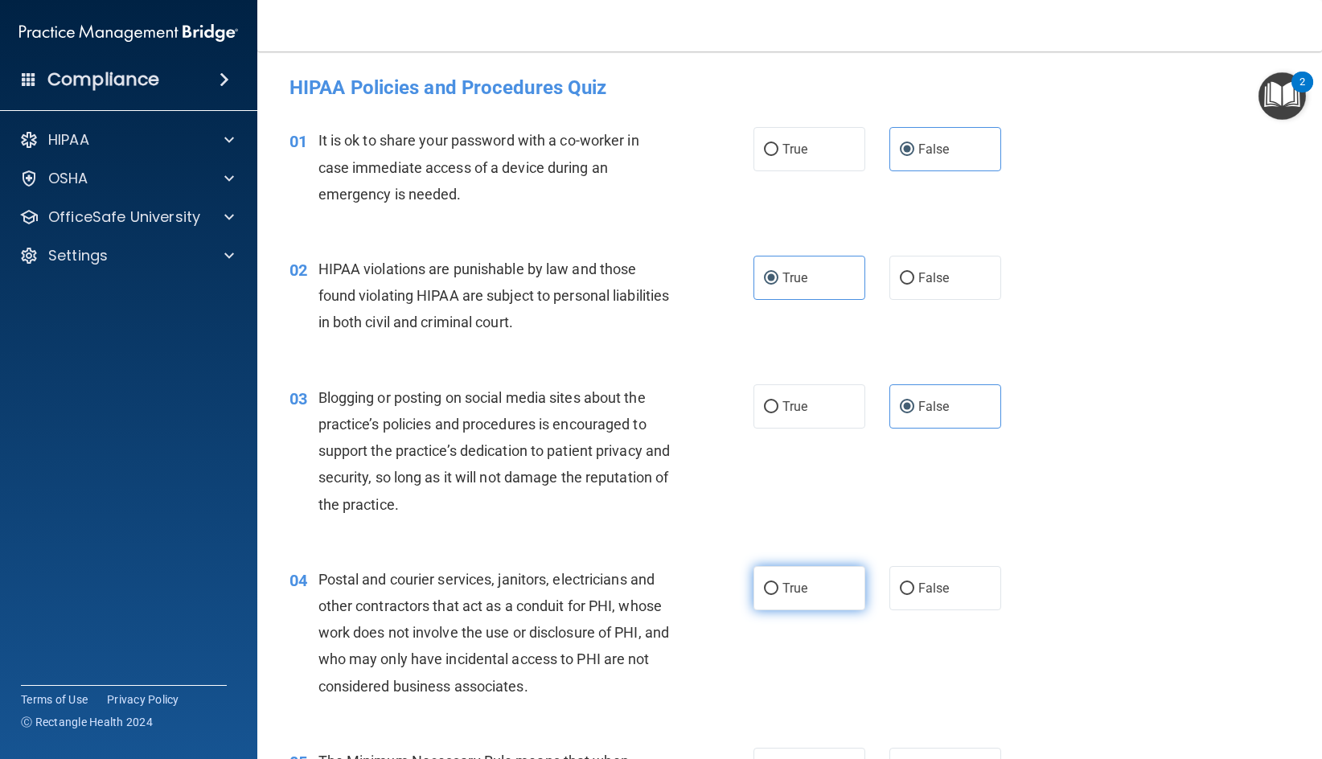
click at [824, 591] on label "True" at bounding box center [810, 588] width 112 height 44
click at [779, 591] on input "True" at bounding box center [771, 589] width 14 height 12
radio input "true"
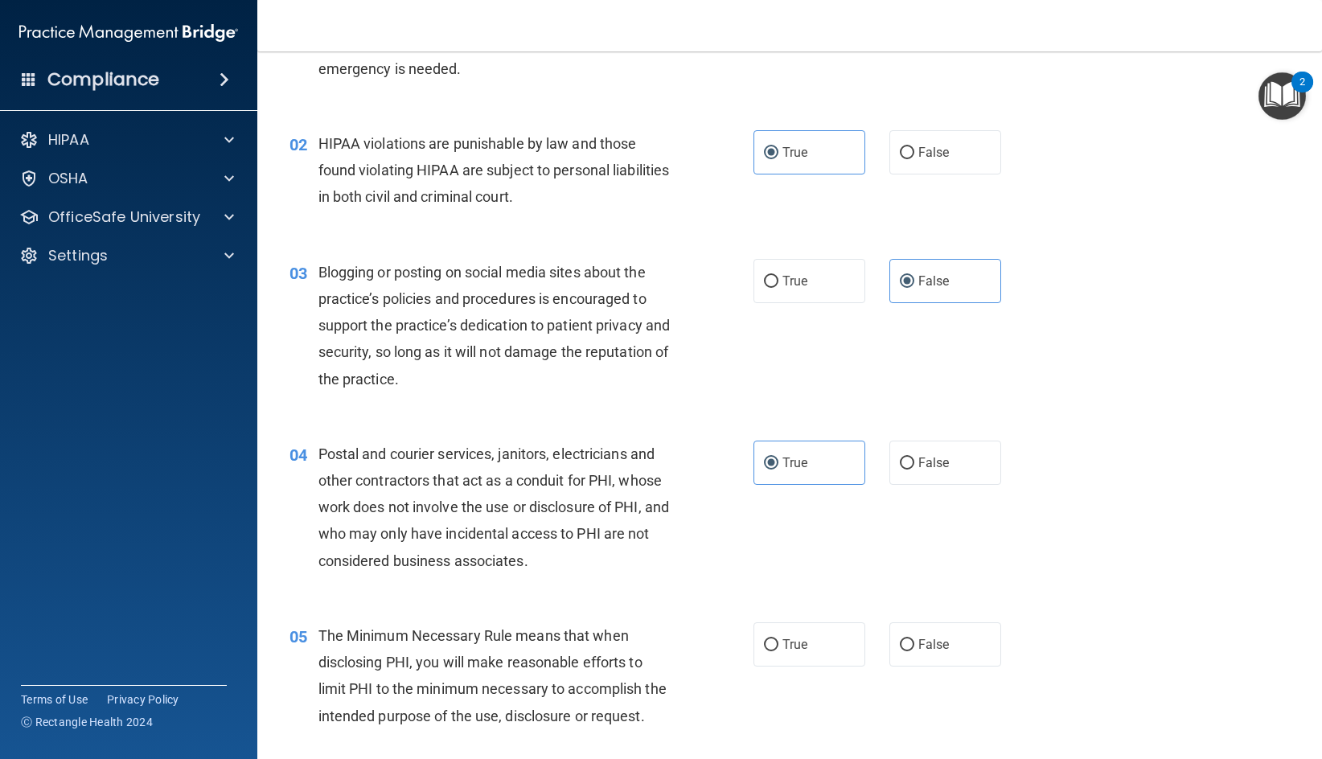
scroll to position [161, 0]
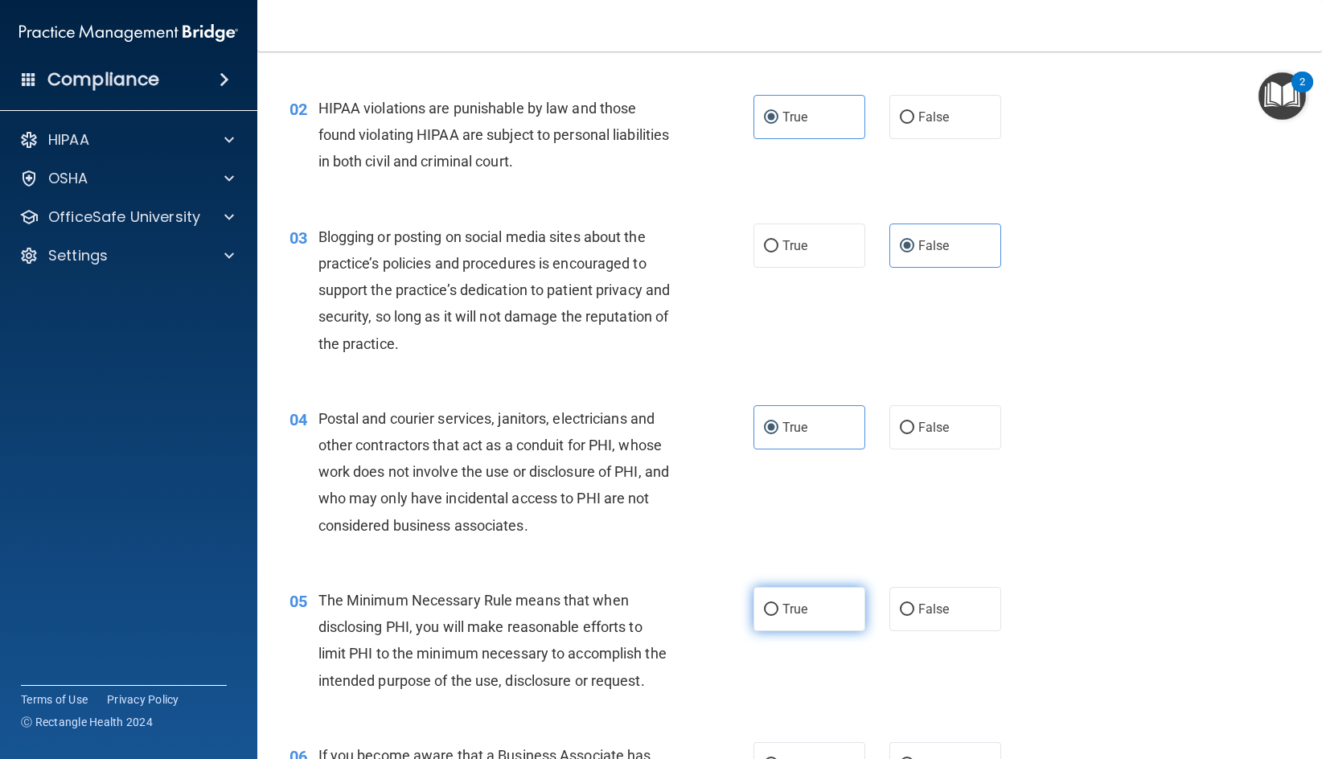
click at [824, 601] on label "True" at bounding box center [810, 609] width 112 height 44
click at [779, 604] on input "True" at bounding box center [771, 610] width 14 height 12
radio input "true"
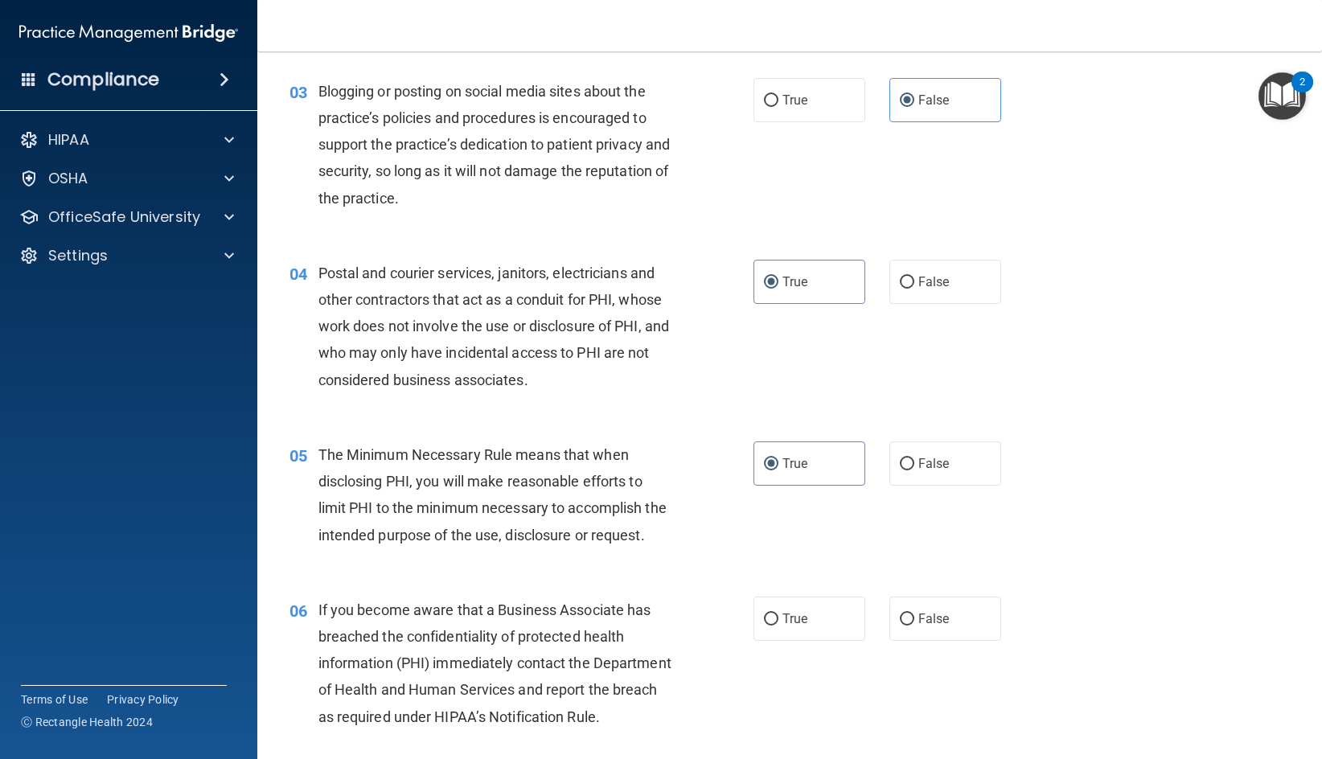
scroll to position [322, 0]
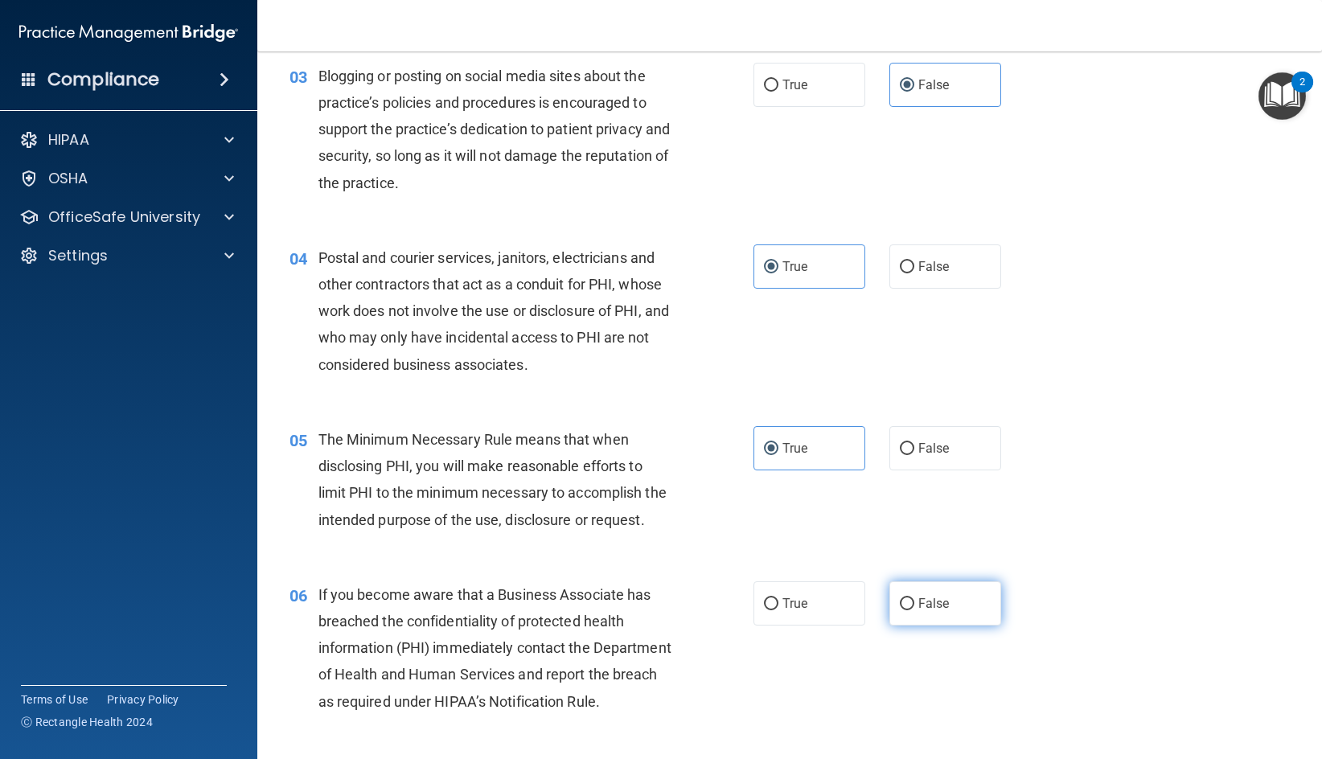
drag, startPoint x: 888, startPoint y: 602, endPoint x: 947, endPoint y: 648, distance: 74.5
click at [889, 602] on div "06 If you become aware that a Business Associate has breached the confidentiali…" at bounding box center [789, 652] width 1025 height 182
click at [948, 626] on label "False" at bounding box center [945, 603] width 112 height 44
click at [914, 610] on input "False" at bounding box center [907, 604] width 14 height 12
radio input "true"
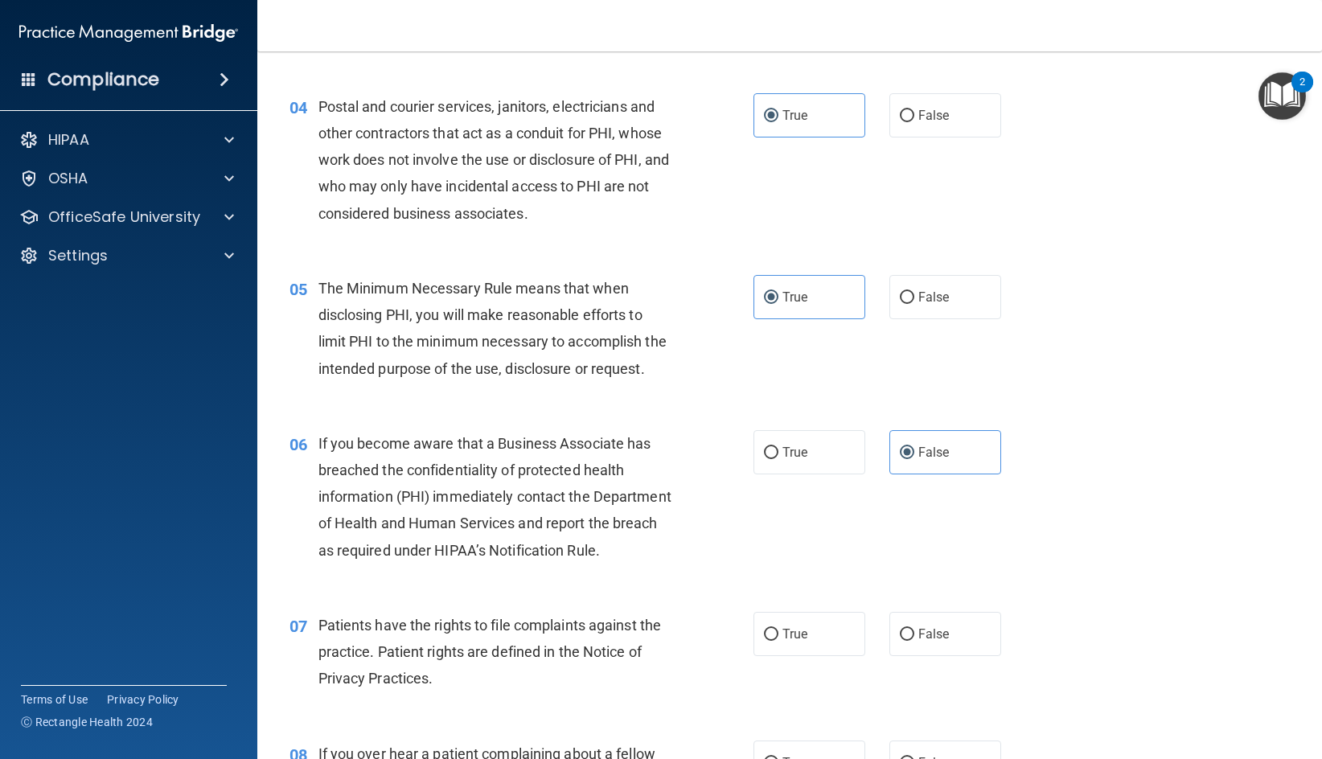
scroll to position [483, 0]
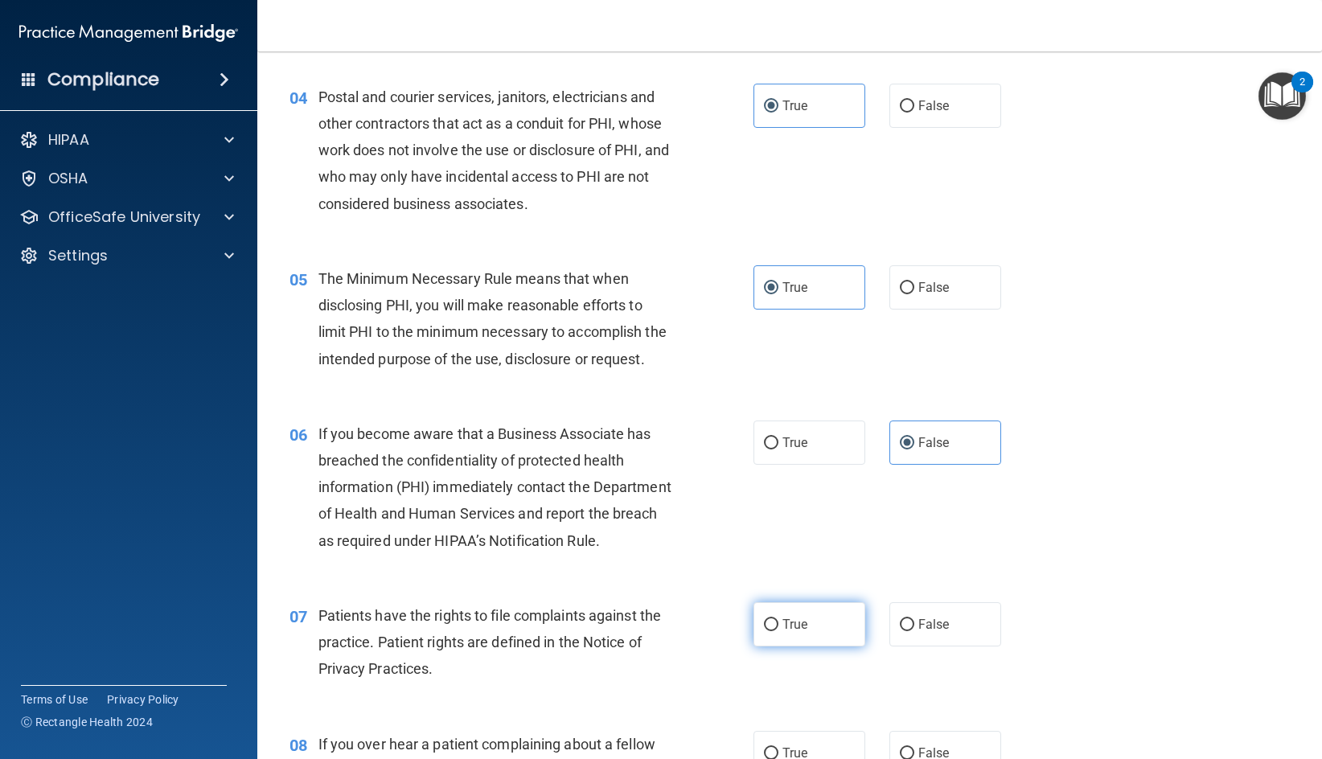
click at [785, 632] on span "True" at bounding box center [795, 624] width 25 height 15
click at [779, 631] on input "True" at bounding box center [771, 625] width 14 height 12
radio input "true"
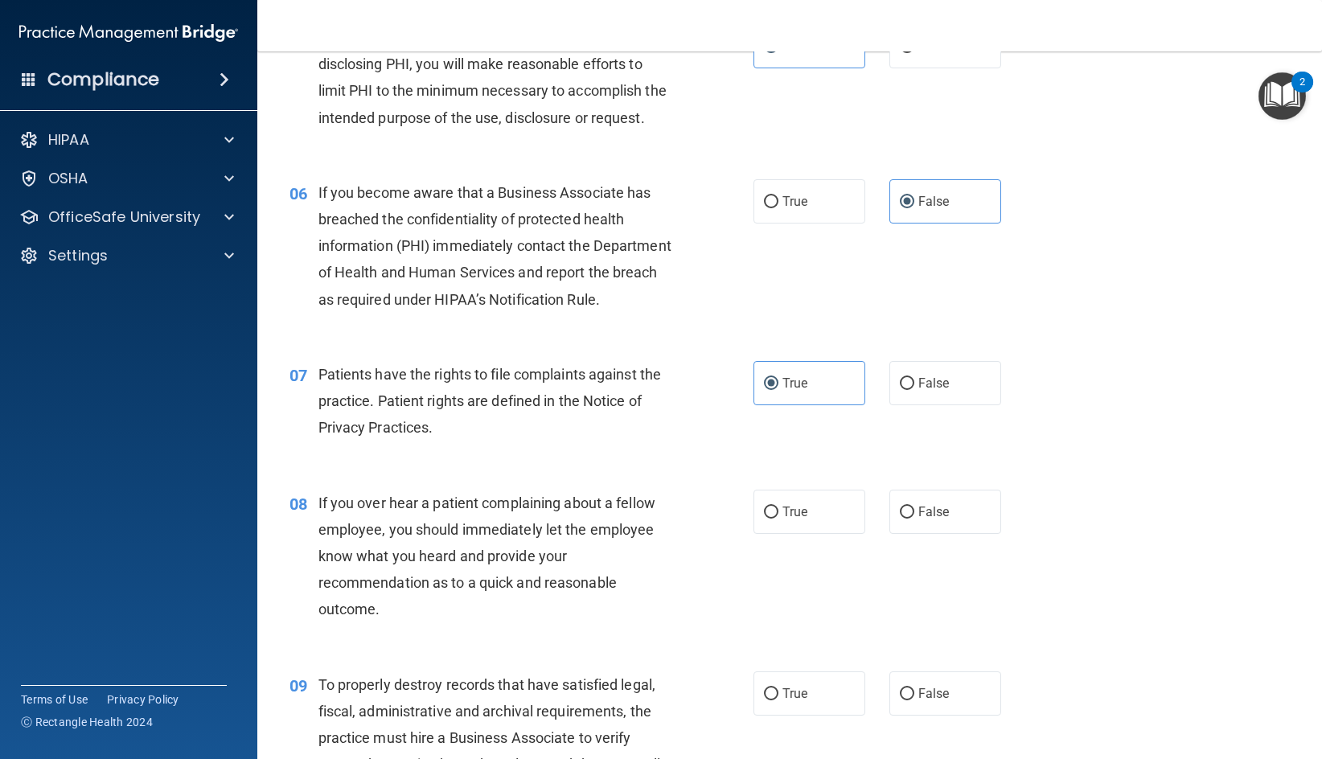
scroll to position [804, 0]
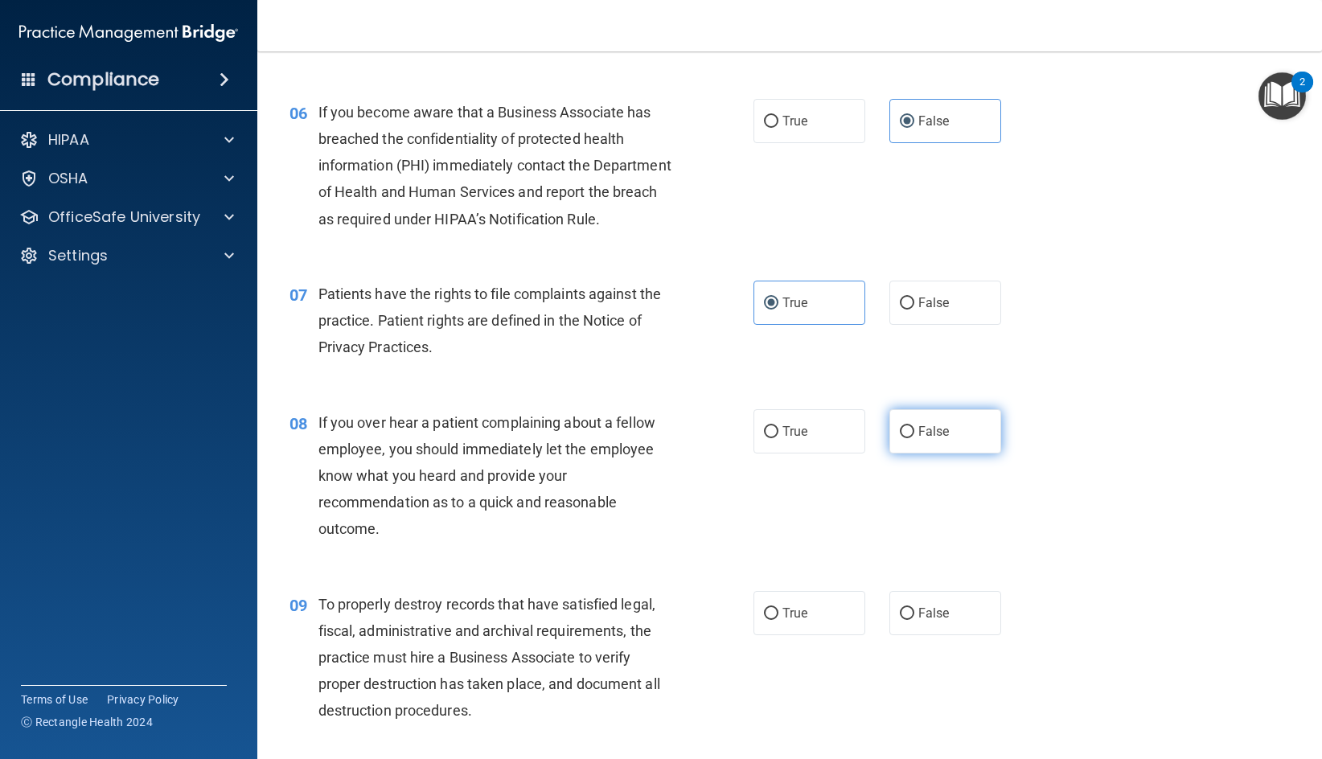
click at [938, 454] on label "False" at bounding box center [945, 431] width 112 height 44
click at [914, 438] on input "False" at bounding box center [907, 432] width 14 height 12
radio input "true"
click at [932, 621] on span "False" at bounding box center [933, 613] width 31 height 15
click at [914, 620] on input "False" at bounding box center [907, 614] width 14 height 12
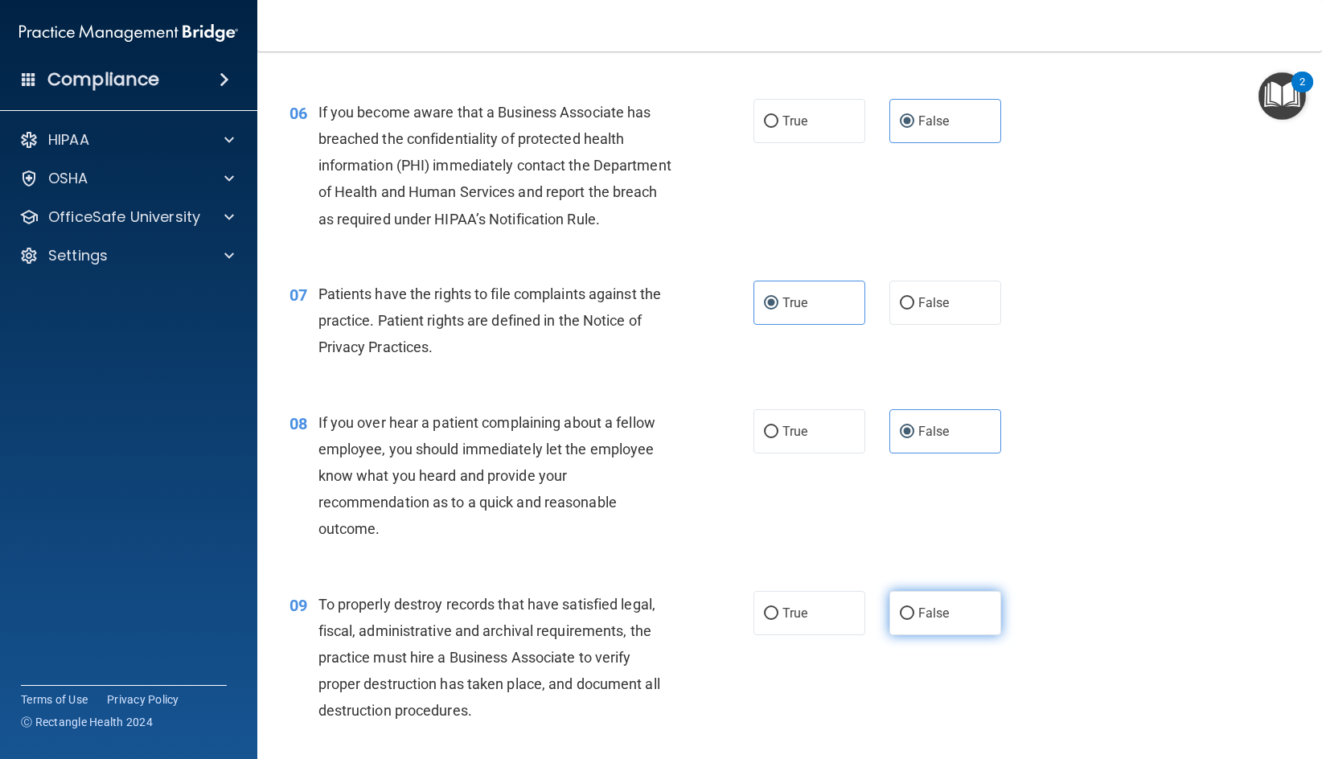
radio input "true"
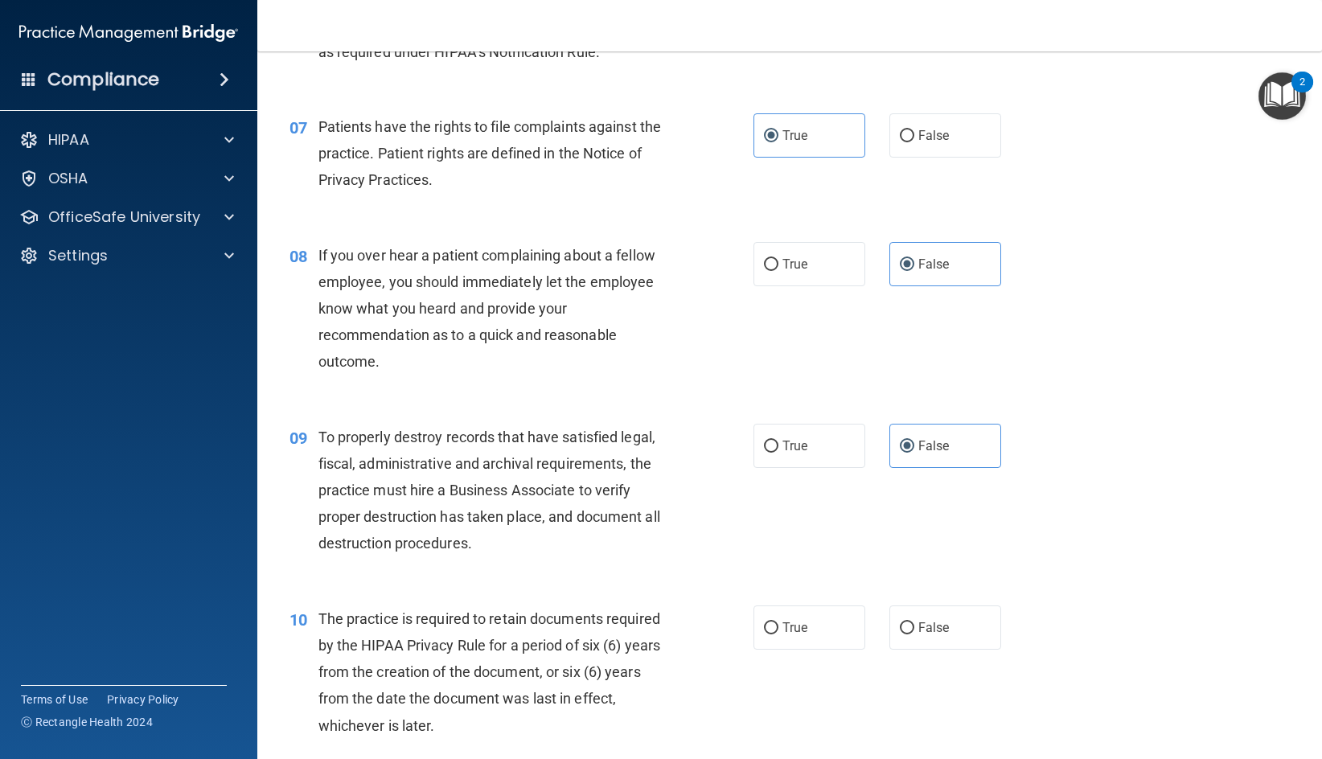
scroll to position [1126, 0]
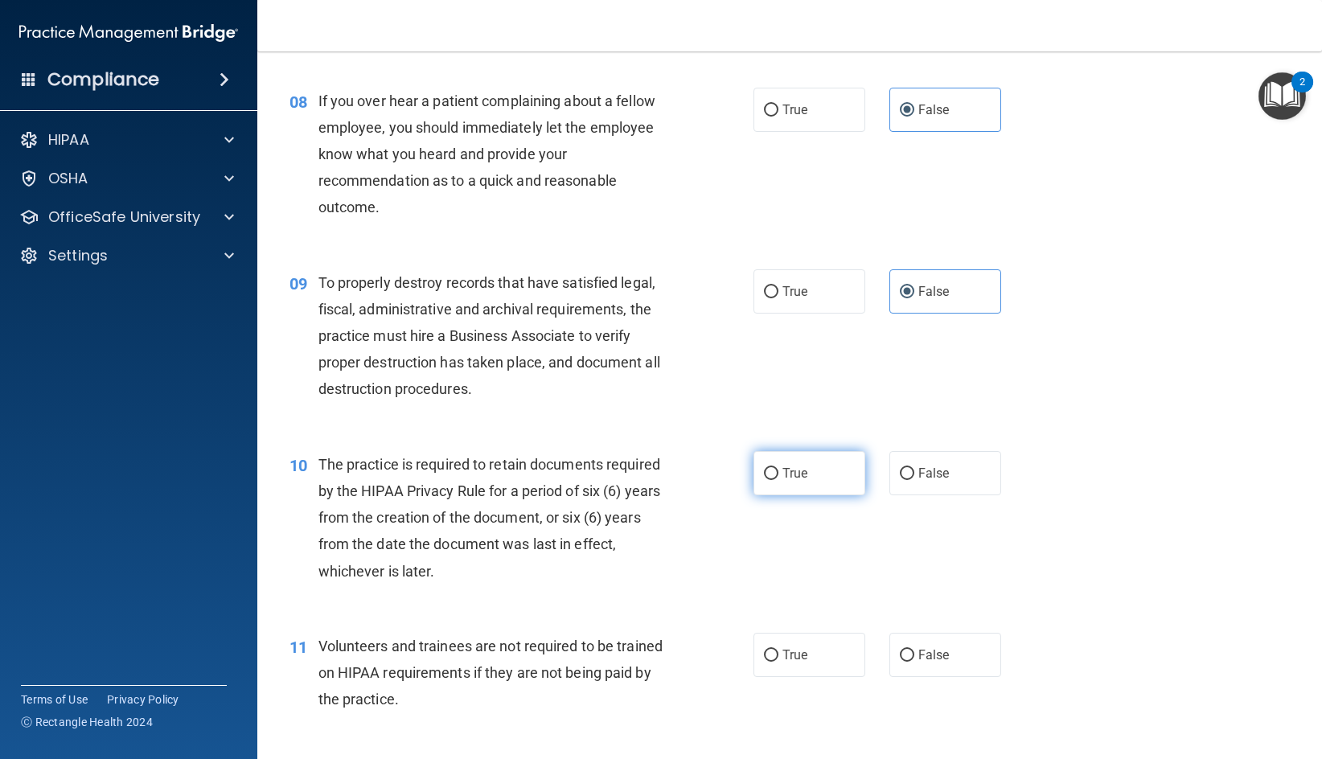
click at [802, 481] on span "True" at bounding box center [795, 473] width 25 height 15
click at [779, 480] on input "True" at bounding box center [771, 474] width 14 height 12
radio input "true"
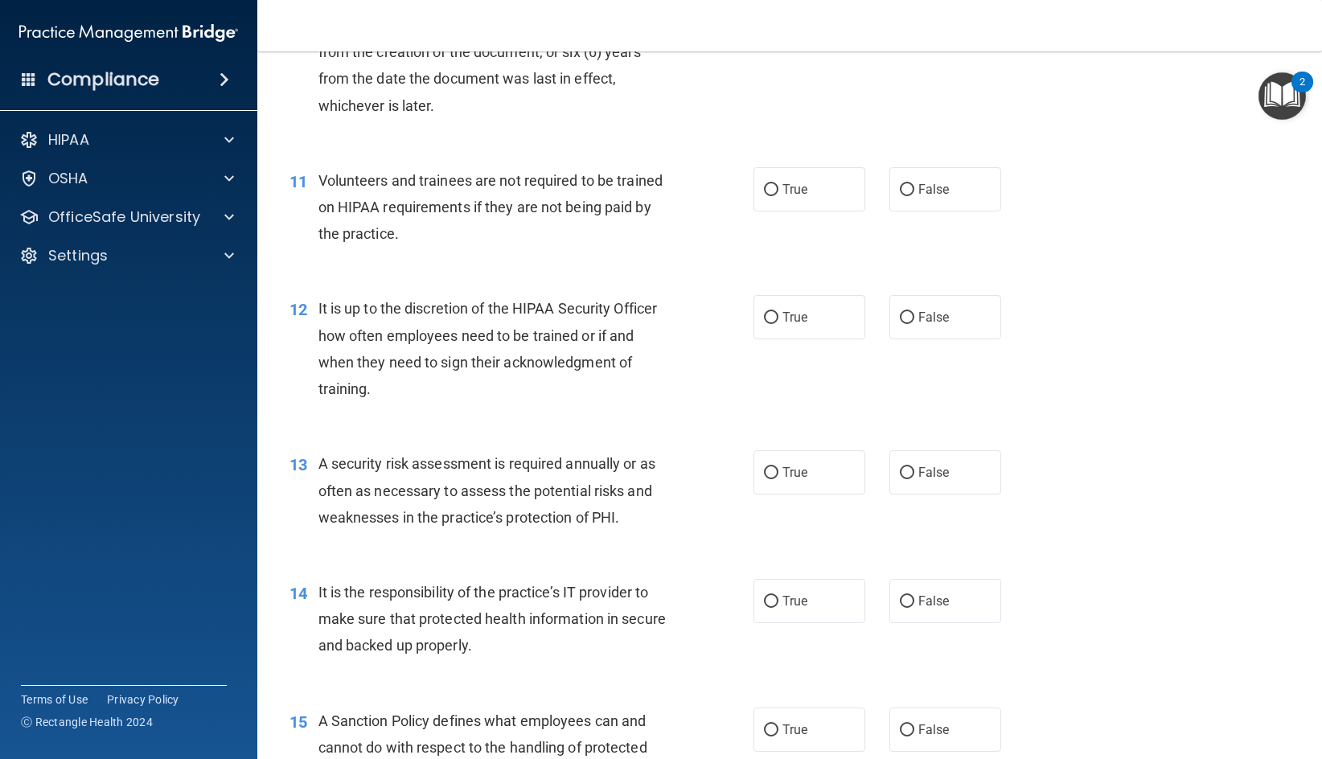
scroll to position [1608, 0]
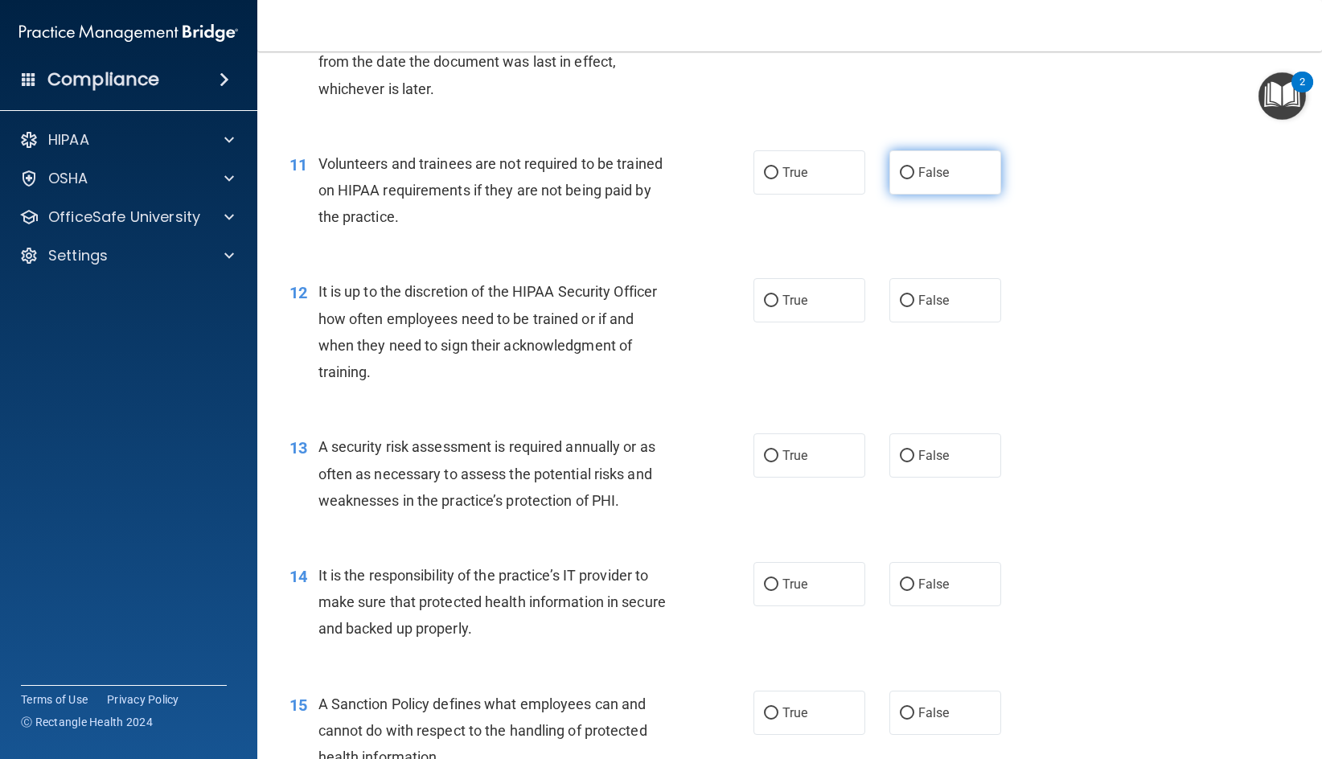
click at [937, 180] on span "False" at bounding box center [933, 172] width 31 height 15
click at [914, 179] on input "False" at bounding box center [907, 173] width 14 height 12
radio input "true"
click at [918, 308] on span "False" at bounding box center [933, 300] width 31 height 15
click at [914, 307] on input "False" at bounding box center [907, 301] width 14 height 12
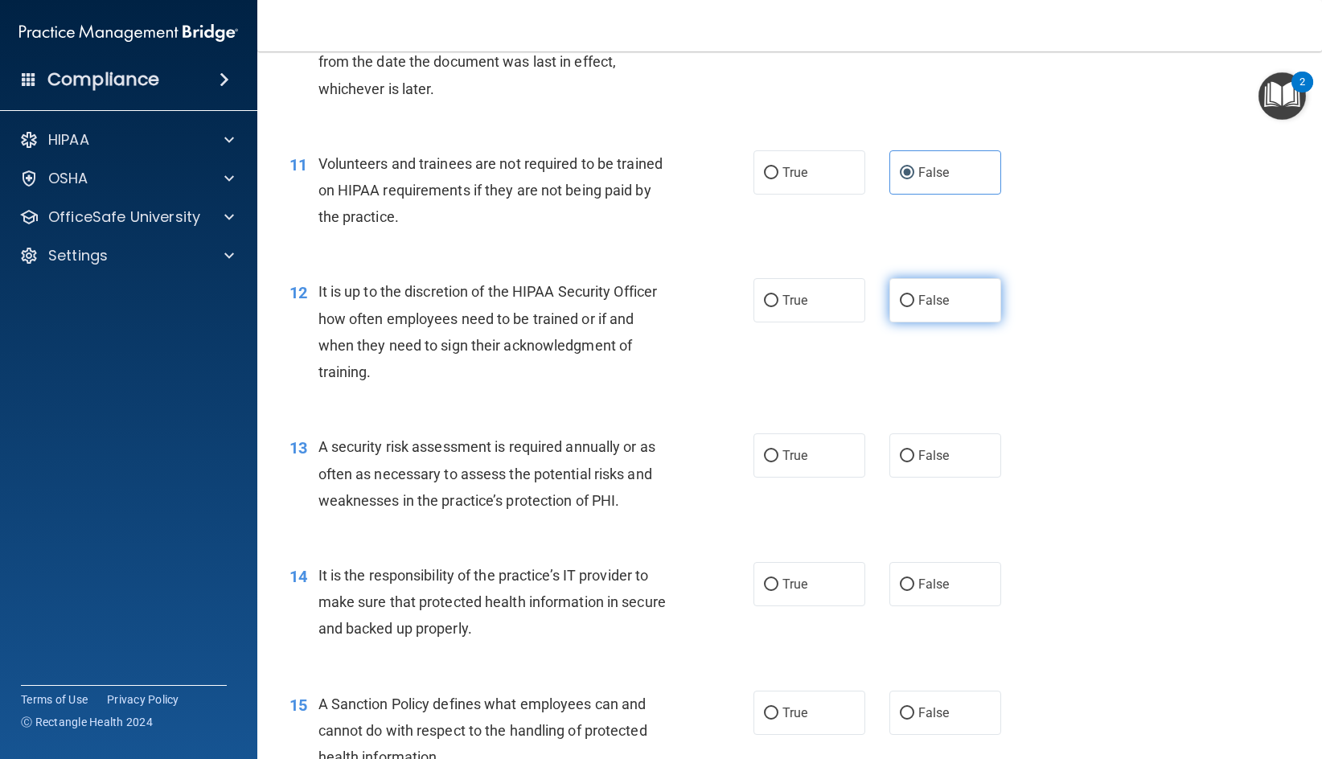
radio input "true"
click at [763, 478] on label "True" at bounding box center [810, 455] width 112 height 44
click at [764, 462] on input "True" at bounding box center [771, 456] width 14 height 12
radio input "true"
click at [956, 606] on label "False" at bounding box center [945, 584] width 112 height 44
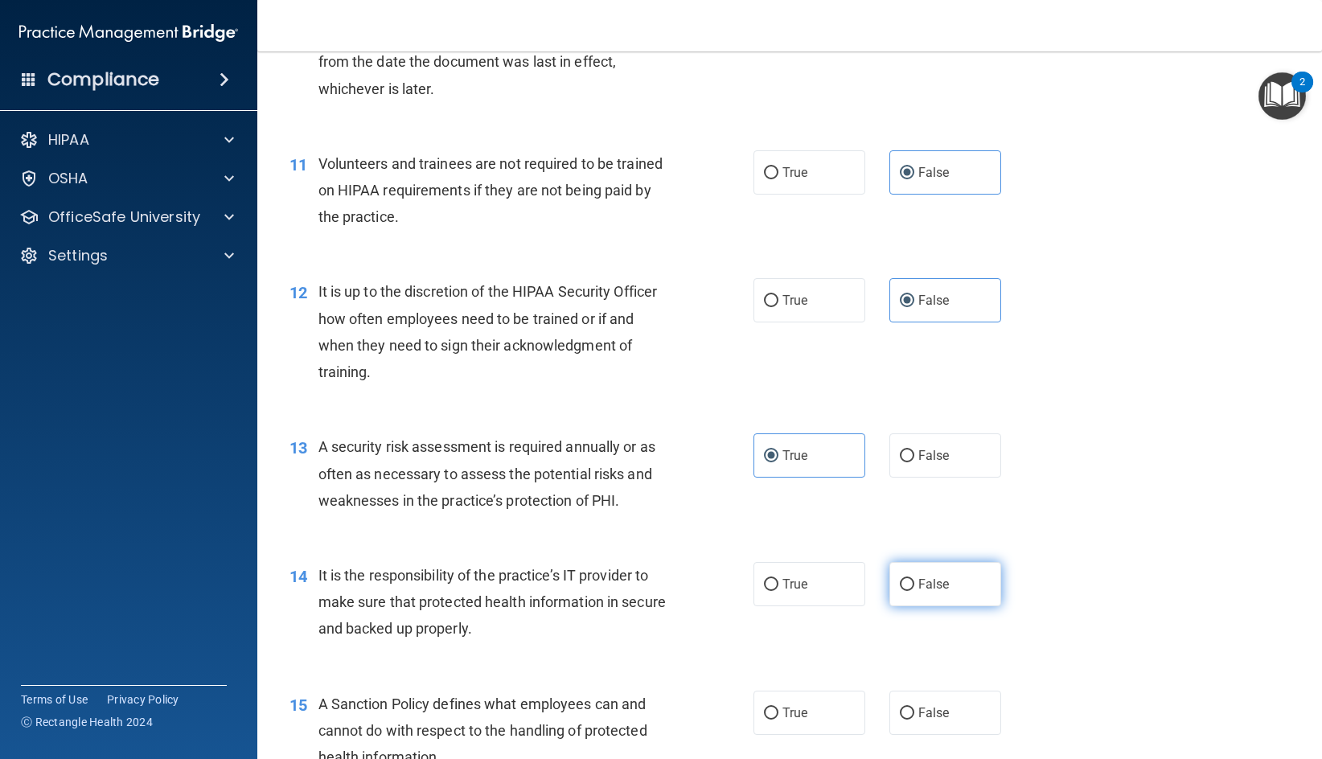
click at [914, 591] on input "False" at bounding box center [907, 585] width 14 height 12
radio input "true"
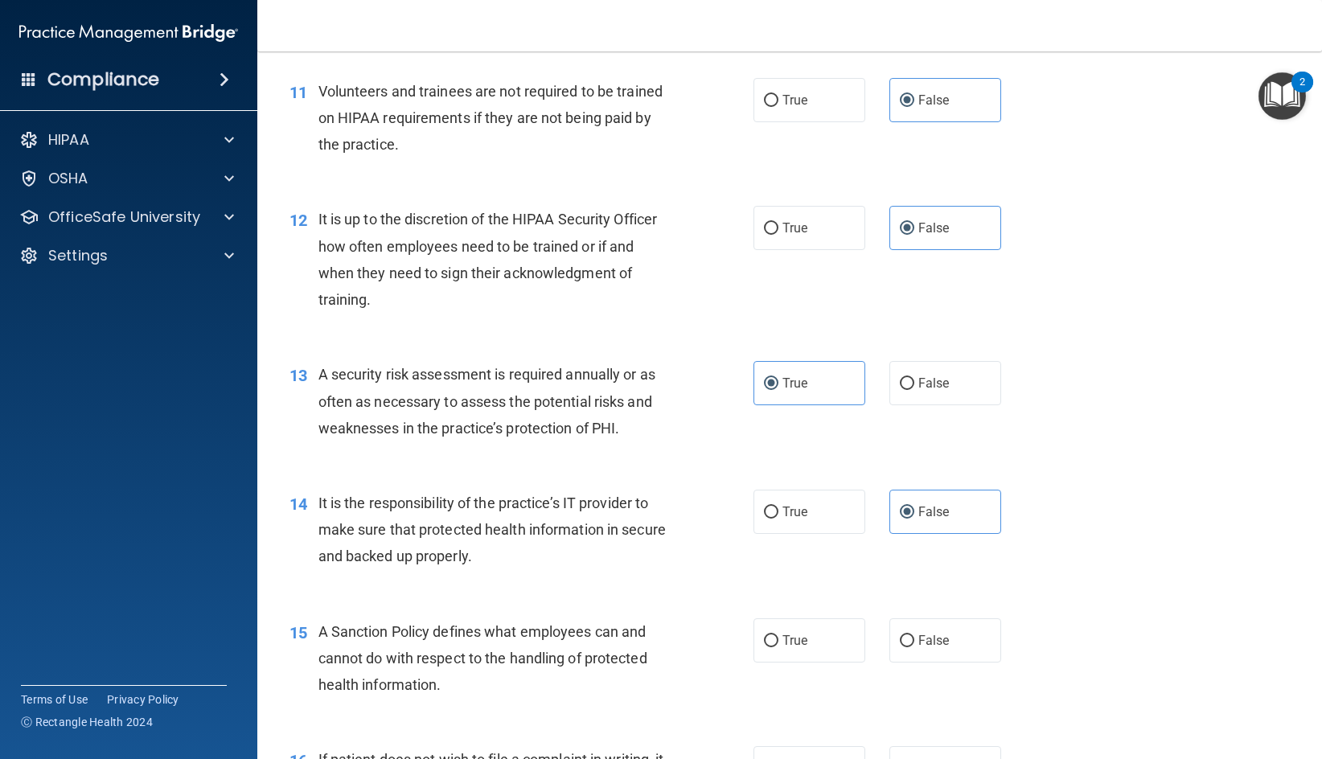
scroll to position [1769, 0]
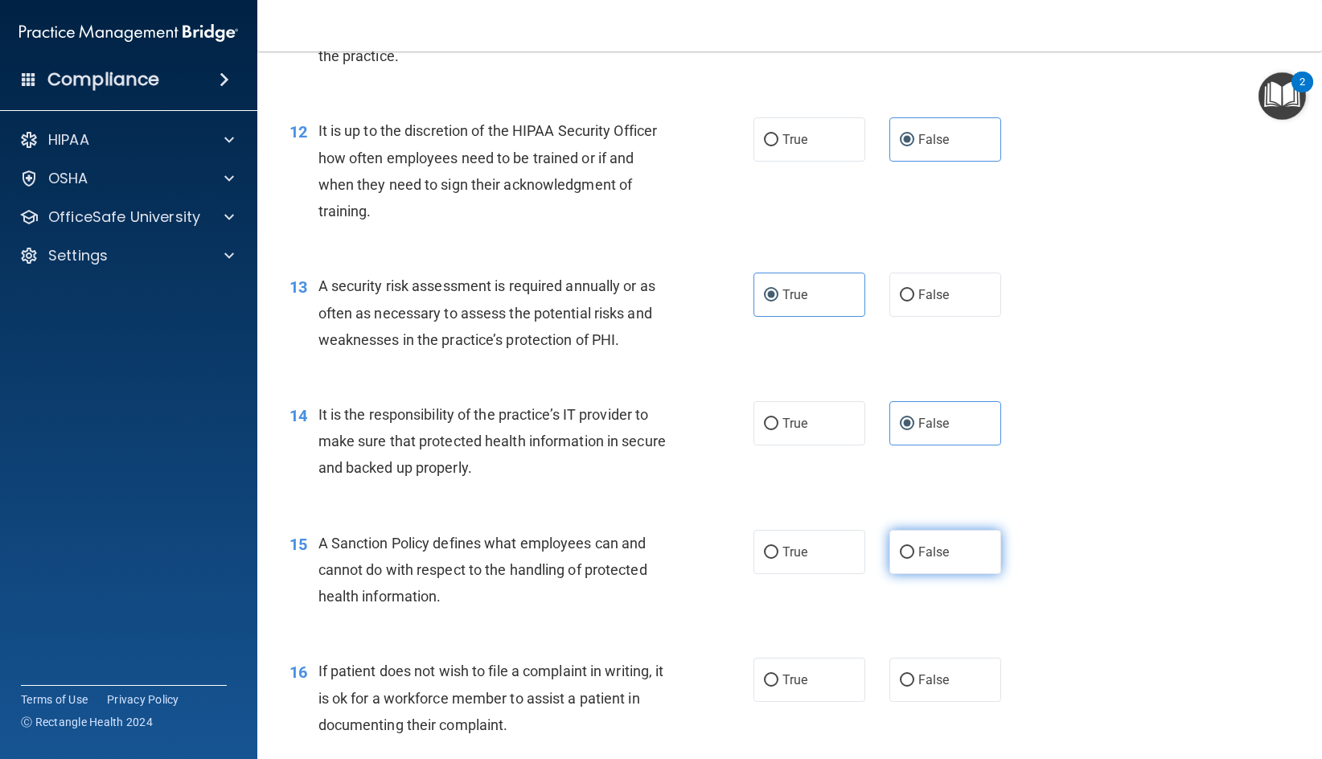
click at [928, 560] on span "False" at bounding box center [933, 551] width 31 height 15
click at [914, 559] on input "False" at bounding box center [907, 553] width 14 height 12
radio input "true"
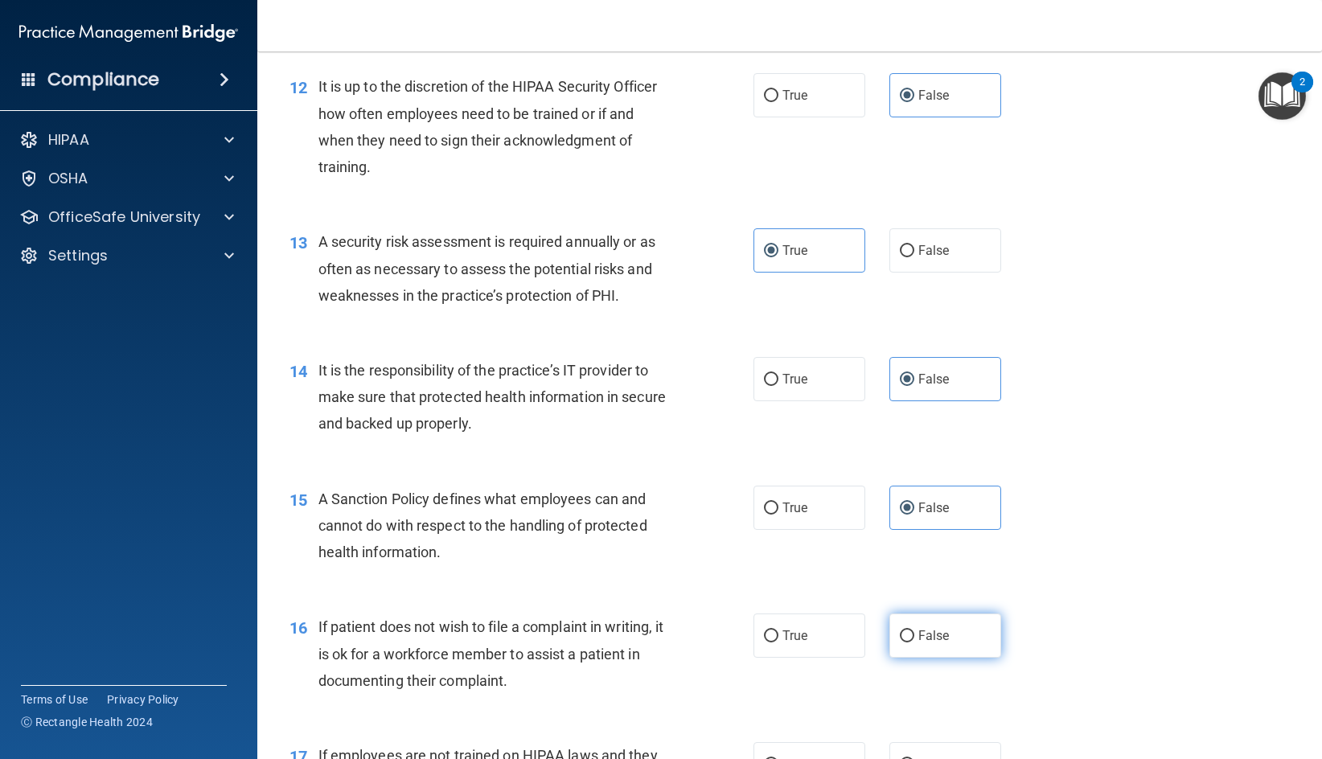
scroll to position [1850, 0]
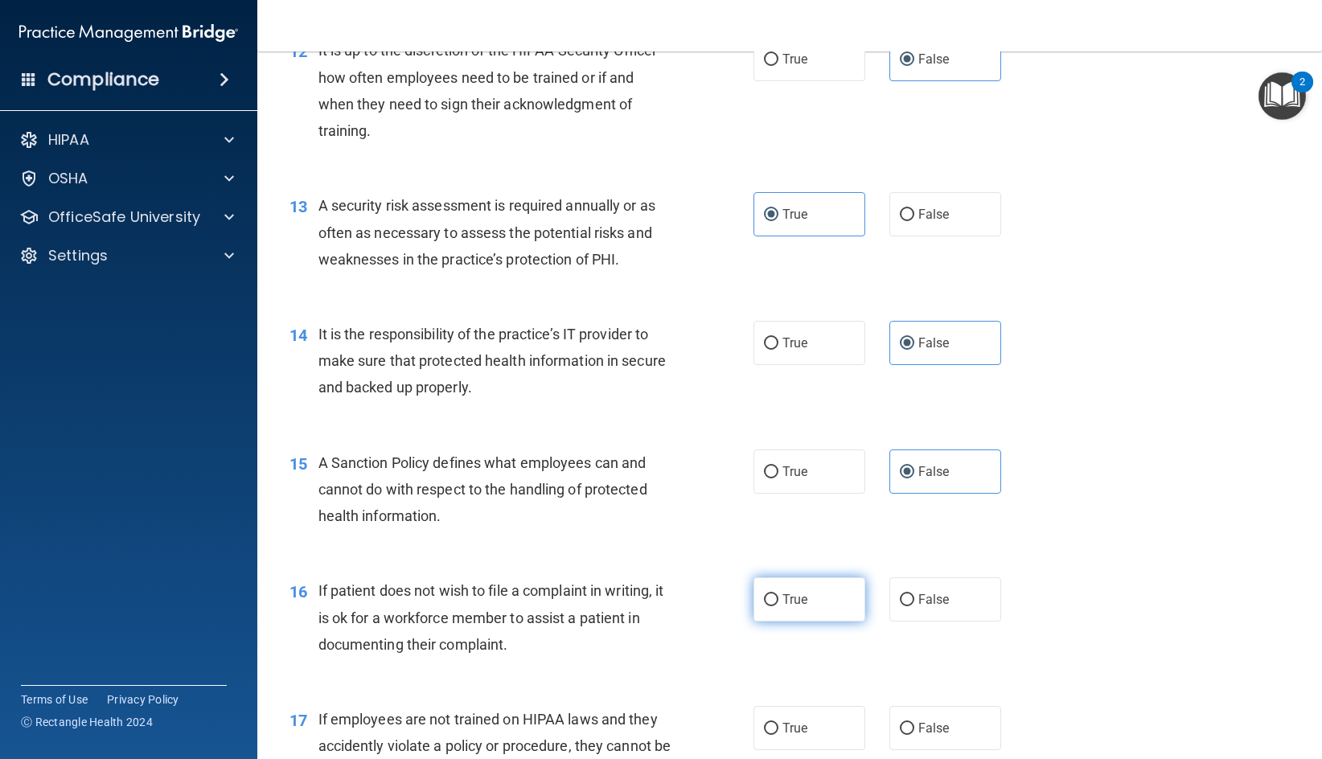
click at [800, 607] on span "True" at bounding box center [795, 599] width 25 height 15
click at [779, 606] on input "True" at bounding box center [771, 600] width 14 height 12
radio input "true"
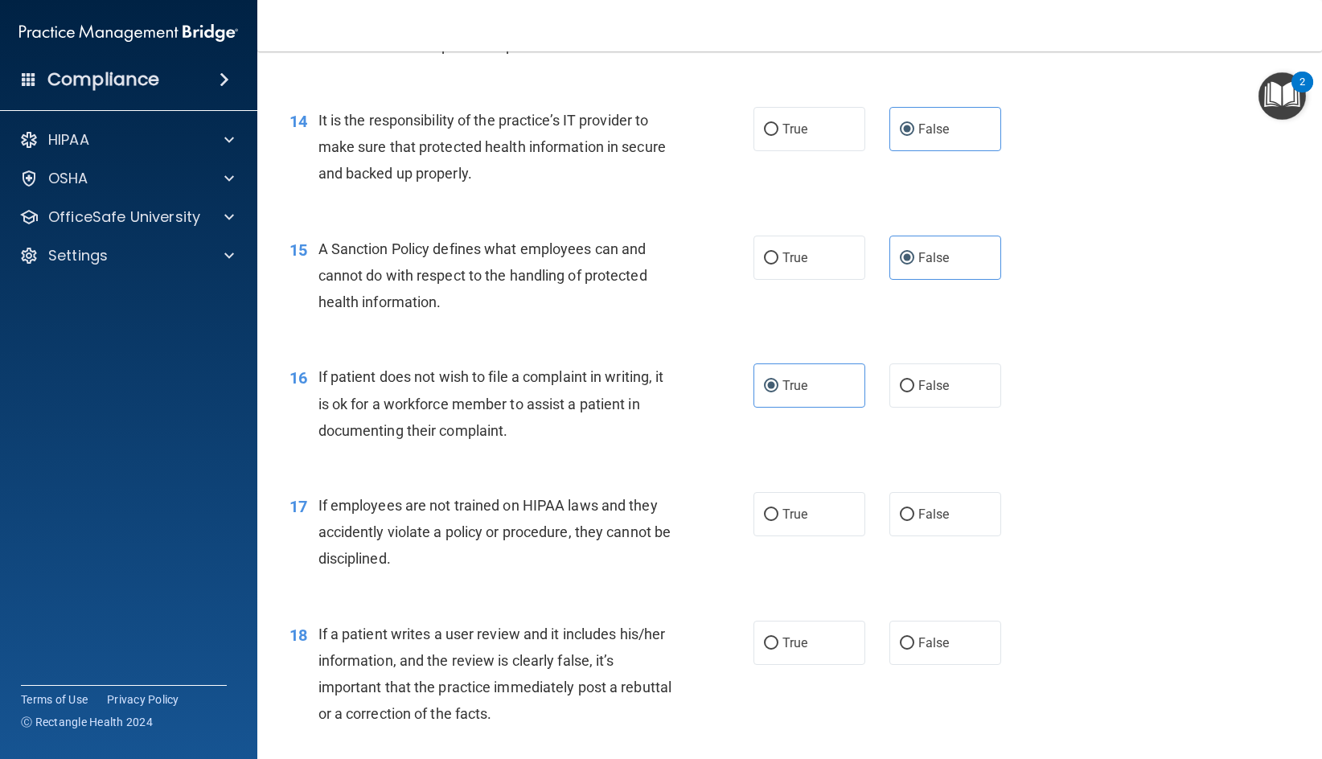
scroll to position [2091, 0]
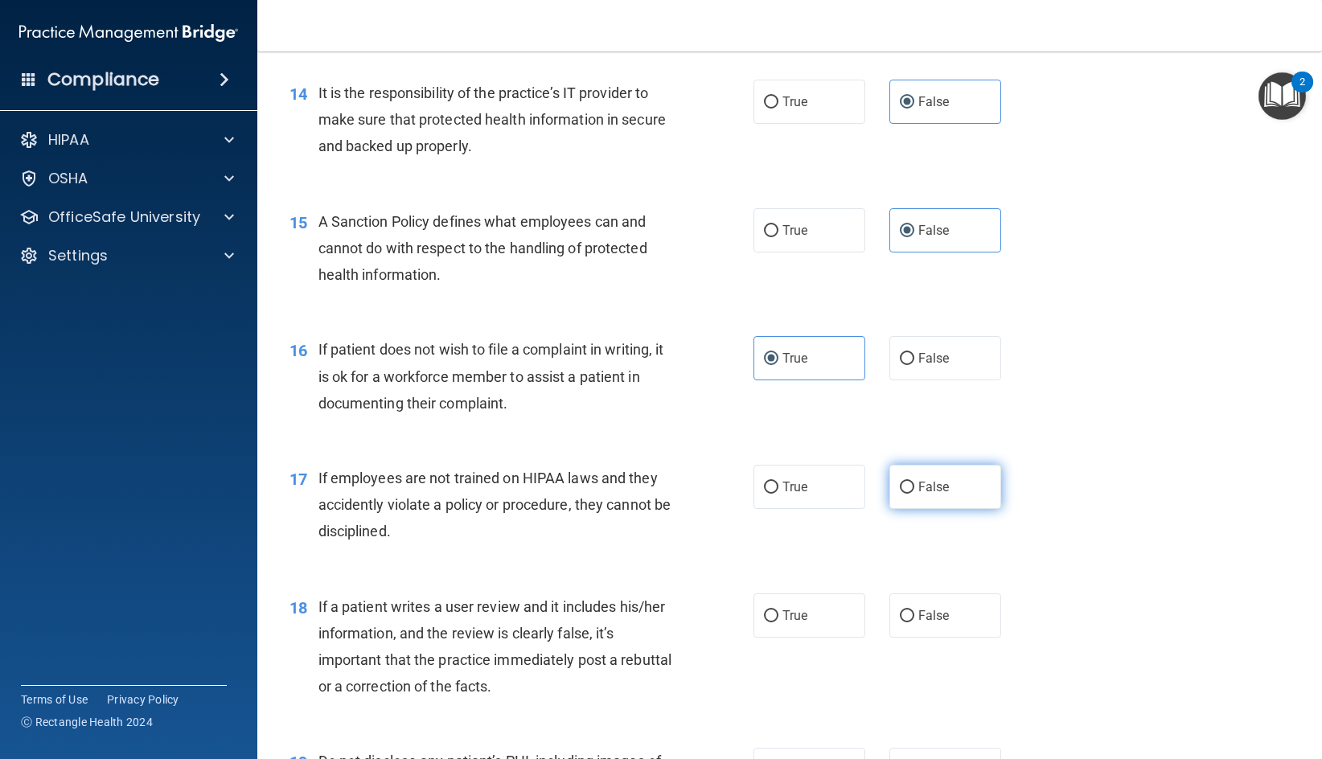
click at [949, 509] on label "False" at bounding box center [945, 487] width 112 height 44
click at [914, 494] on input "False" at bounding box center [907, 488] width 14 height 12
radio input "true"
click at [948, 638] on label "False" at bounding box center [945, 616] width 112 height 44
click at [914, 622] on input "False" at bounding box center [907, 616] width 14 height 12
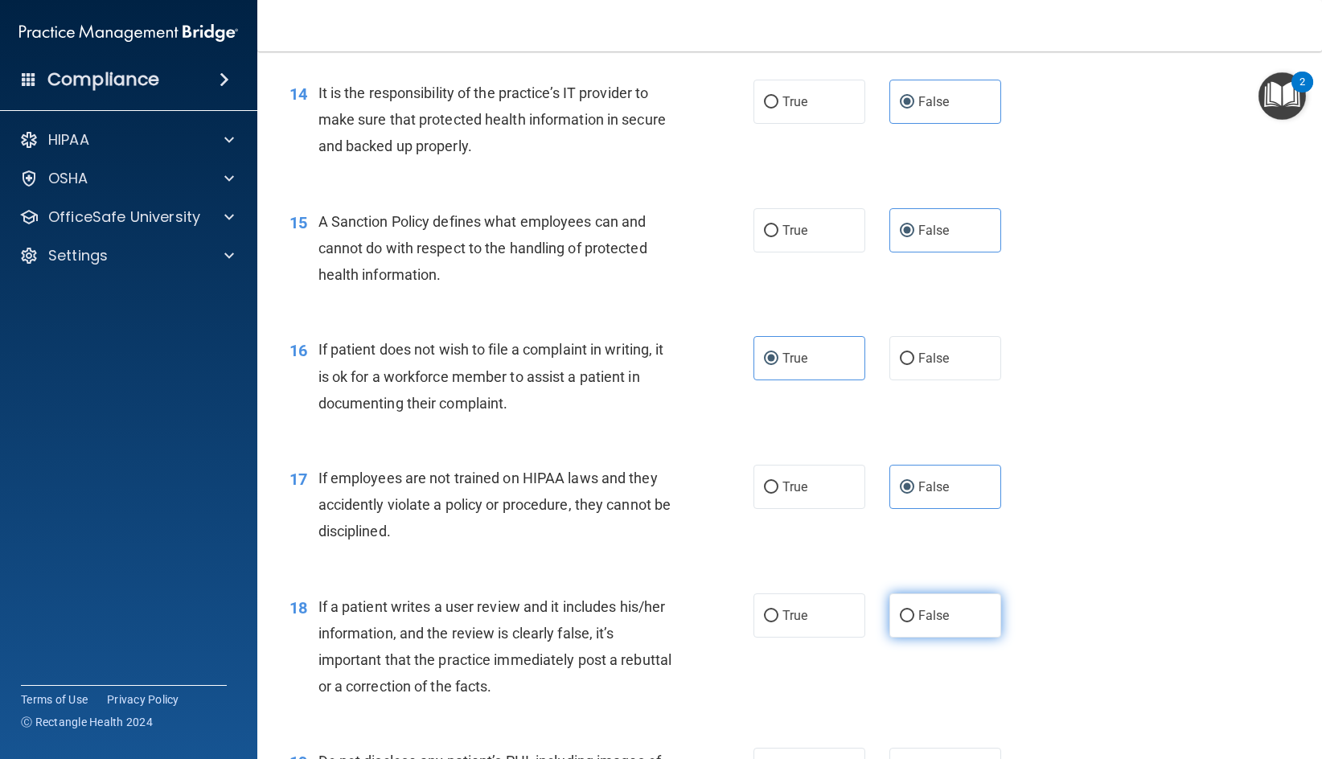
radio input "true"
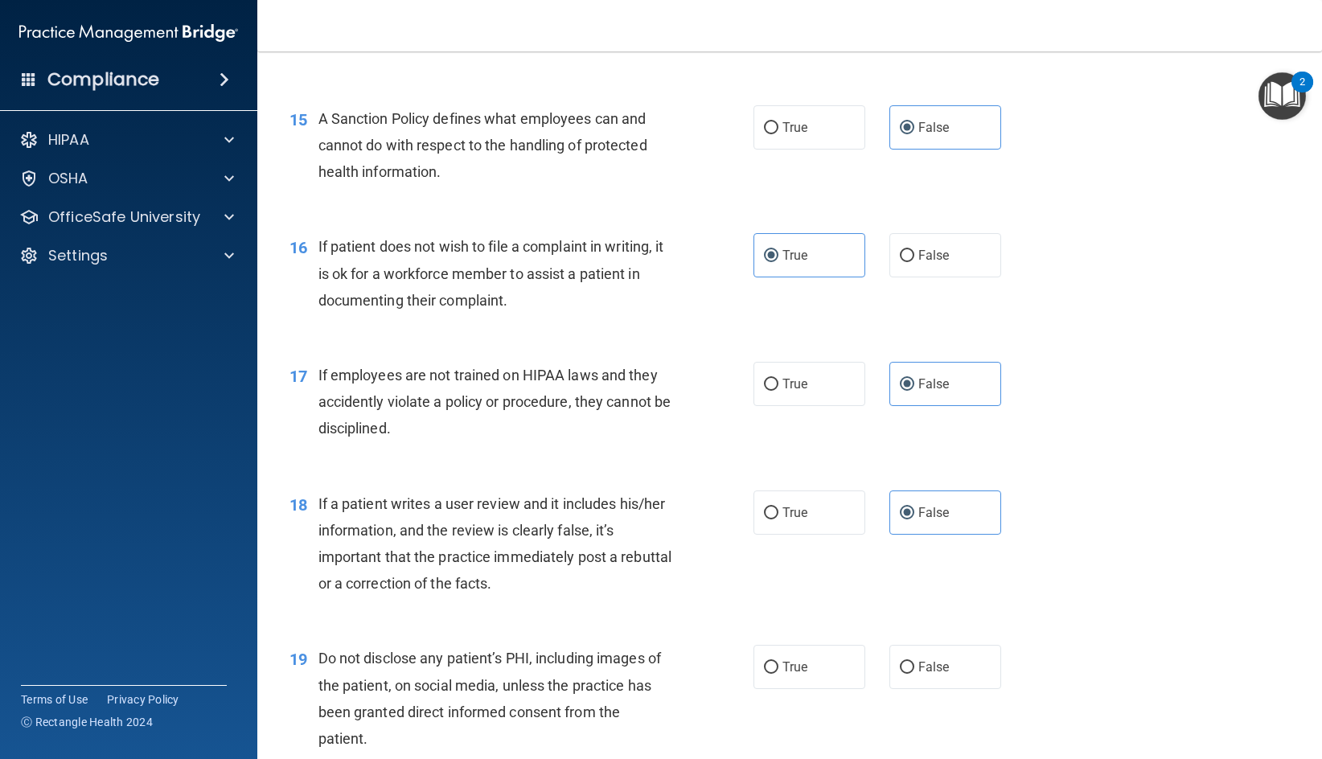
scroll to position [2332, 0]
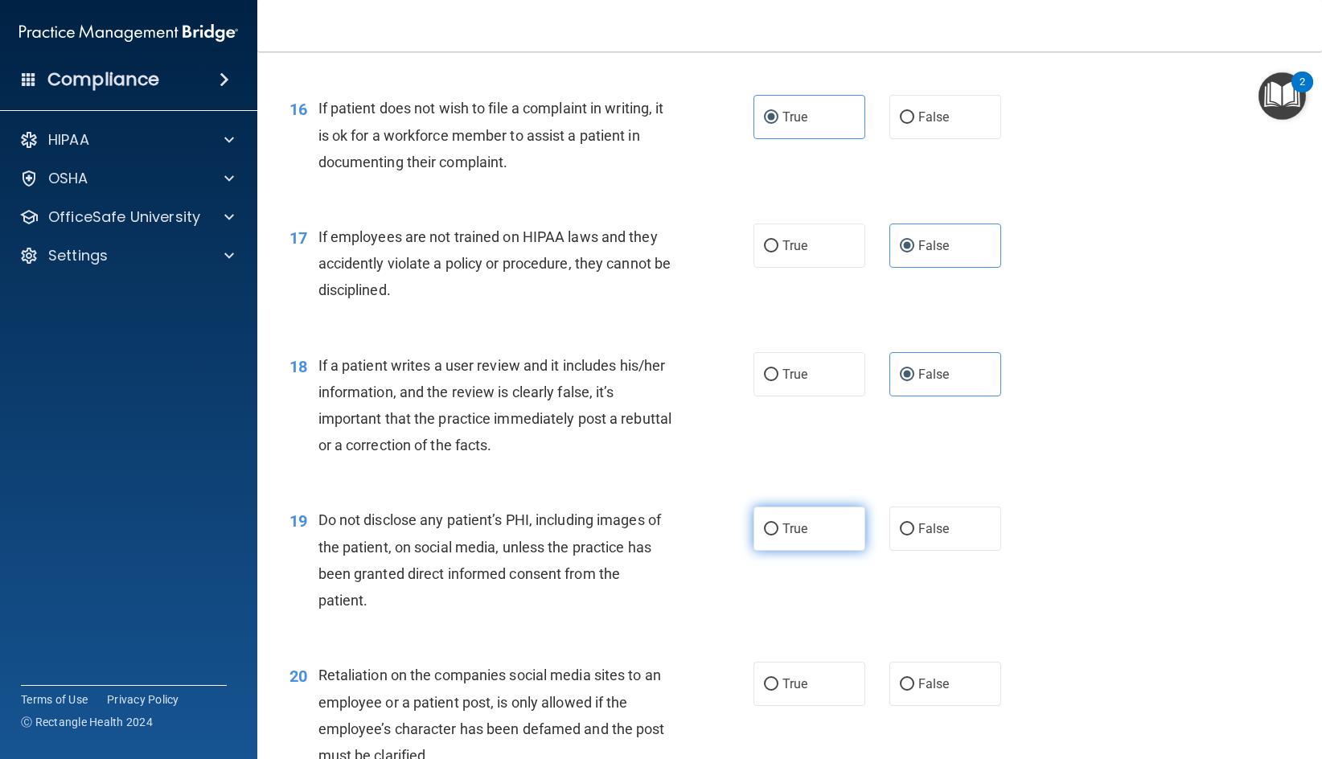
click at [808, 551] on label "True" at bounding box center [810, 529] width 112 height 44
click at [779, 536] on input "True" at bounding box center [771, 530] width 14 height 12
radio input "true"
click at [925, 692] on span "False" at bounding box center [933, 683] width 31 height 15
click at [914, 691] on input "False" at bounding box center [907, 685] width 14 height 12
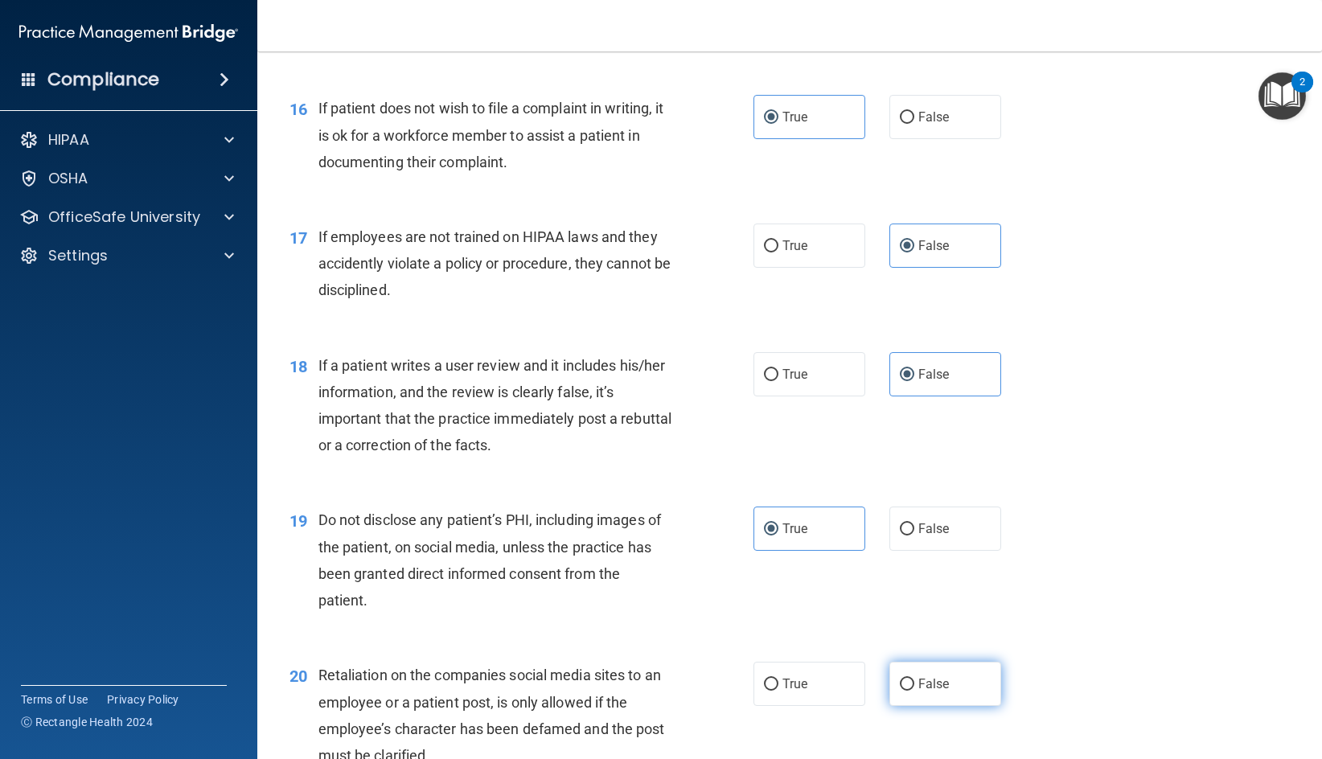
radio input "true"
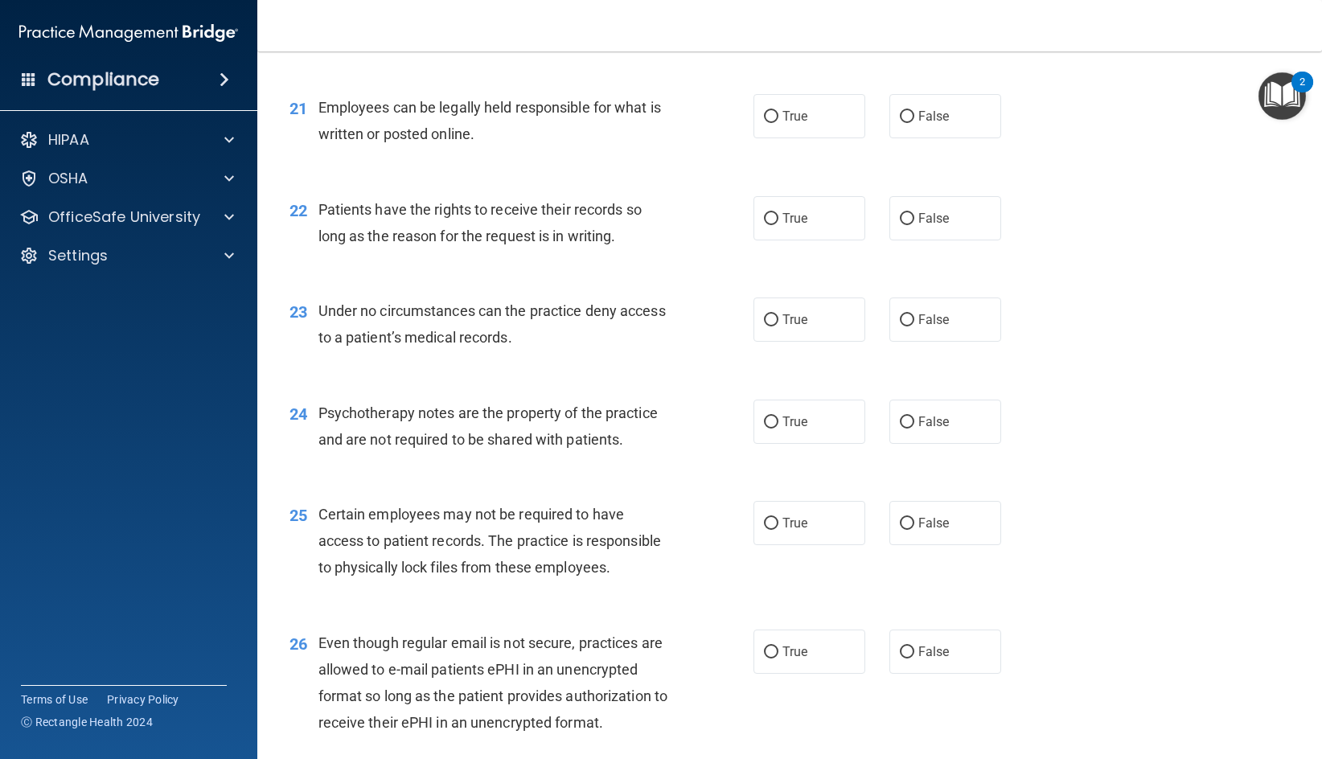
scroll to position [3056, 0]
click at [836, 138] on label "True" at bounding box center [810, 115] width 112 height 44
click at [779, 122] on input "True" at bounding box center [771, 116] width 14 height 12
radio input "true"
drag, startPoint x: 899, startPoint y: 265, endPoint x: 910, endPoint y: 296, distance: 33.1
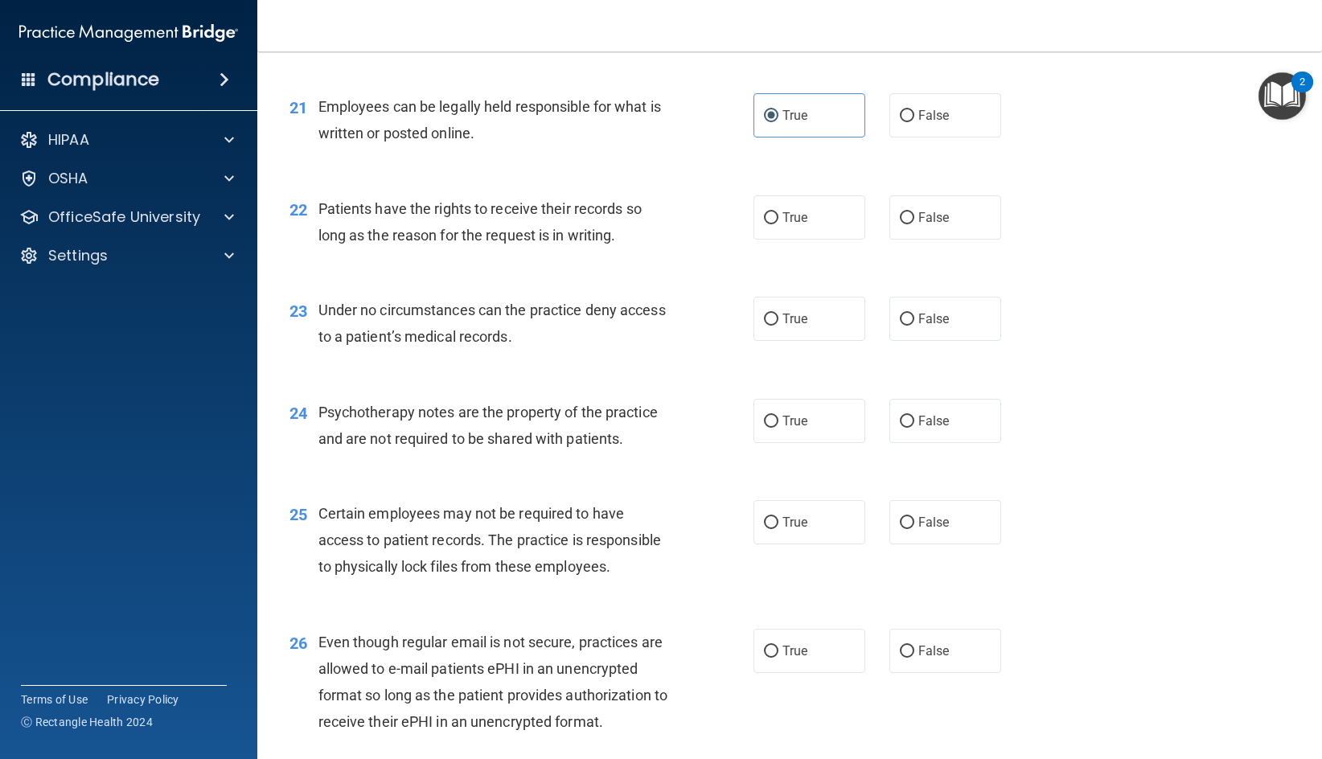
click at [901, 224] on input "False" at bounding box center [907, 218] width 14 height 12
radio input "true"
click at [923, 341] on label "False" at bounding box center [945, 319] width 112 height 44
click at [914, 326] on input "False" at bounding box center [907, 320] width 14 height 12
radio input "true"
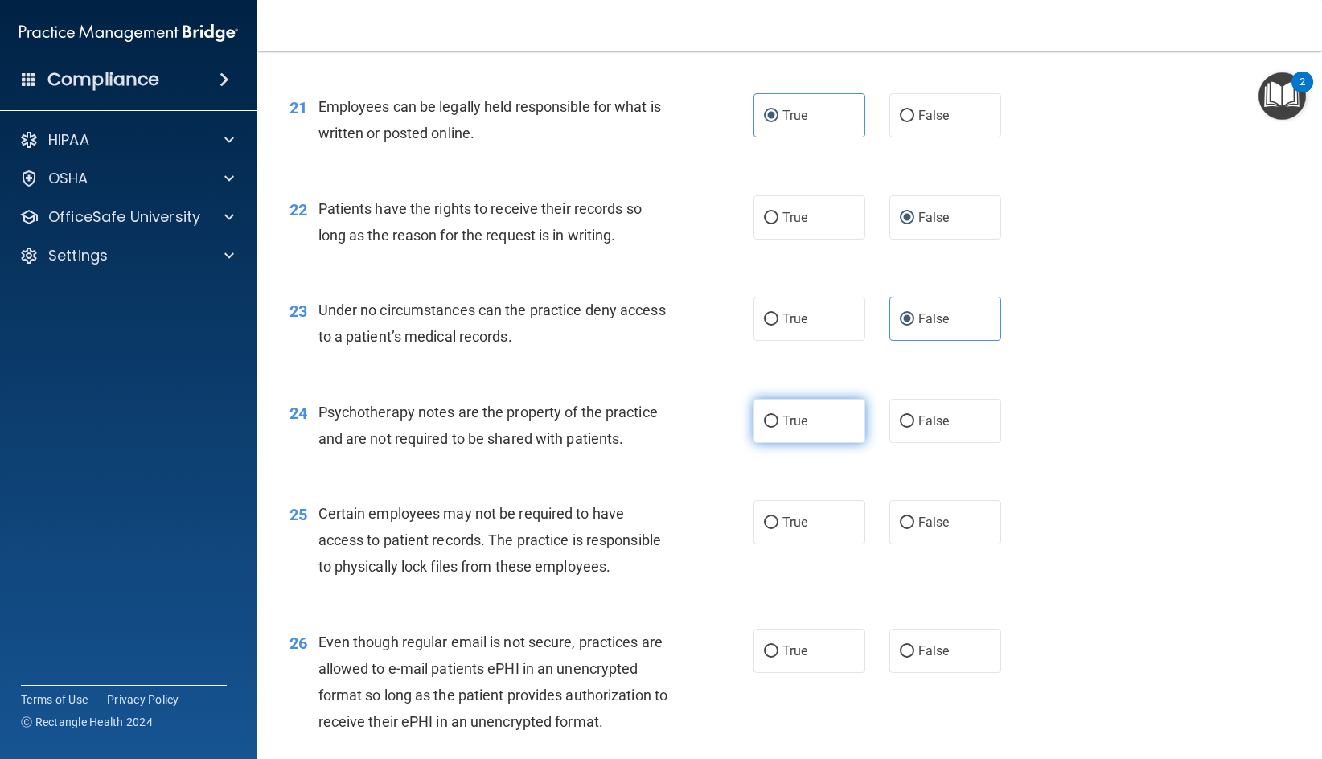
click at [796, 429] on span "True" at bounding box center [795, 420] width 25 height 15
click at [779, 428] on input "True" at bounding box center [771, 422] width 14 height 12
radio input "true"
click at [774, 544] on label "True" at bounding box center [810, 522] width 112 height 44
click at [774, 529] on input "True" at bounding box center [771, 523] width 14 height 12
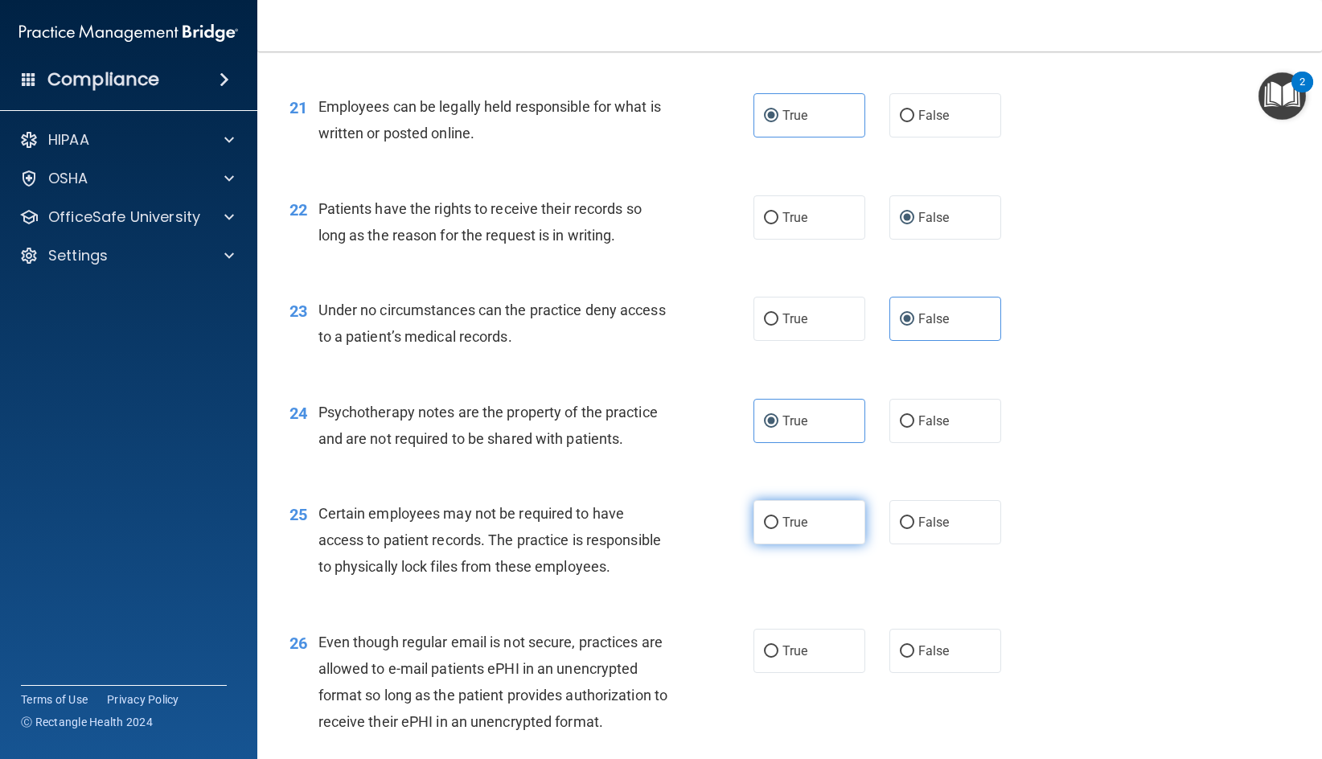
radio input "true"
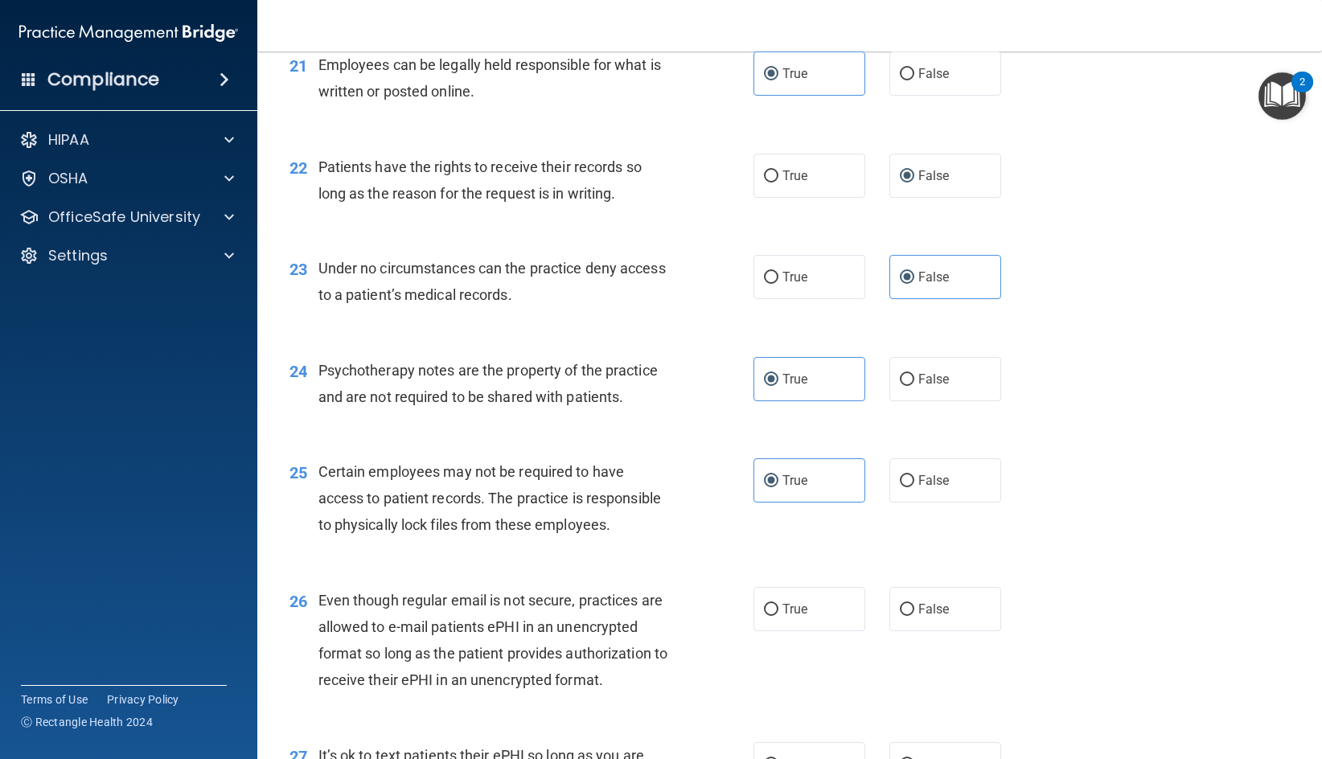
scroll to position [3137, 0]
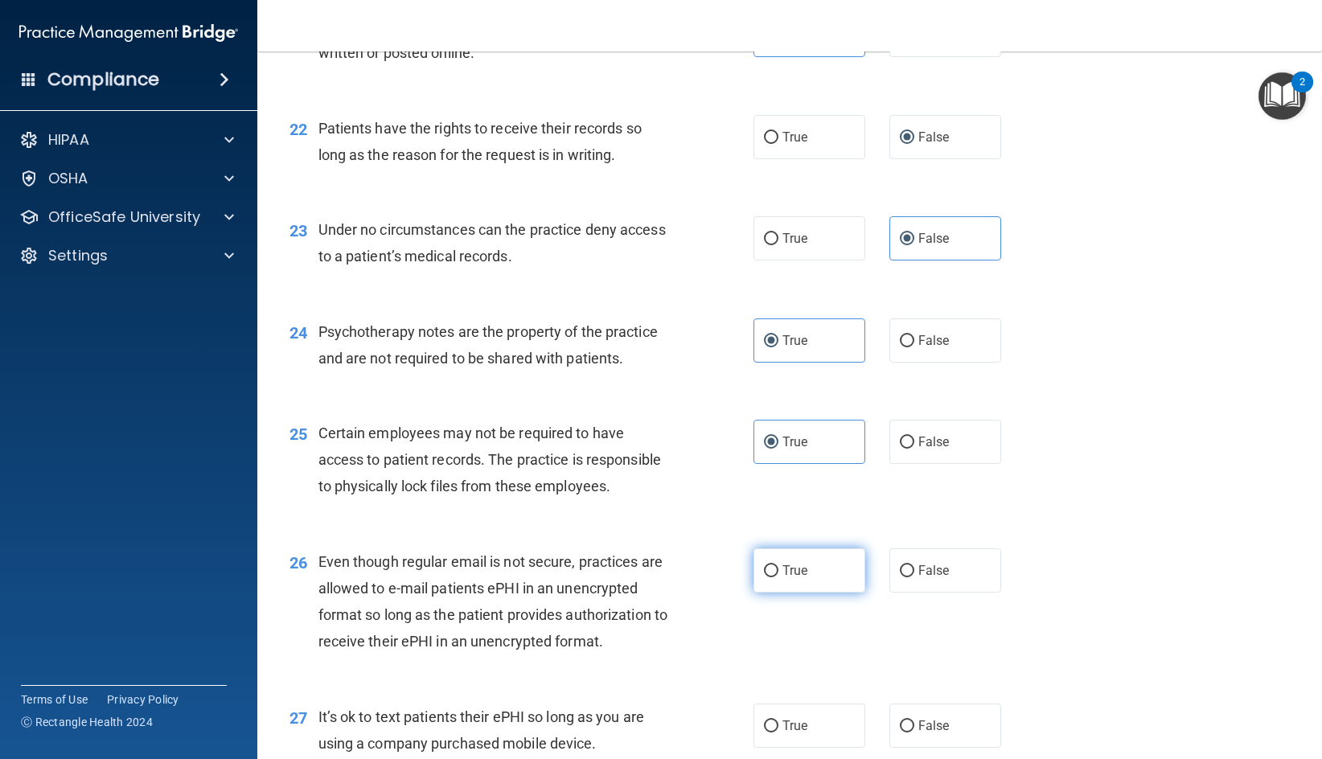
click at [792, 578] on span "True" at bounding box center [795, 570] width 25 height 15
click at [779, 577] on input "True" at bounding box center [771, 571] width 14 height 12
radio input "true"
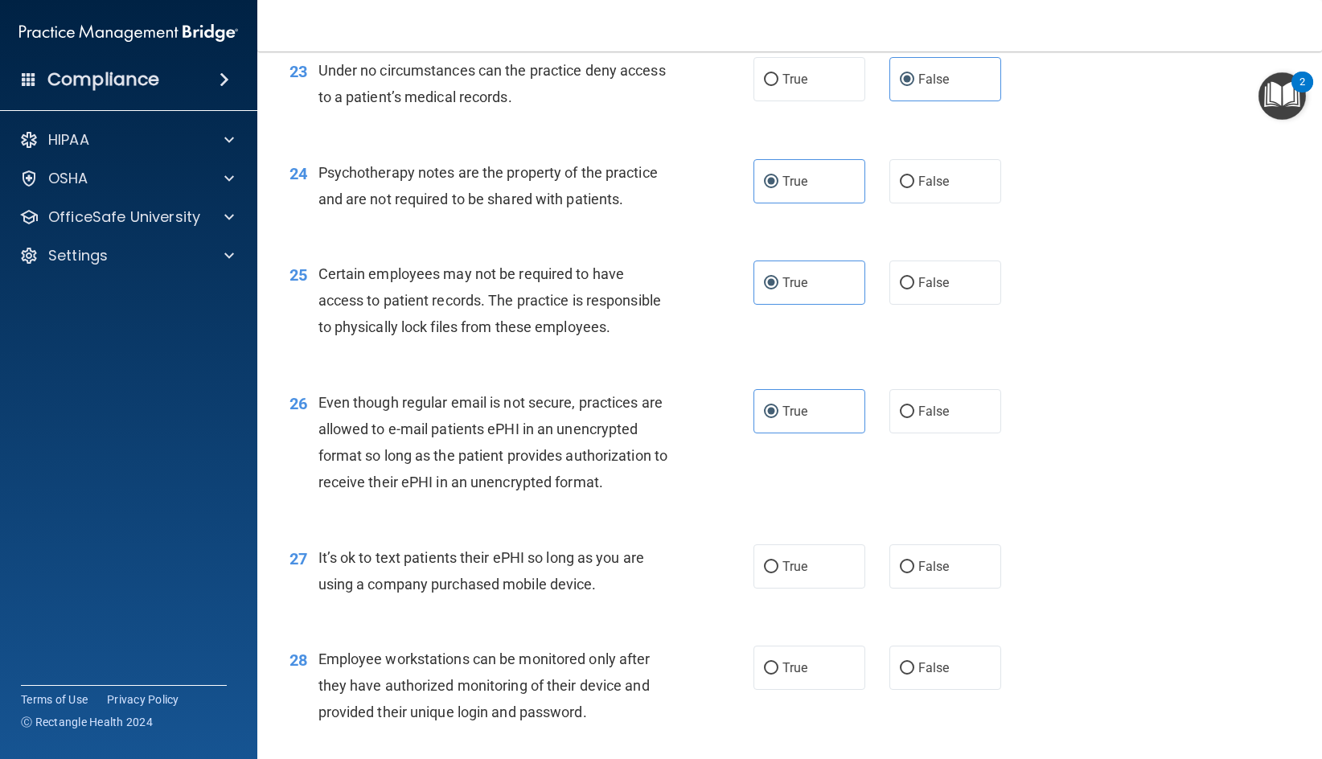
scroll to position [3297, 0]
click at [935, 573] on span "False" at bounding box center [933, 564] width 31 height 15
click at [914, 572] on input "False" at bounding box center [907, 566] width 14 height 12
radio input "true"
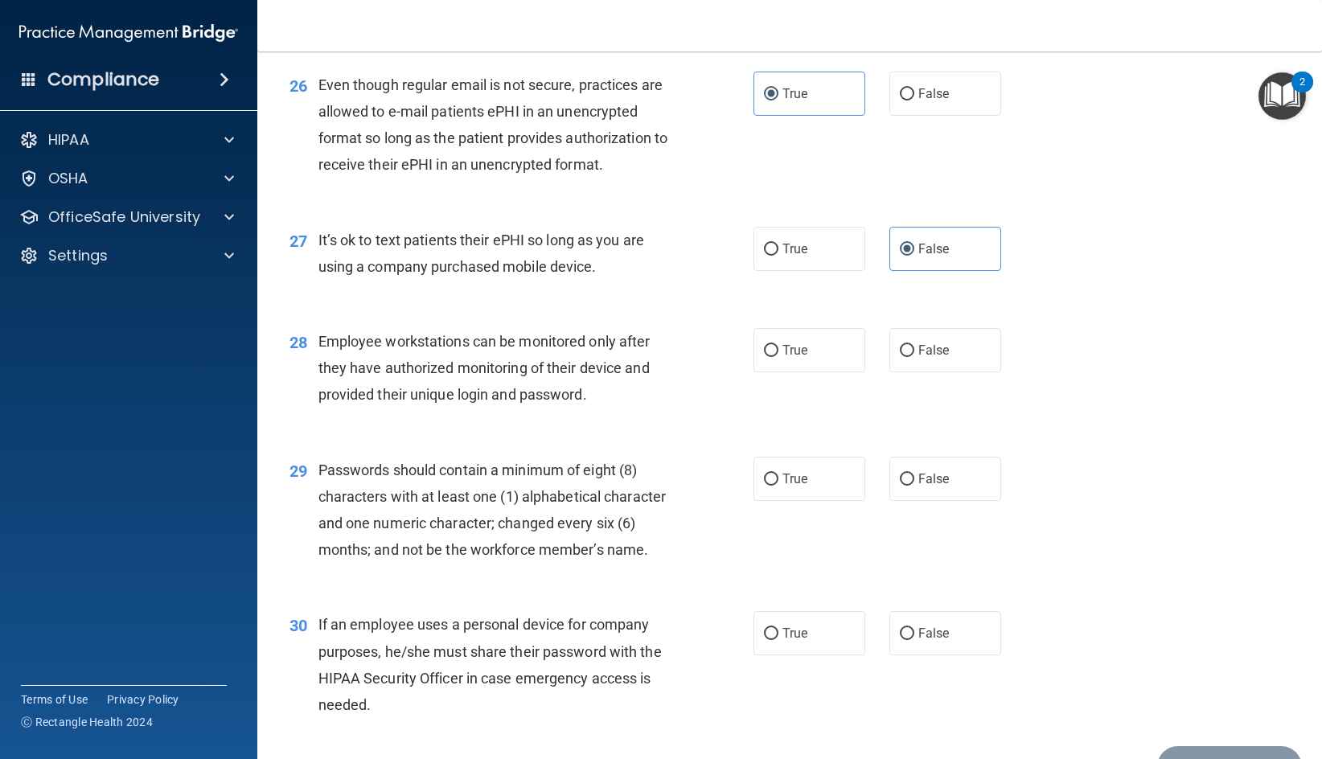
scroll to position [3700, 0]
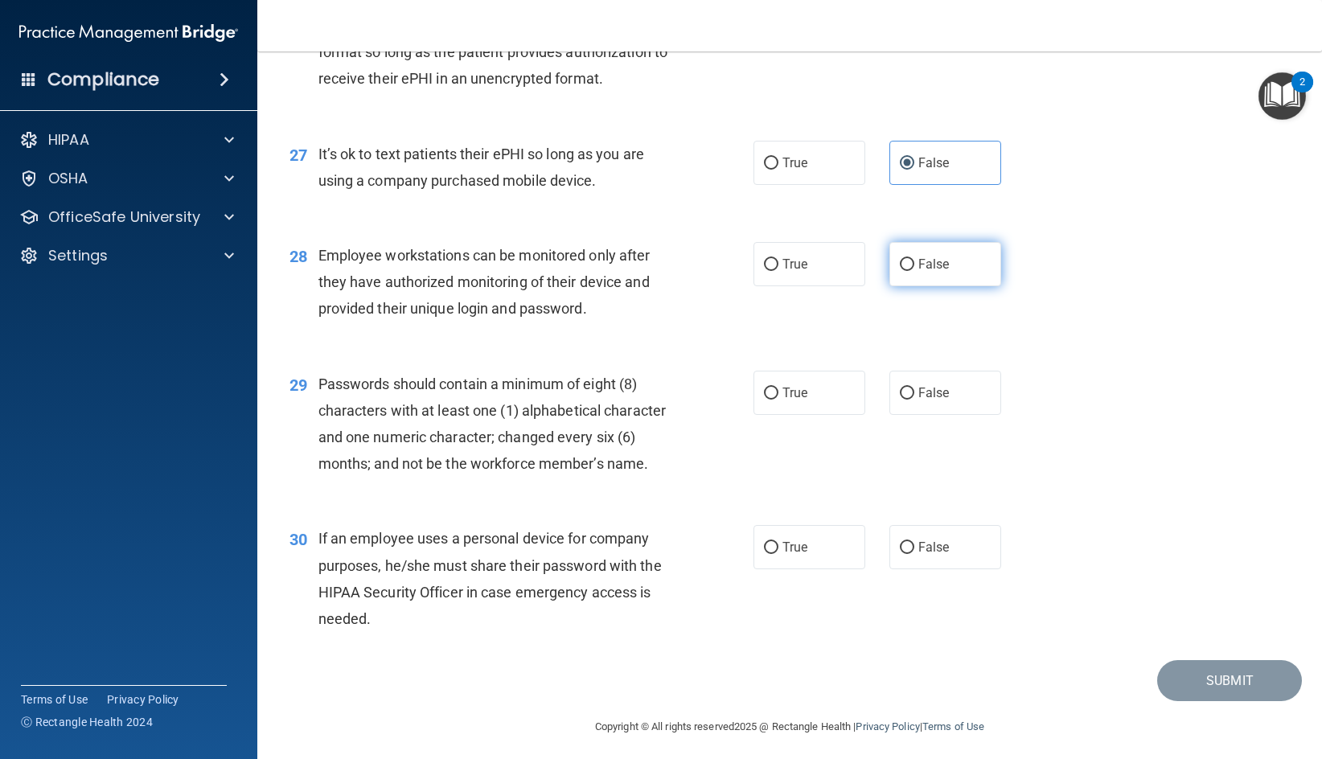
click at [925, 272] on span "False" at bounding box center [933, 264] width 31 height 15
click at [914, 271] on input "False" at bounding box center [907, 265] width 14 height 12
radio input "true"
click at [776, 415] on label "True" at bounding box center [810, 393] width 112 height 44
click at [776, 400] on input "True" at bounding box center [771, 394] width 14 height 12
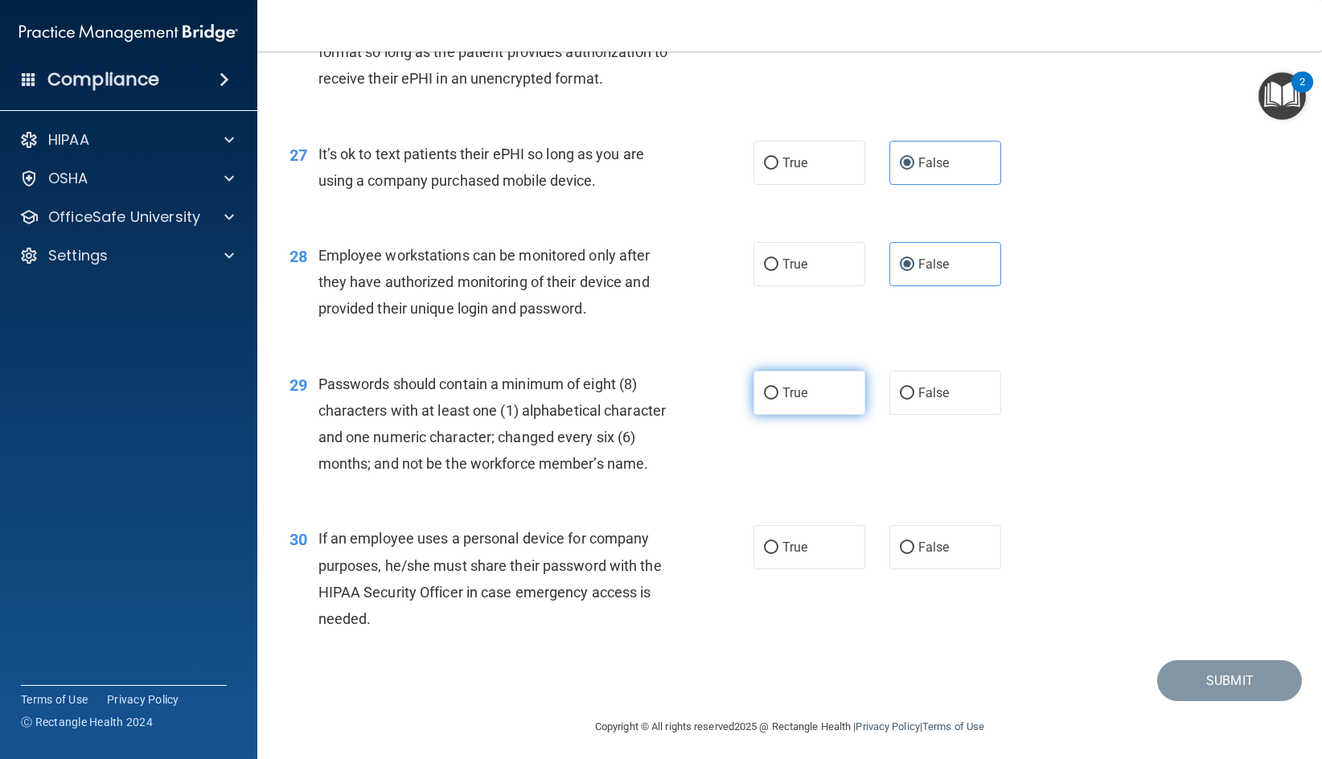
radio input "true"
click at [950, 569] on label "False" at bounding box center [945, 547] width 112 height 44
click at [914, 554] on input "False" at bounding box center [907, 548] width 14 height 12
radio input "true"
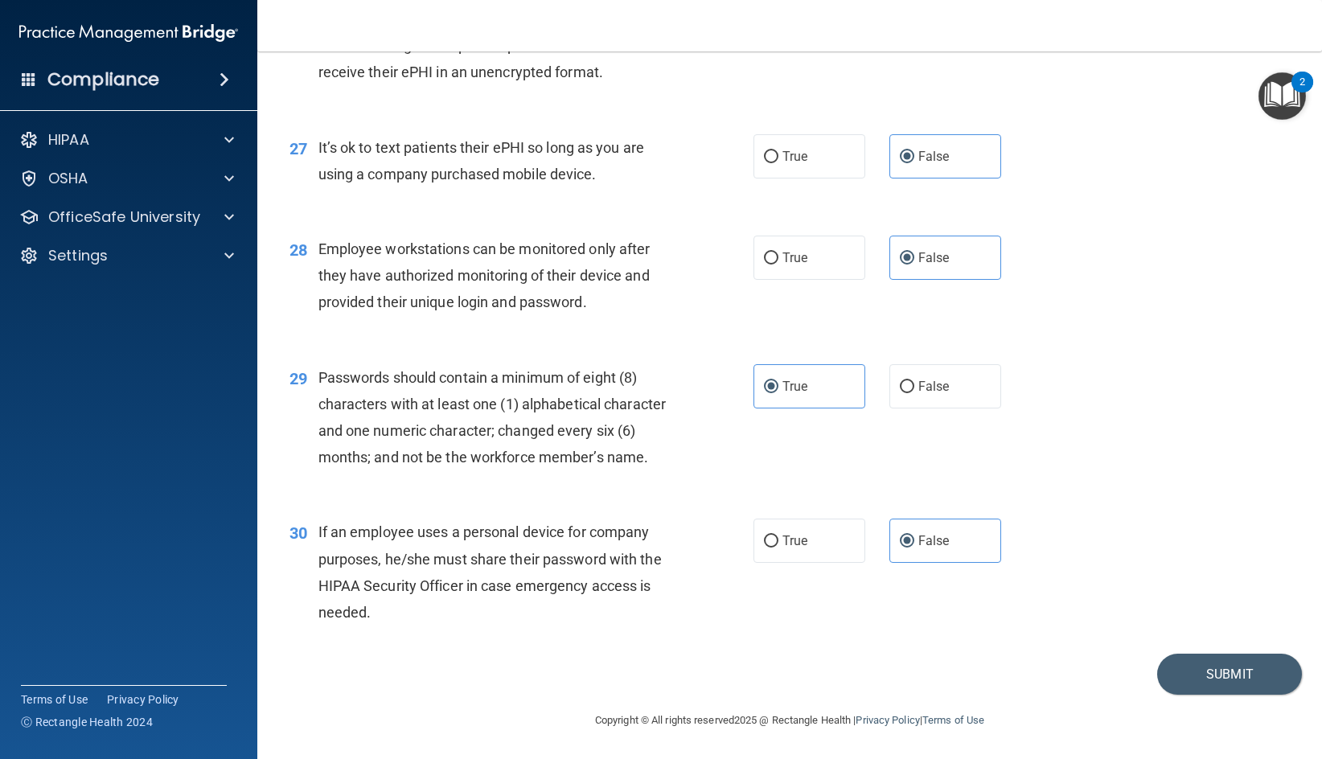
scroll to position [3786, 0]
click at [1193, 680] on button "Submit" at bounding box center [1229, 674] width 145 height 41
